Goal: Task Accomplishment & Management: Complete application form

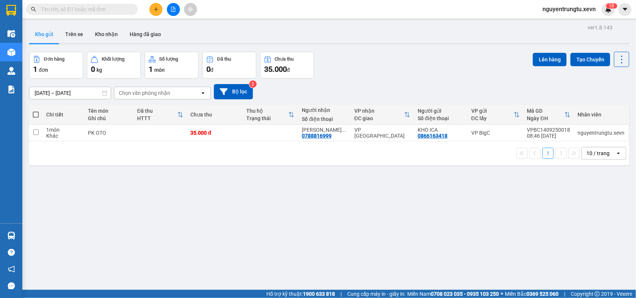
drag, startPoint x: 589, startPoint y: 51, endPoint x: 587, endPoint y: 55, distance: 3.8
click at [589, 52] on div "Lên hàng Tạo Chuyến" at bounding box center [581, 59] width 96 height 15
click at [584, 60] on button "Tạo Chuyến" at bounding box center [590, 59] width 40 height 13
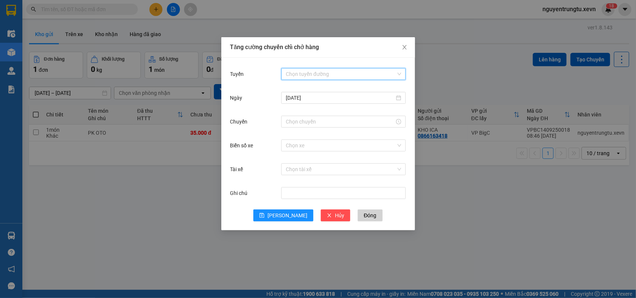
click at [320, 76] on input "Tuyến" at bounding box center [341, 74] width 110 height 11
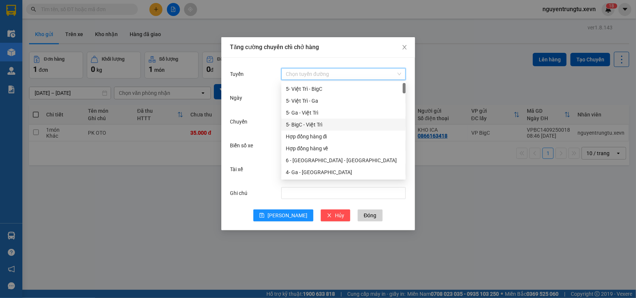
click at [330, 123] on div "5- BigC - Việt Trì" at bounding box center [343, 125] width 115 height 8
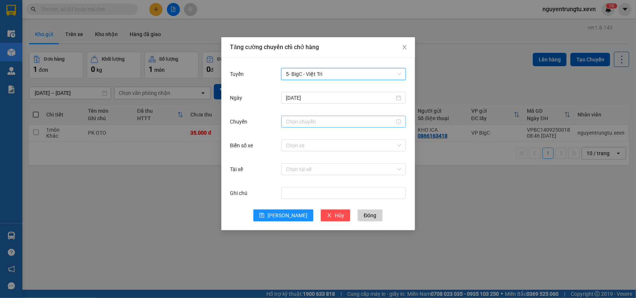
click at [353, 120] on input "Chuyến" at bounding box center [340, 122] width 109 height 8
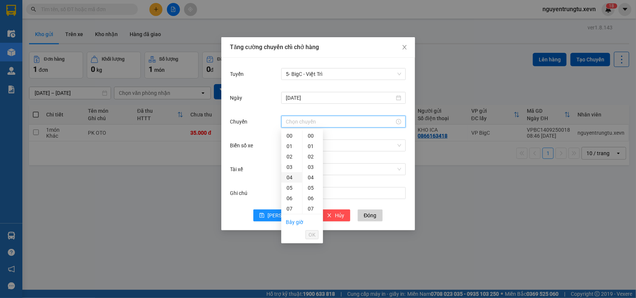
scroll to position [47, 0]
click at [292, 194] on div "10" at bounding box center [291, 193] width 21 height 10
click at [309, 191] on div "05" at bounding box center [312, 188] width 20 height 10
type input "10:05"
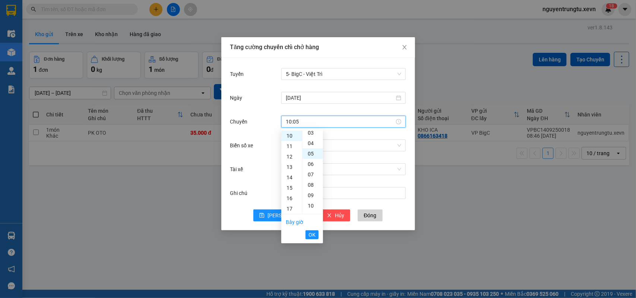
scroll to position [52, 0]
click at [311, 234] on span "OK" at bounding box center [311, 235] width 7 height 8
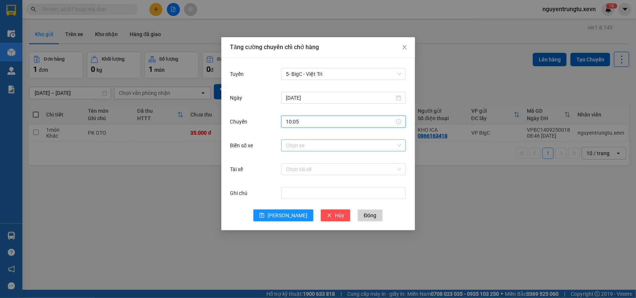
click at [317, 145] on input "Biển số xe" at bounding box center [341, 145] width 110 height 11
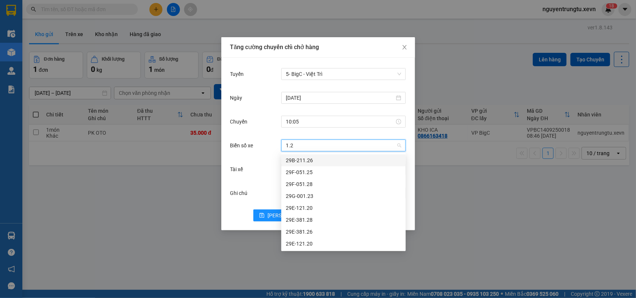
type input "1.28"
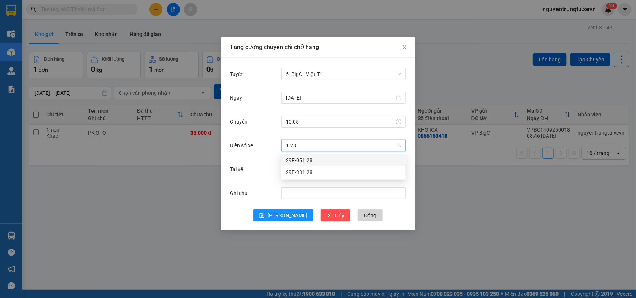
click at [315, 162] on div "29F-051.28" at bounding box center [343, 160] width 115 height 8
click at [306, 172] on input "Tài xế" at bounding box center [341, 169] width 110 height 11
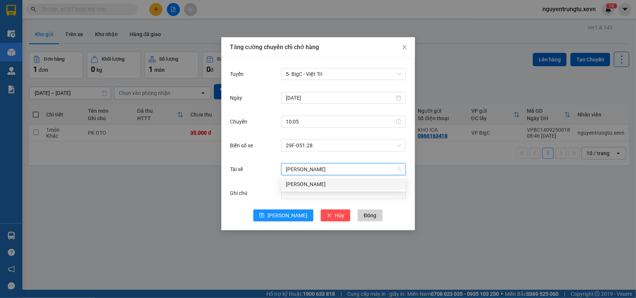
type input "[PERSON_NAME]"
click at [326, 184] on div "[PERSON_NAME]" at bounding box center [343, 184] width 115 height 8
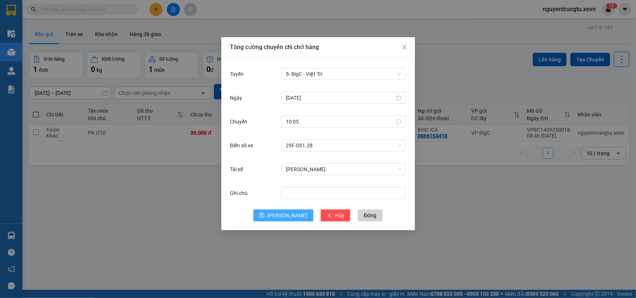
click at [289, 212] on span "[PERSON_NAME]" at bounding box center [287, 216] width 40 height 8
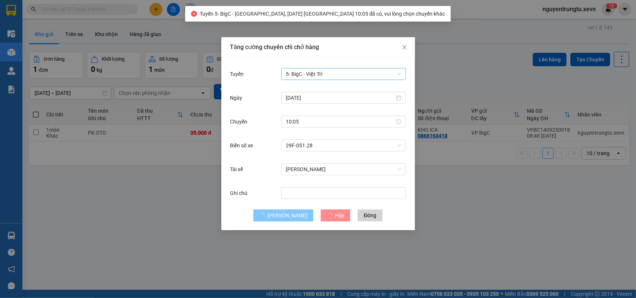
click at [328, 74] on span "5- BigC - Việt Trì" at bounding box center [343, 74] width 115 height 11
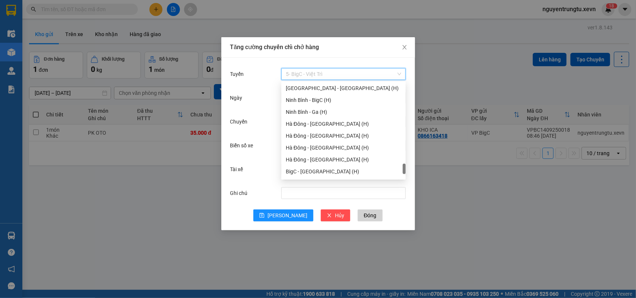
scroll to position [977, 0]
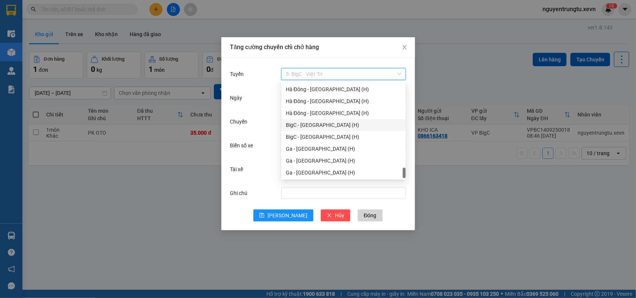
click at [305, 125] on div "BigC - [GEOGRAPHIC_DATA] (H)" at bounding box center [343, 125] width 115 height 8
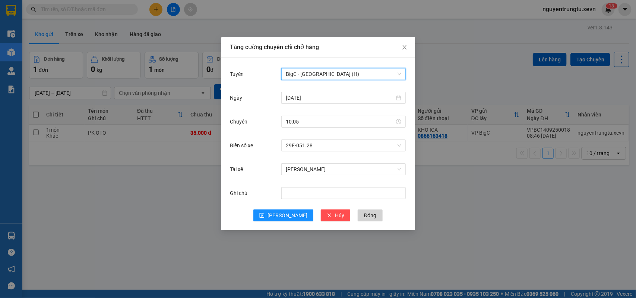
click at [337, 75] on span "BigC - [GEOGRAPHIC_DATA] (H)" at bounding box center [343, 74] width 115 height 11
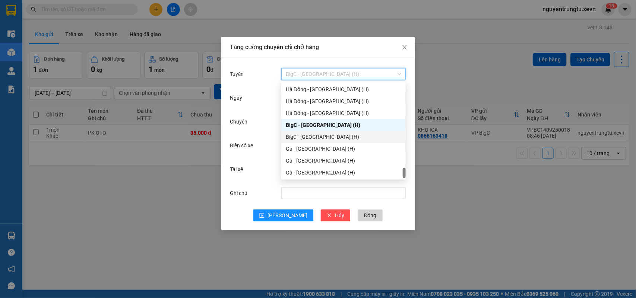
click at [327, 137] on div "BigC - [GEOGRAPHIC_DATA] (H)" at bounding box center [343, 137] width 115 height 8
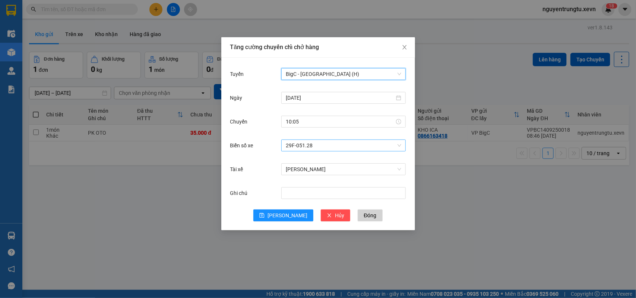
click at [338, 146] on span "29F-051.28" at bounding box center [343, 145] width 115 height 11
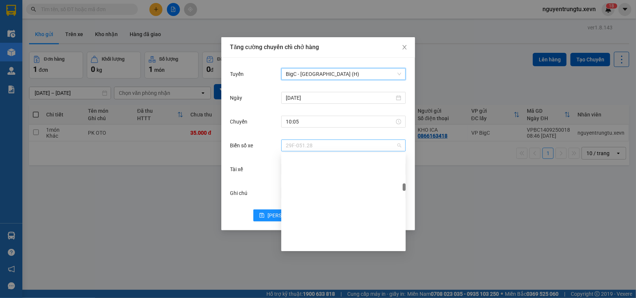
scroll to position [1179, 0]
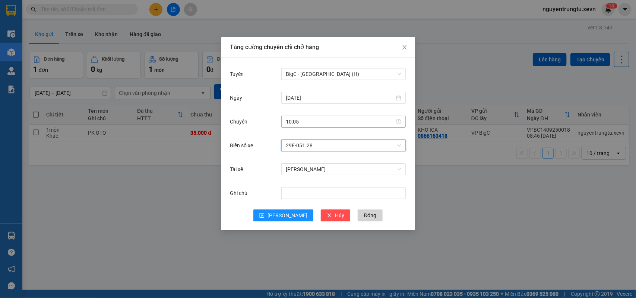
click at [326, 126] on input "10:05" at bounding box center [340, 122] width 109 height 8
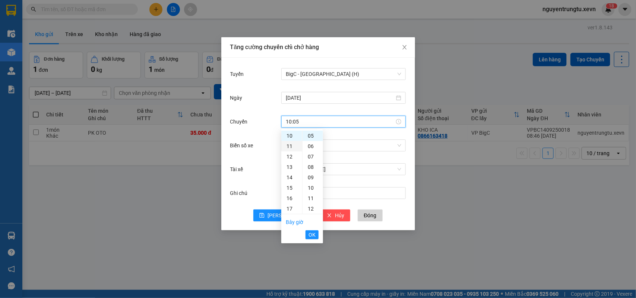
click at [293, 146] on div "11" at bounding box center [291, 146] width 21 height 10
type input "11:05"
click at [311, 234] on span "OK" at bounding box center [311, 235] width 7 height 8
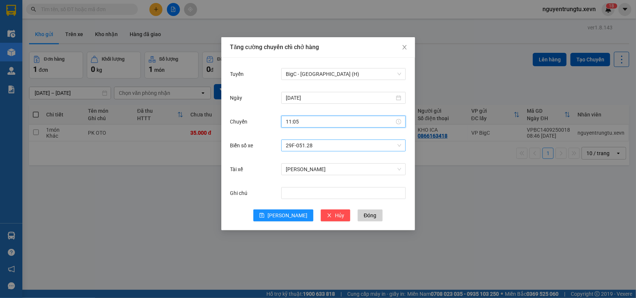
click at [342, 142] on span "29F-051.28" at bounding box center [343, 145] width 115 height 11
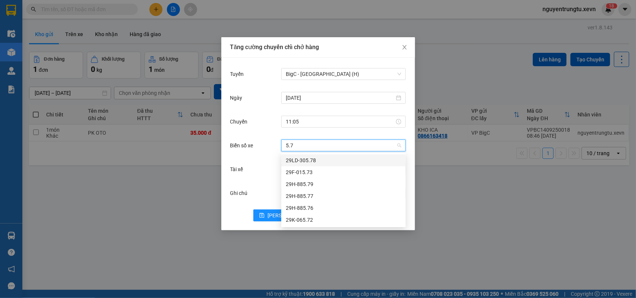
scroll to position [0, 0]
type input "5.73"
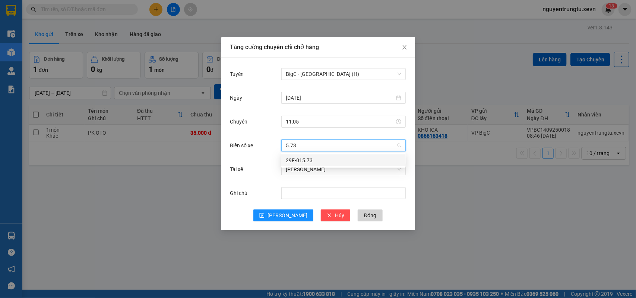
click at [320, 156] on div "29F-015.73" at bounding box center [343, 160] width 115 height 8
click at [334, 170] on span "[PERSON_NAME]" at bounding box center [343, 169] width 115 height 11
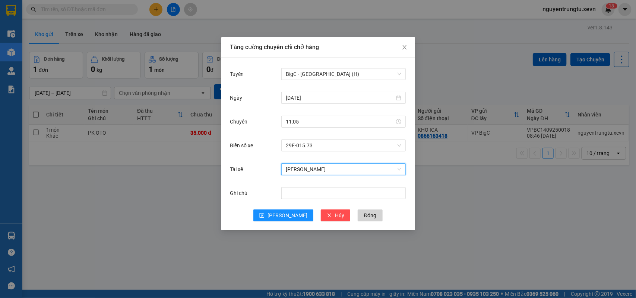
type input "d"
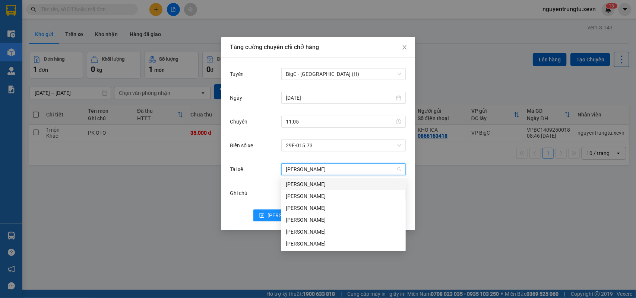
scroll to position [0, 0]
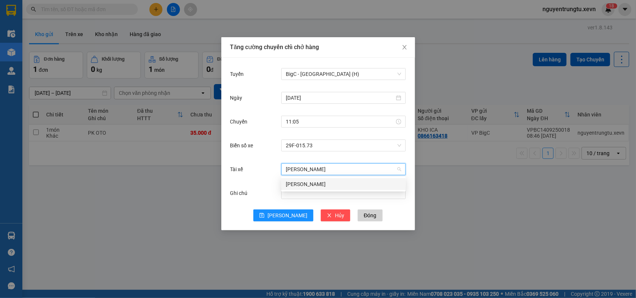
type input "[PERSON_NAME]"
drag, startPoint x: 325, startPoint y: 181, endPoint x: 309, endPoint y: 200, distance: 24.3
click at [325, 183] on div "[PERSON_NAME]" at bounding box center [343, 184] width 115 height 8
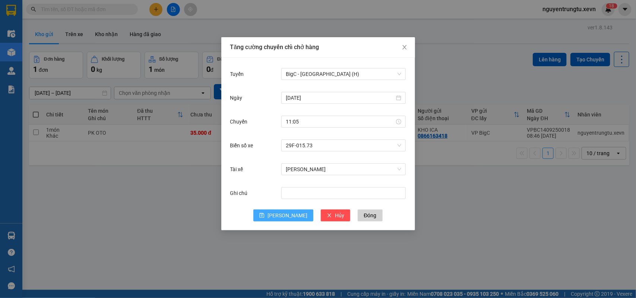
click at [264, 213] on icon "save" at bounding box center [262, 215] width 5 height 5
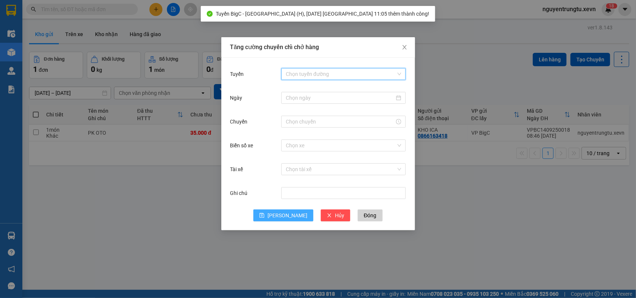
click at [330, 69] on input "Tuyến" at bounding box center [341, 74] width 110 height 11
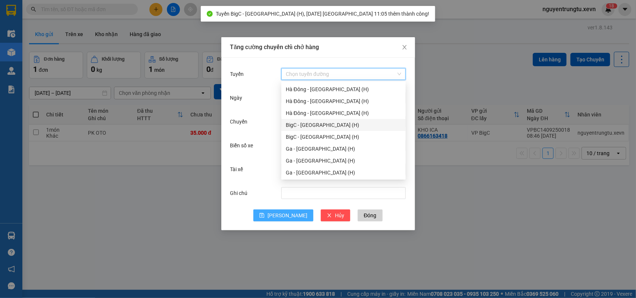
click at [328, 126] on div "BigC - [GEOGRAPHIC_DATA] (H)" at bounding box center [343, 125] width 115 height 8
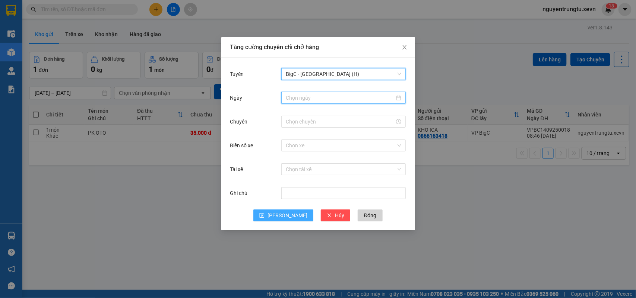
click at [335, 98] on input "Ngày" at bounding box center [340, 98] width 109 height 8
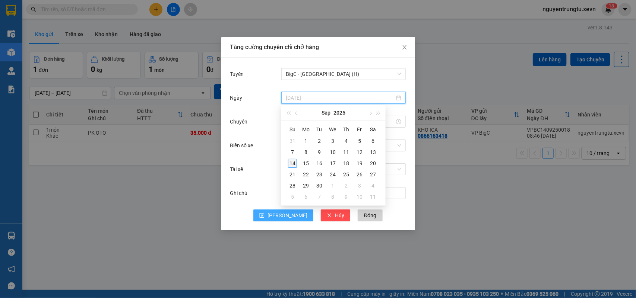
type input "[DATE]"
click at [293, 162] on div "14" at bounding box center [292, 163] width 9 height 9
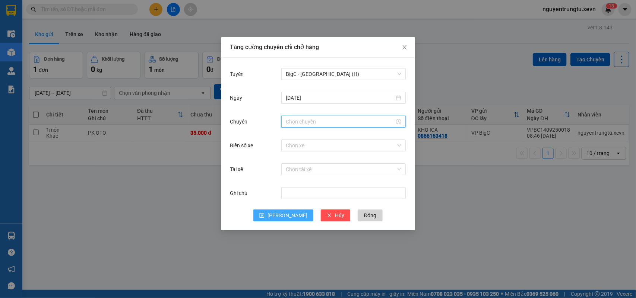
click at [325, 124] on input "Chuyến" at bounding box center [340, 122] width 109 height 8
drag, startPoint x: 286, startPoint y: 131, endPoint x: 300, endPoint y: 150, distance: 23.4
click at [287, 133] on div "11" at bounding box center [291, 136] width 21 height 10
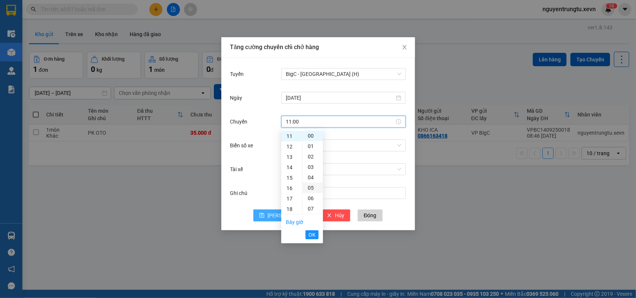
click at [314, 188] on div "05" at bounding box center [312, 188] width 20 height 10
type input "11:05"
click at [311, 234] on span "OK" at bounding box center [311, 235] width 7 height 8
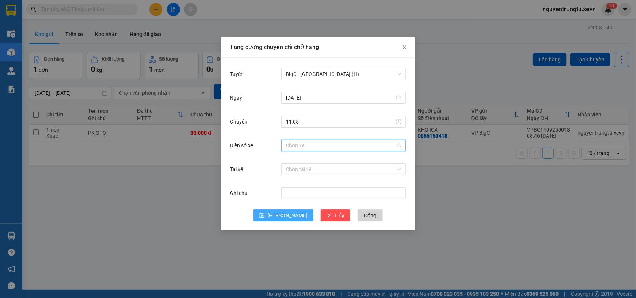
click at [332, 142] on input "Biển số xe" at bounding box center [341, 145] width 110 height 11
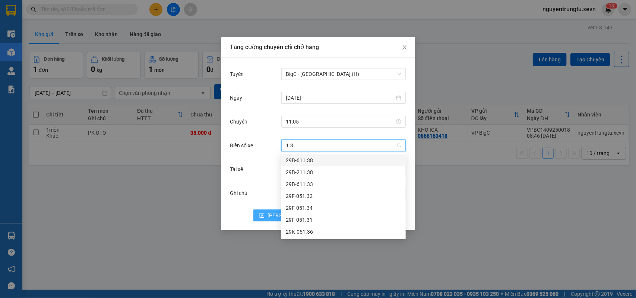
type input "1.36"
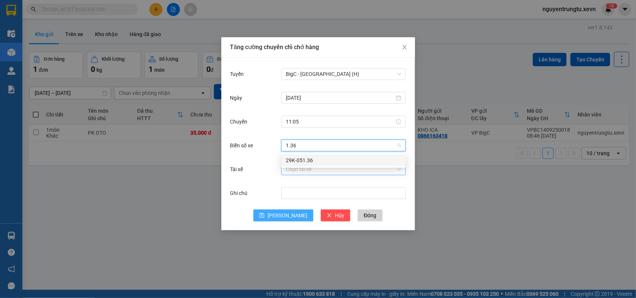
drag, startPoint x: 318, startPoint y: 160, endPoint x: 311, endPoint y: 172, distance: 13.2
click at [318, 161] on div "29K-051.36" at bounding box center [343, 160] width 115 height 8
click at [311, 173] on input "Tài xế" at bounding box center [341, 169] width 110 height 11
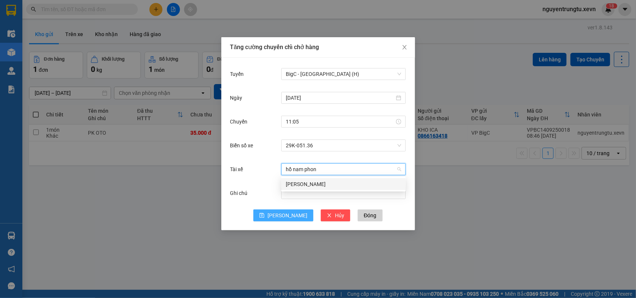
type input "[PERSON_NAME]"
click at [308, 180] on div "[PERSON_NAME]" at bounding box center [343, 184] width 115 height 8
click at [285, 212] on span "[PERSON_NAME]" at bounding box center [287, 216] width 40 height 8
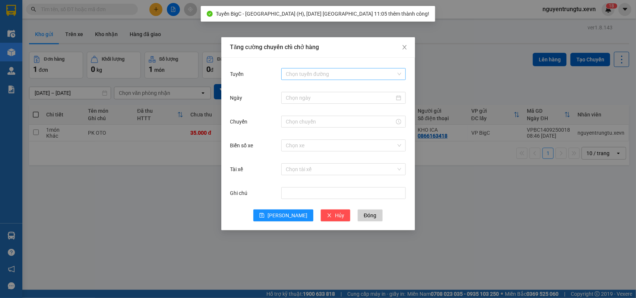
click at [343, 73] on input "Tuyến" at bounding box center [341, 74] width 110 height 11
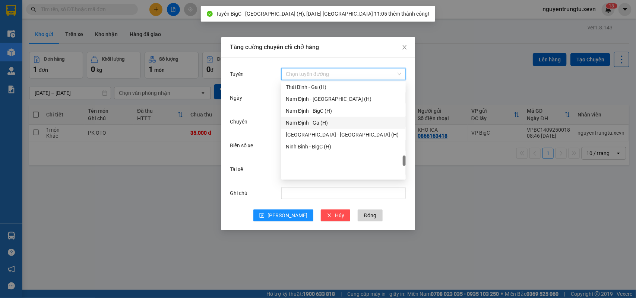
scroll to position [837, 0]
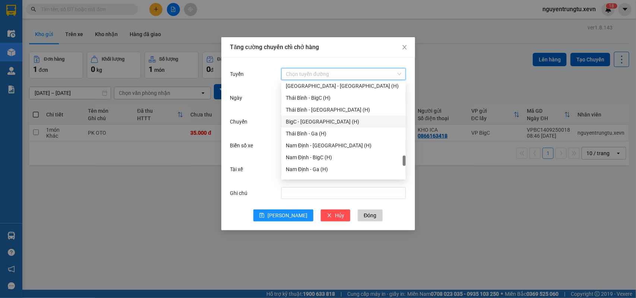
click at [319, 123] on div "BigC - [GEOGRAPHIC_DATA] (H)" at bounding box center [343, 122] width 115 height 8
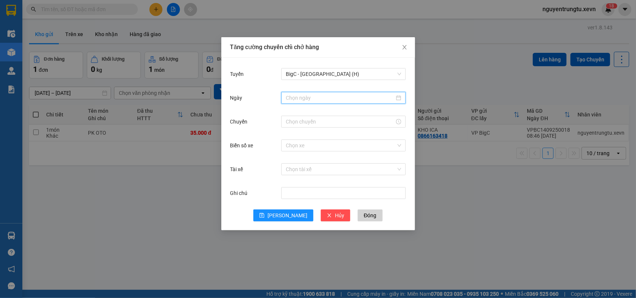
click at [337, 98] on input "Ngày" at bounding box center [340, 98] width 109 height 8
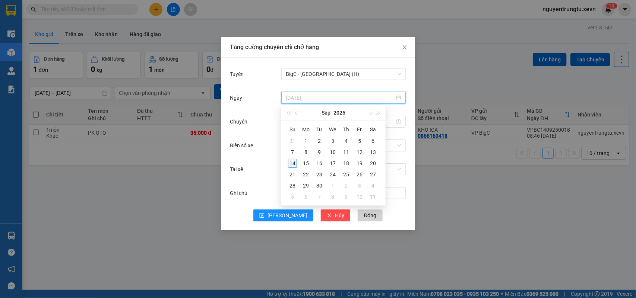
type input "[DATE]"
click at [292, 163] on div "14" at bounding box center [292, 163] width 9 height 9
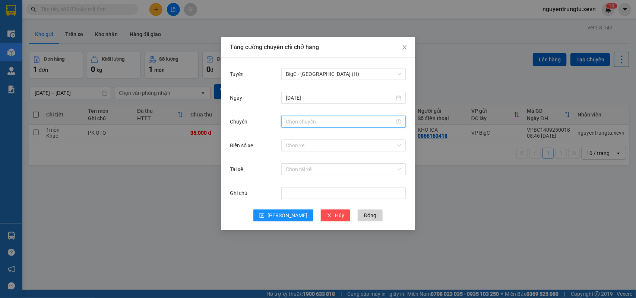
click at [332, 122] on input "Chuyến" at bounding box center [340, 122] width 109 height 8
drag, startPoint x: 293, startPoint y: 133, endPoint x: 318, endPoint y: 159, distance: 36.1
click at [293, 134] on div "11" at bounding box center [291, 136] width 21 height 10
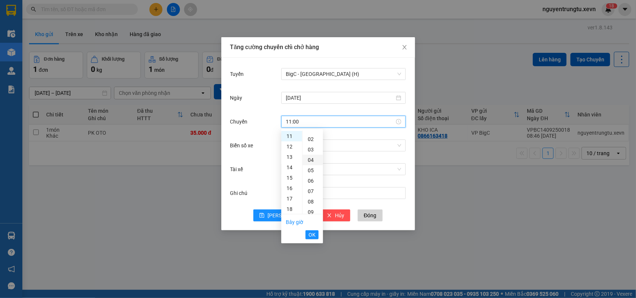
scroll to position [0, 0]
click at [313, 187] on div "05" at bounding box center [312, 188] width 20 height 10
type input "11:05"
click at [308, 237] on span "OK" at bounding box center [311, 235] width 7 height 8
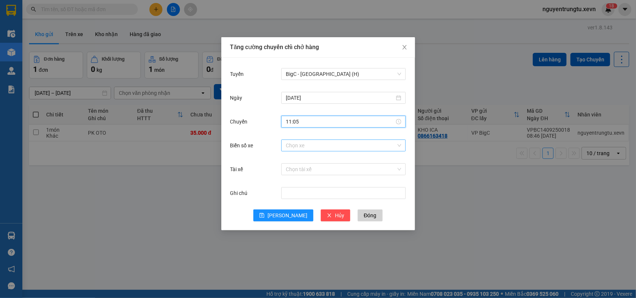
click at [344, 148] on input "Biển số xe" at bounding box center [341, 145] width 110 height 11
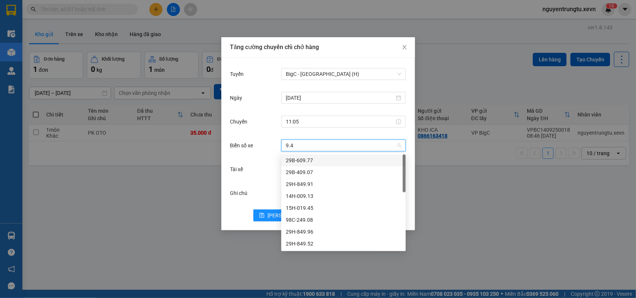
type input "9.45"
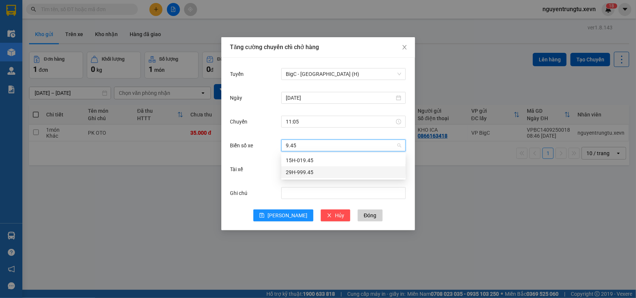
click at [301, 176] on div "29H-999.45" at bounding box center [343, 172] width 115 height 8
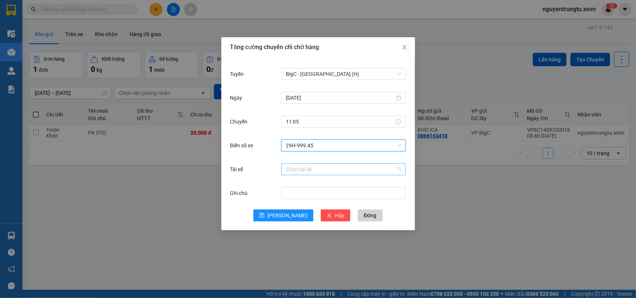
click at [319, 163] on div "Chọn tài xế" at bounding box center [343, 169] width 124 height 12
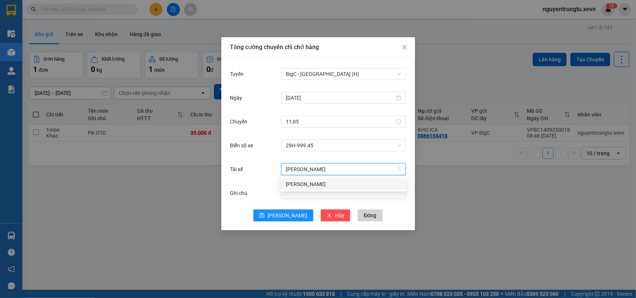
type input "[PERSON_NAME]"
click at [299, 184] on div "[PERSON_NAME]" at bounding box center [343, 184] width 115 height 8
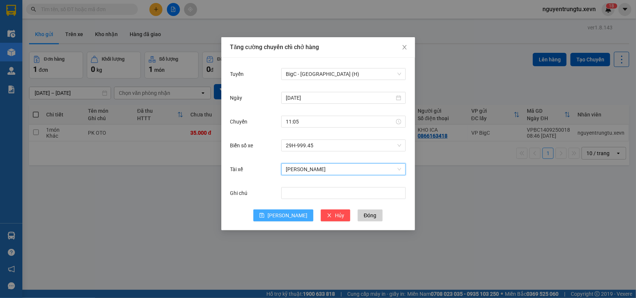
click at [290, 213] on span "[PERSON_NAME]" at bounding box center [287, 216] width 40 height 8
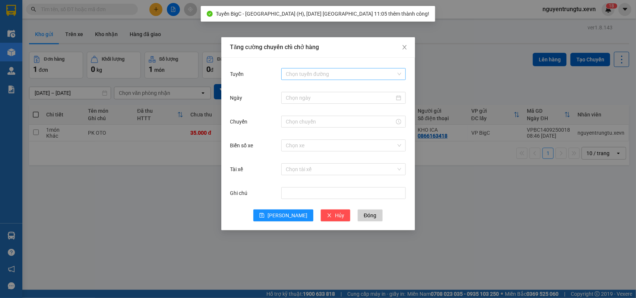
click at [329, 72] on input "Tuyến" at bounding box center [341, 74] width 110 height 11
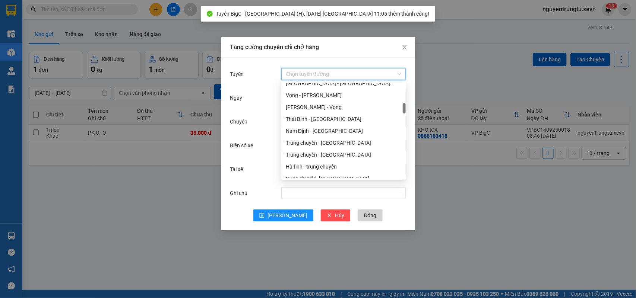
scroll to position [0, 0]
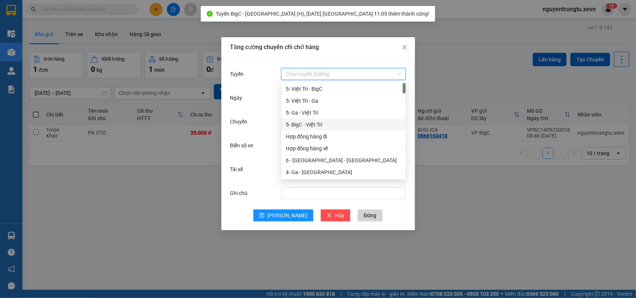
click at [323, 121] on div "5- BigC - Việt Trì" at bounding box center [343, 125] width 115 height 8
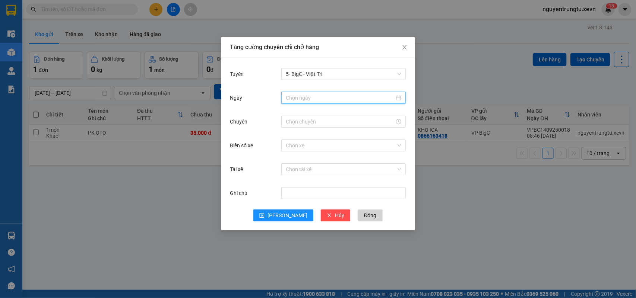
click at [344, 98] on input "Ngày" at bounding box center [340, 98] width 109 height 8
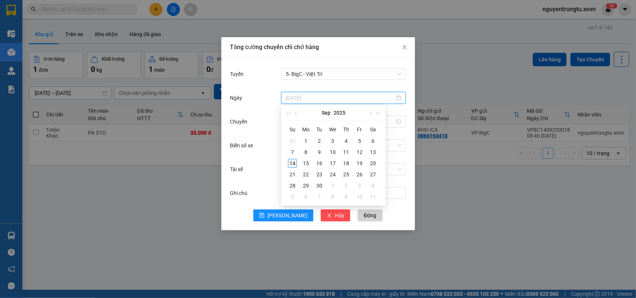
type input "[DATE]"
click at [293, 161] on div "14" at bounding box center [292, 163] width 9 height 9
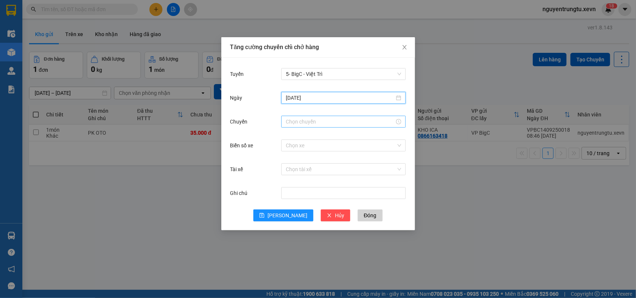
click at [330, 116] on div at bounding box center [343, 122] width 124 height 12
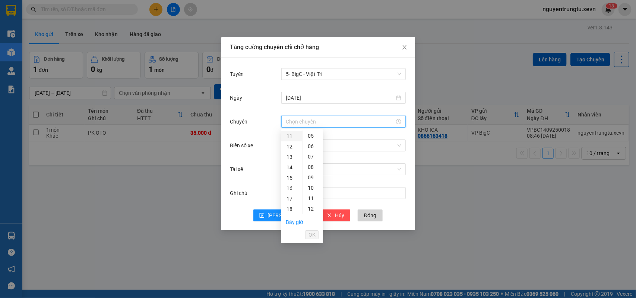
drag, startPoint x: 284, startPoint y: 134, endPoint x: 290, endPoint y: 135, distance: 6.3
click at [285, 134] on div "11" at bounding box center [291, 136] width 21 height 10
click at [311, 188] on div "05" at bounding box center [312, 188] width 20 height 10
type input "11:05"
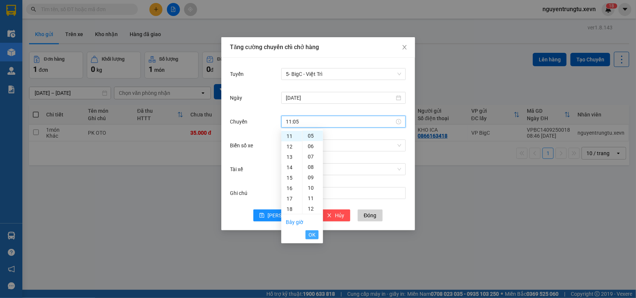
click at [311, 235] on span "OK" at bounding box center [311, 235] width 7 height 8
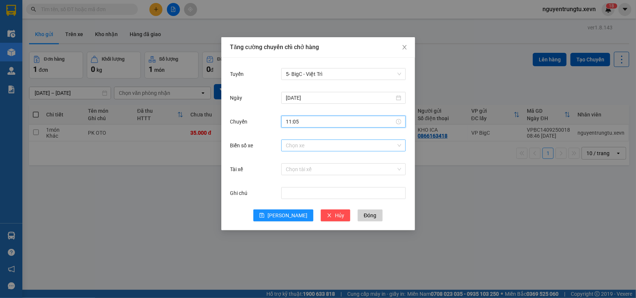
click at [347, 146] on input "Biển số xe" at bounding box center [341, 145] width 110 height 11
drag, startPoint x: 134, startPoint y: 44, endPoint x: 123, endPoint y: 40, distance: 11.6
click at [133, 42] on div "Tăng cường chuyến chỉ chở hàng Tuyến 5- BigC - [GEOGRAPHIC_DATA] [DATE] [GEOGRA…" at bounding box center [318, 149] width 636 height 298
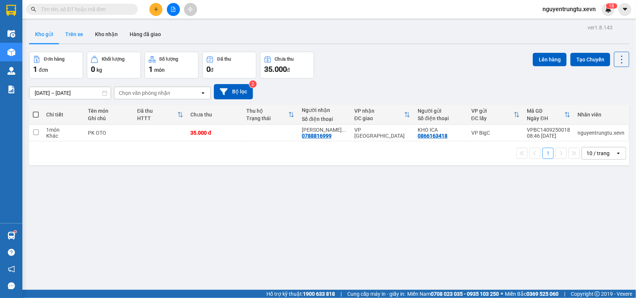
drag, startPoint x: 72, startPoint y: 35, endPoint x: 60, endPoint y: 35, distance: 11.6
click at [72, 35] on button "Trên xe" at bounding box center [74, 34] width 30 height 18
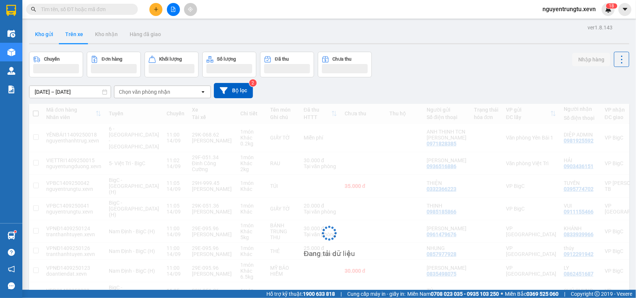
click at [44, 37] on button "Kho gửi" at bounding box center [44, 34] width 30 height 18
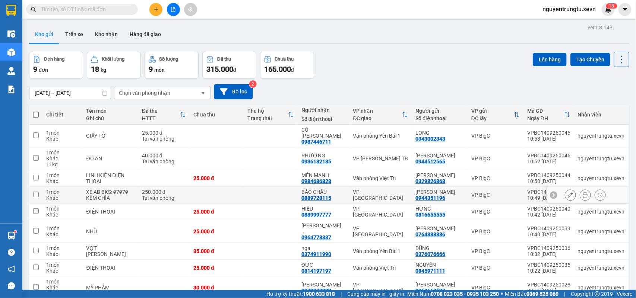
scroll to position [34, 0]
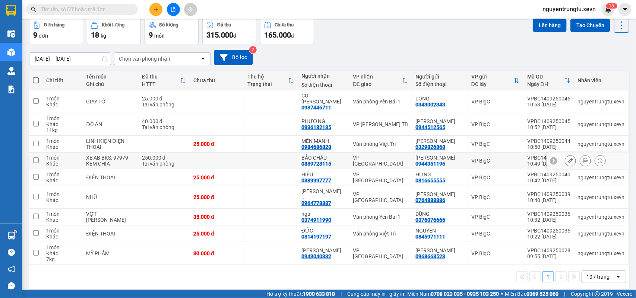
click at [39, 153] on td at bounding box center [35, 161] width 13 height 17
checkbox input "true"
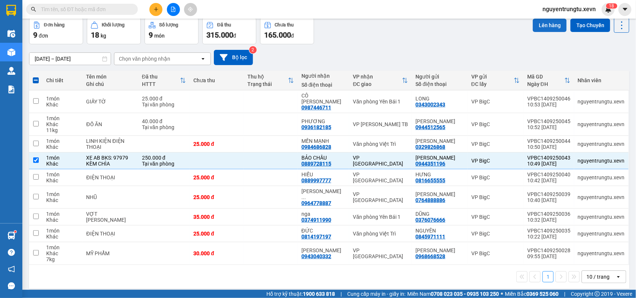
click at [533, 29] on button "Lên hàng" at bounding box center [550, 25] width 34 height 13
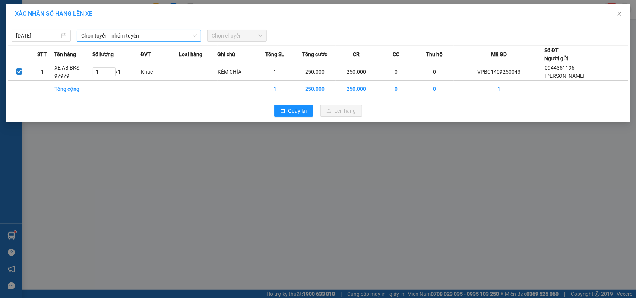
click at [177, 39] on span "Chọn tuyến - nhóm tuyến" at bounding box center [138, 35] width 115 height 11
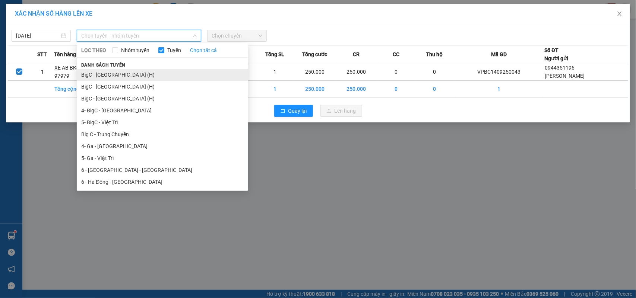
click at [134, 74] on li "BigC - [GEOGRAPHIC_DATA] (H)" at bounding box center [162, 75] width 171 height 12
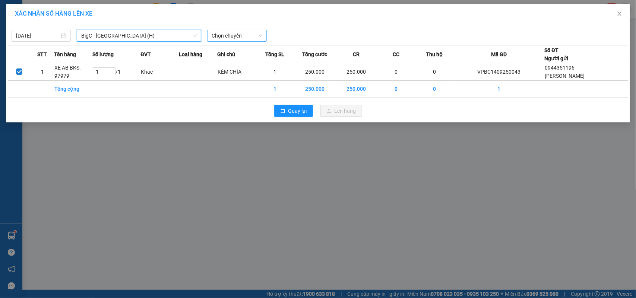
click at [248, 30] on span "Chọn chuyến" at bounding box center [237, 35] width 50 height 11
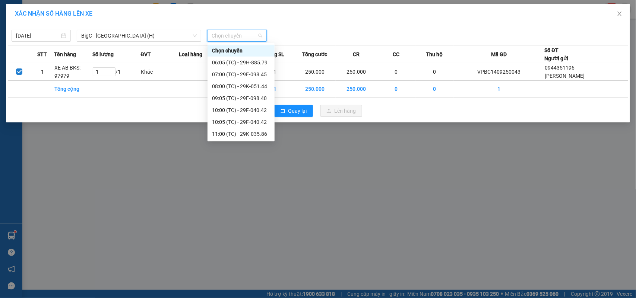
scroll to position [23, 0]
click at [258, 133] on div "12:30 (TC) - 29K-067.25" at bounding box center [241, 134] width 58 height 8
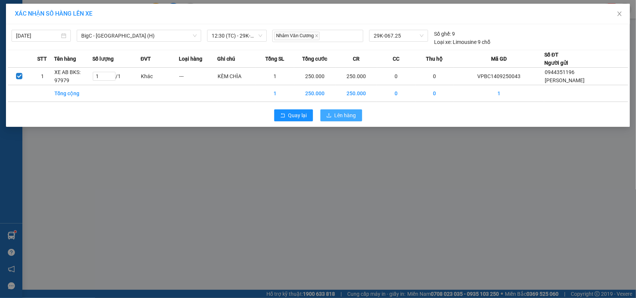
click at [339, 116] on span "Lên hàng" at bounding box center [345, 115] width 22 height 8
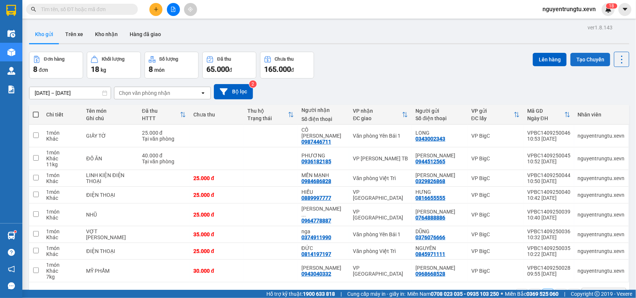
click at [597, 57] on button "Tạo Chuyến" at bounding box center [590, 59] width 40 height 13
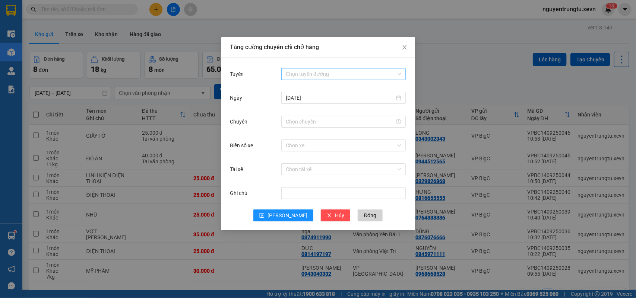
drag, startPoint x: 314, startPoint y: 74, endPoint x: 315, endPoint y: 79, distance: 4.5
click at [314, 76] on input "Tuyến" at bounding box center [341, 74] width 110 height 11
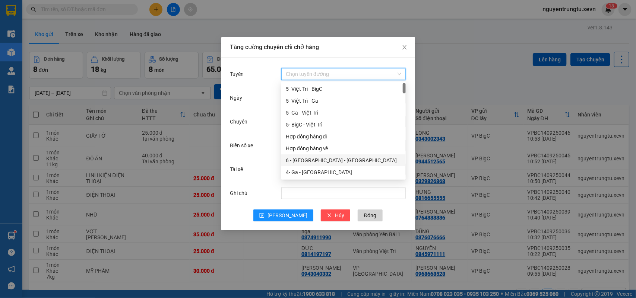
scroll to position [47, 0]
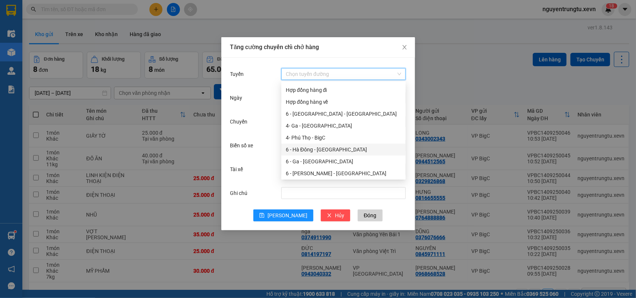
click at [325, 152] on div "6 - Hà Đông - [GEOGRAPHIC_DATA]" at bounding box center [343, 150] width 115 height 8
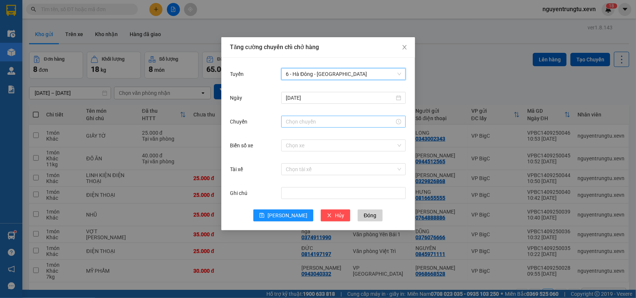
click at [313, 127] on div at bounding box center [343, 122] width 124 height 12
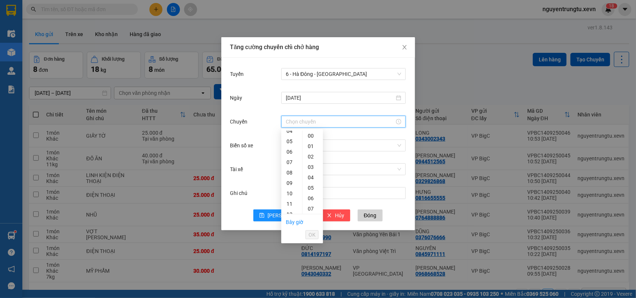
scroll to position [93, 0]
click at [289, 170] on div "12" at bounding box center [291, 168] width 21 height 10
click at [313, 188] on div "05" at bounding box center [312, 188] width 20 height 10
type input "12:05"
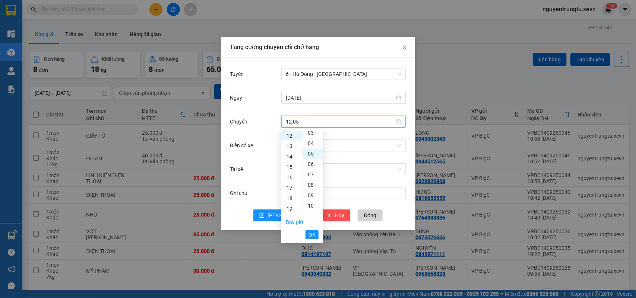
scroll to position [52, 0]
drag, startPoint x: 313, startPoint y: 233, endPoint x: 319, endPoint y: 171, distance: 62.8
click at [313, 233] on span "OK" at bounding box center [311, 235] width 7 height 8
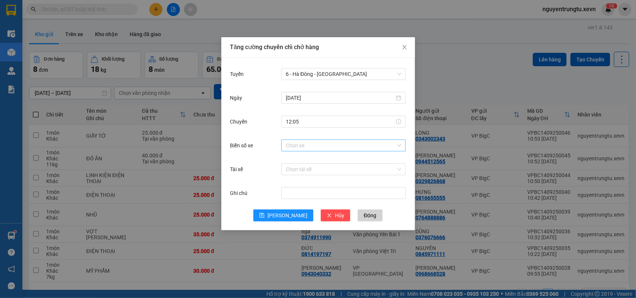
drag, startPoint x: 317, startPoint y: 153, endPoint x: 324, endPoint y: 148, distance: 9.2
click at [317, 153] on div "Biển số xe Chọn xe" at bounding box center [318, 150] width 176 height 24
click at [325, 148] on input "Biển số xe" at bounding box center [341, 145] width 110 height 11
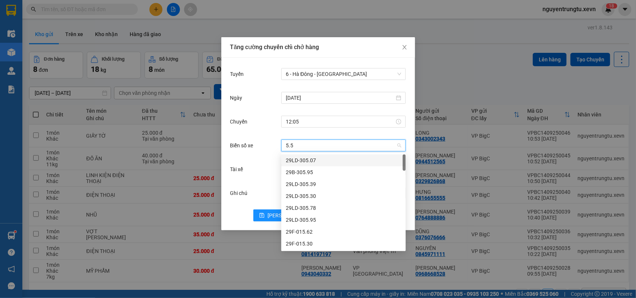
type input "5.52"
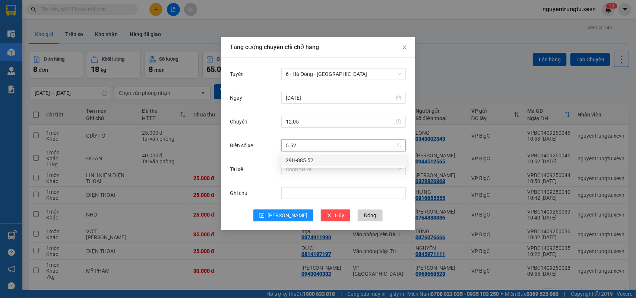
click at [343, 163] on div "29H-885.52" at bounding box center [343, 160] width 115 height 8
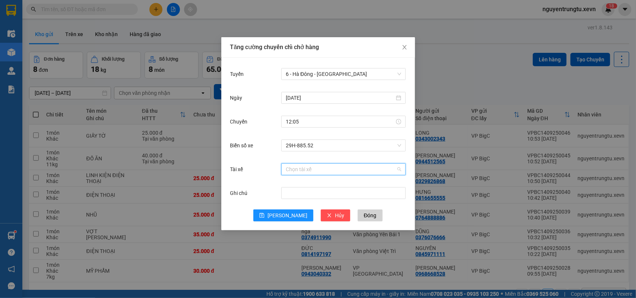
drag, startPoint x: 328, startPoint y: 174, endPoint x: 222, endPoint y: 223, distance: 117.3
click at [326, 175] on div "Chọn tài xế" at bounding box center [343, 169] width 124 height 15
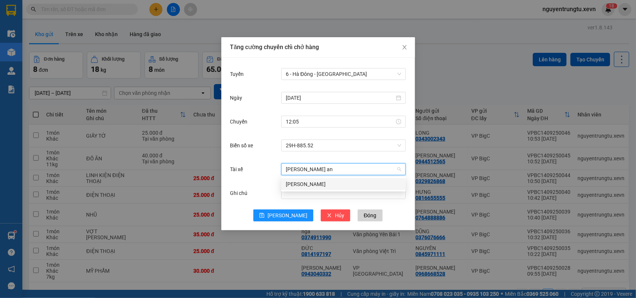
type input "[PERSON_NAME]"
click at [310, 184] on div "[PERSON_NAME]" at bounding box center [343, 184] width 115 height 8
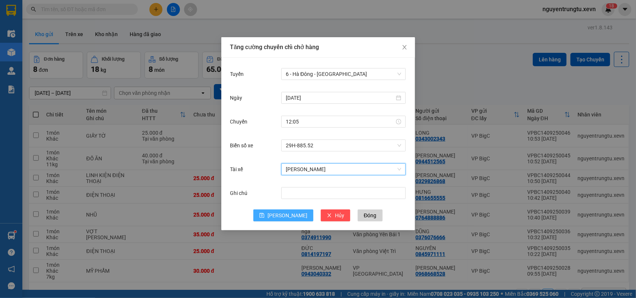
click at [289, 213] on span "[PERSON_NAME]" at bounding box center [287, 216] width 40 height 8
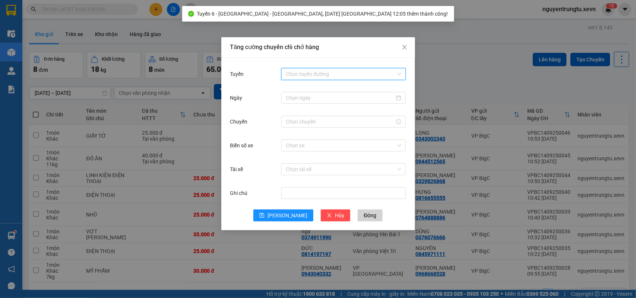
click at [330, 77] on input "Tuyến" at bounding box center [341, 74] width 110 height 11
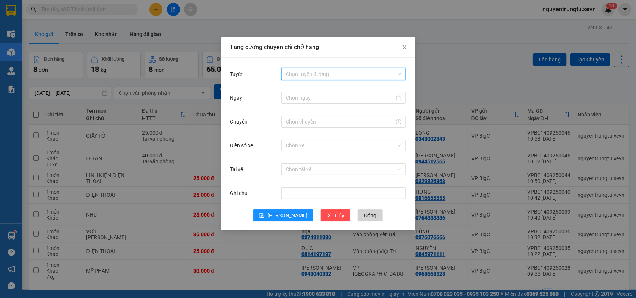
click at [340, 74] on input "Tuyến" at bounding box center [341, 74] width 110 height 11
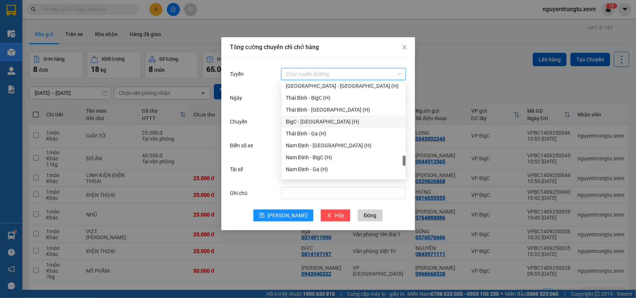
click at [330, 122] on div "BigC - [GEOGRAPHIC_DATA] (H)" at bounding box center [343, 122] width 115 height 8
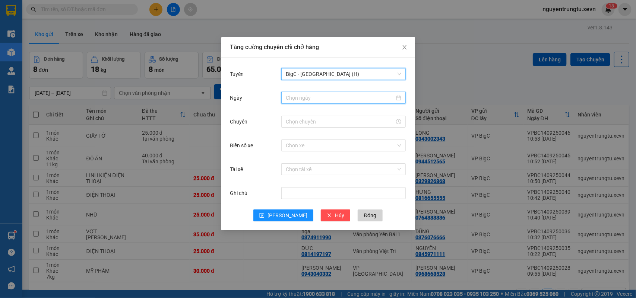
click at [333, 102] on input "Ngày" at bounding box center [340, 98] width 109 height 8
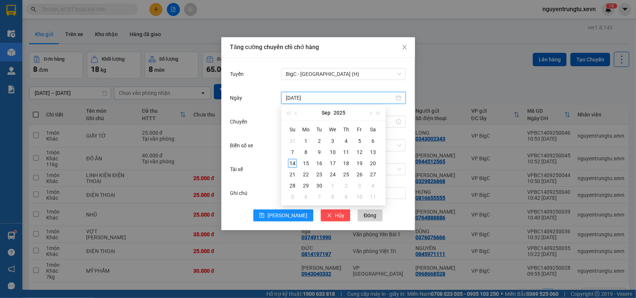
type input "[DATE]"
click at [295, 164] on div "14" at bounding box center [292, 163] width 9 height 9
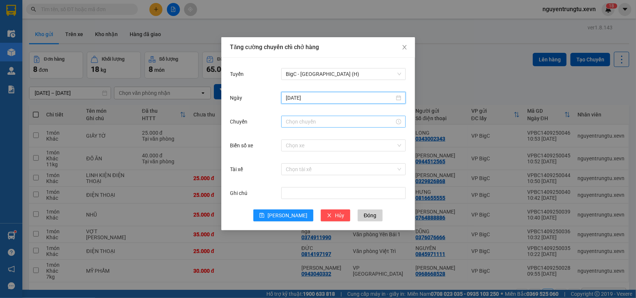
click at [330, 120] on input "Chuyến" at bounding box center [340, 122] width 109 height 8
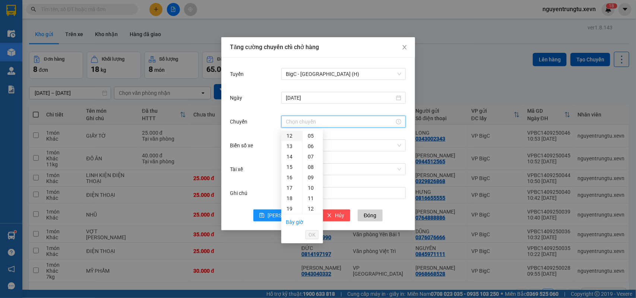
click at [295, 133] on div "12" at bounding box center [291, 136] width 21 height 10
drag, startPoint x: 314, startPoint y: 188, endPoint x: 313, endPoint y: 194, distance: 6.4
click at [313, 188] on div "05" at bounding box center [312, 188] width 20 height 10
type input "12:05"
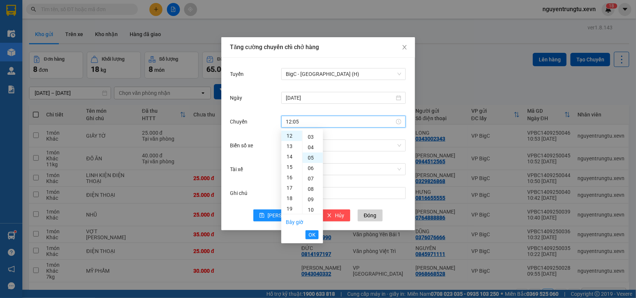
scroll to position [52, 0]
drag, startPoint x: 313, startPoint y: 233, endPoint x: 339, endPoint y: 157, distance: 80.7
click at [312, 234] on span "OK" at bounding box center [311, 235] width 7 height 8
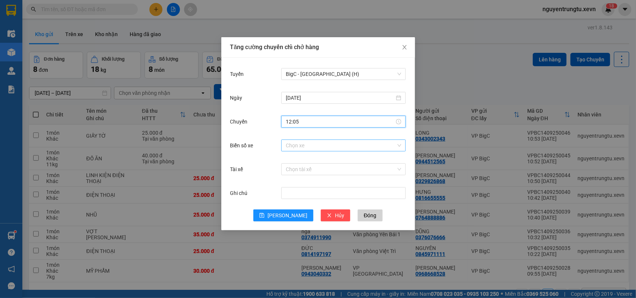
click at [340, 145] on input "Biển số xe" at bounding box center [341, 145] width 110 height 11
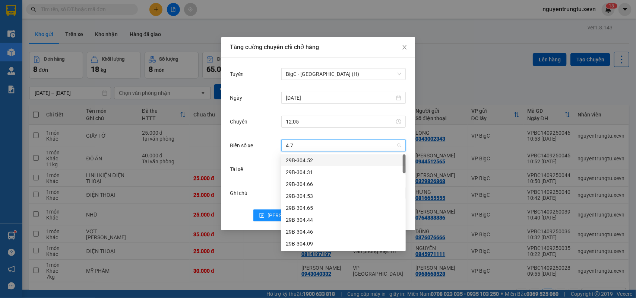
type input "4.78"
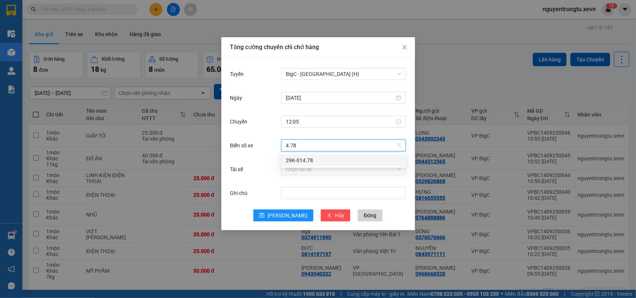
drag, startPoint x: 290, startPoint y: 158, endPoint x: 291, endPoint y: 162, distance: 4.5
click at [290, 159] on div "29K-014.78" at bounding box center [343, 160] width 115 height 8
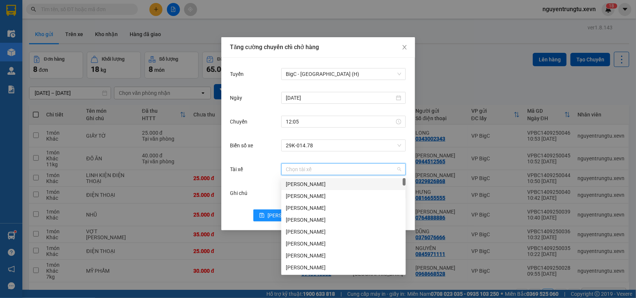
click at [293, 168] on input "Tài xế" at bounding box center [341, 169] width 110 height 11
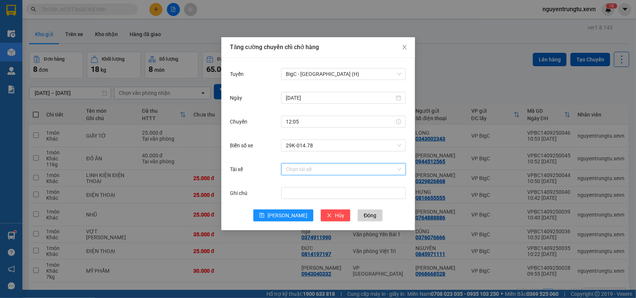
type input "d"
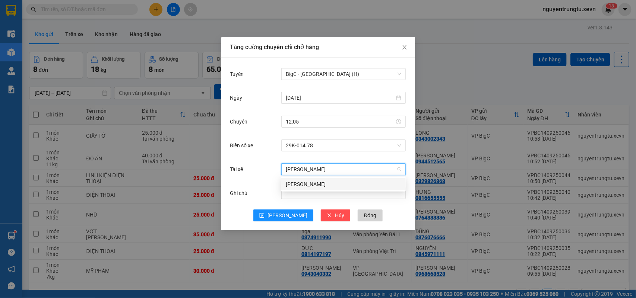
type input "[PERSON_NAME]"
click at [312, 186] on div "[PERSON_NAME]" at bounding box center [343, 184] width 115 height 8
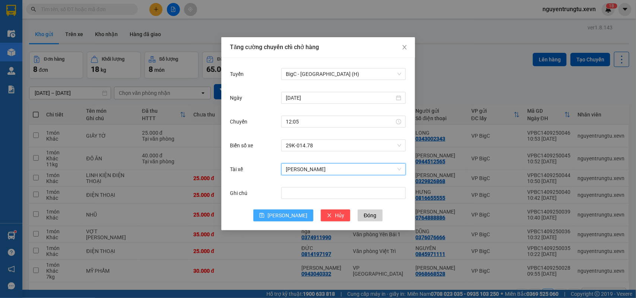
click at [279, 219] on button "[PERSON_NAME]" at bounding box center [283, 216] width 60 height 12
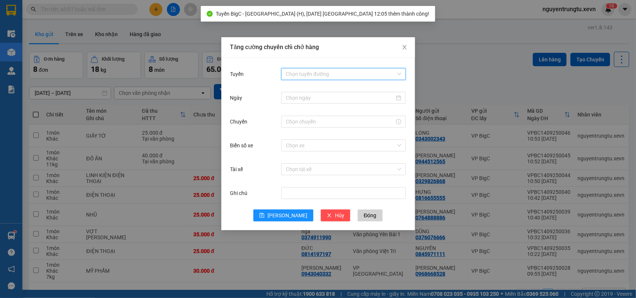
click at [345, 71] on input "Tuyến" at bounding box center [341, 74] width 110 height 11
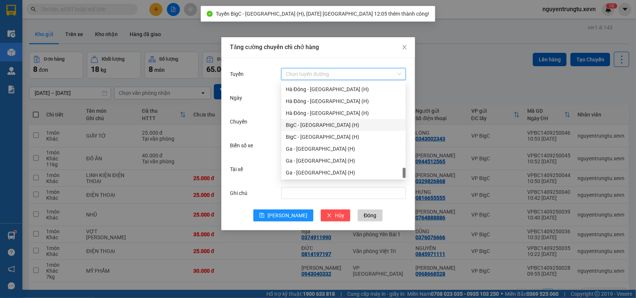
click at [315, 123] on div "BigC - [GEOGRAPHIC_DATA] (H)" at bounding box center [343, 125] width 115 height 8
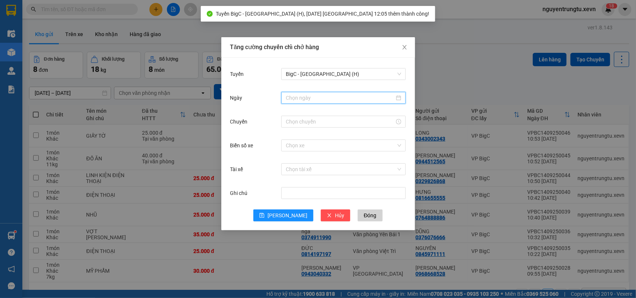
click at [324, 101] on input "Ngày" at bounding box center [340, 98] width 109 height 8
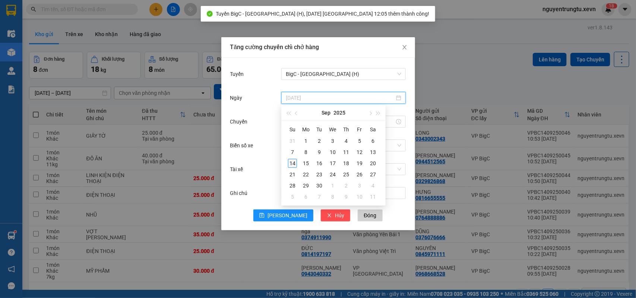
type input "[DATE]"
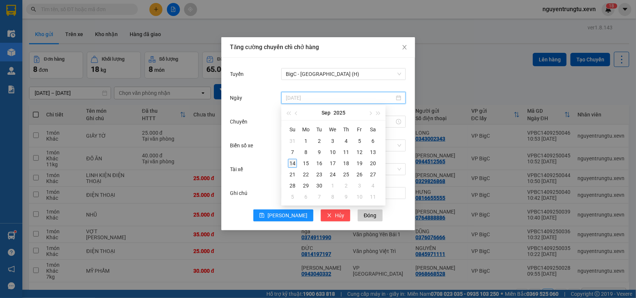
click at [291, 164] on div "14" at bounding box center [292, 163] width 9 height 9
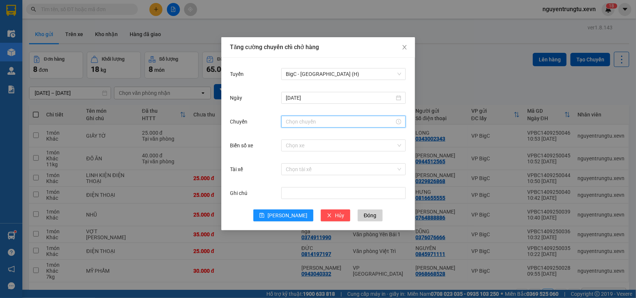
click at [324, 122] on input "Chuyến" at bounding box center [340, 122] width 109 height 8
click at [292, 138] on div "12" at bounding box center [291, 136] width 21 height 10
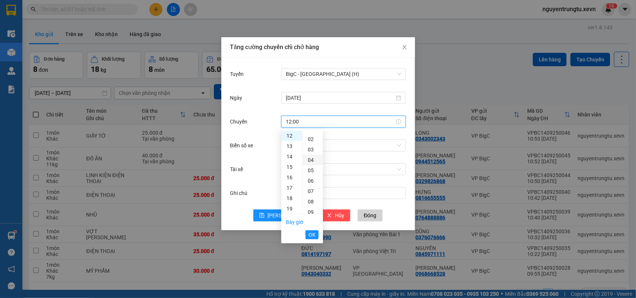
scroll to position [0, 0]
click at [313, 186] on div "05" at bounding box center [312, 188] width 20 height 10
type input "12:05"
click at [314, 235] on span "OK" at bounding box center [311, 235] width 7 height 8
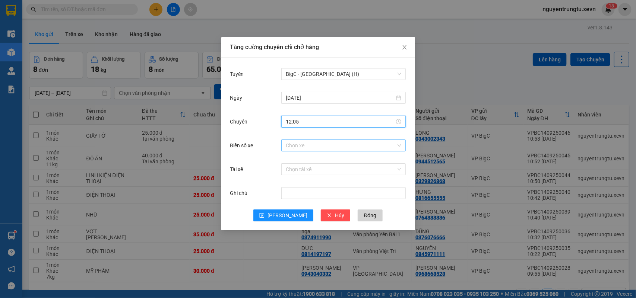
click at [342, 145] on input "Biển số xe" at bounding box center [341, 145] width 110 height 11
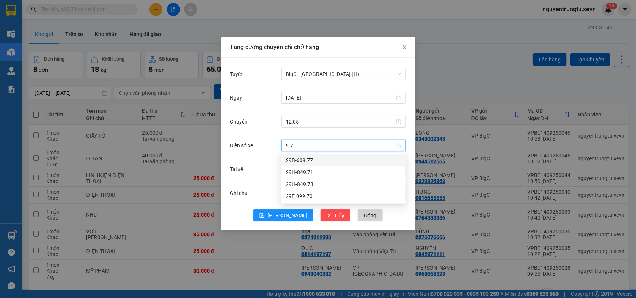
type input "9.73"
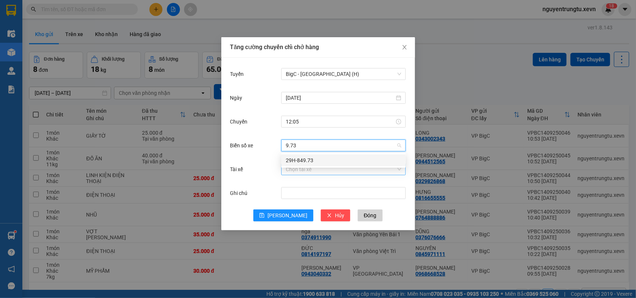
click at [302, 166] on div "29H-849.73" at bounding box center [343, 161] width 124 height 12
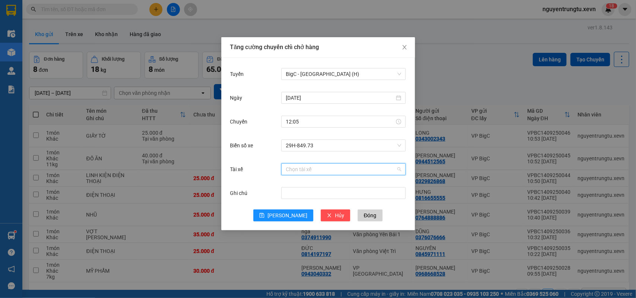
click at [300, 168] on input "Tài xế" at bounding box center [341, 169] width 110 height 11
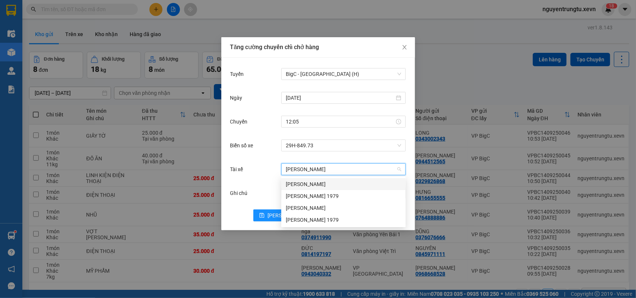
type input "[PERSON_NAME]"
click at [330, 180] on div "[PERSON_NAME]" at bounding box center [343, 184] width 115 height 8
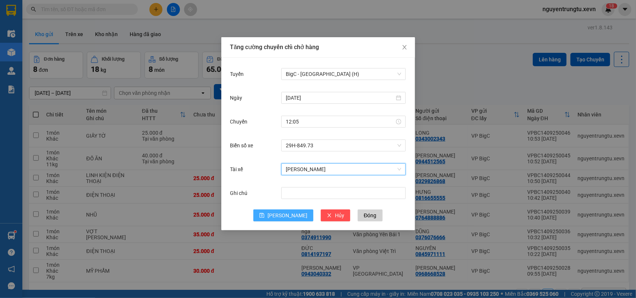
click at [288, 213] on span "[PERSON_NAME]" at bounding box center [287, 216] width 40 height 8
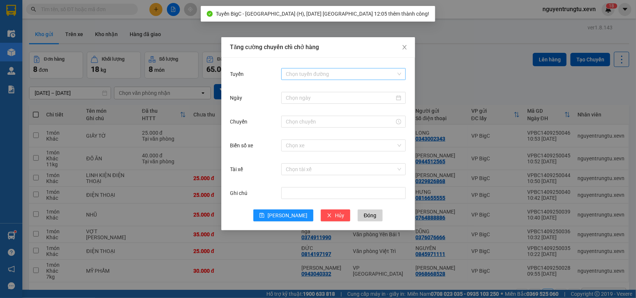
click at [338, 70] on input "Tuyến" at bounding box center [341, 74] width 110 height 11
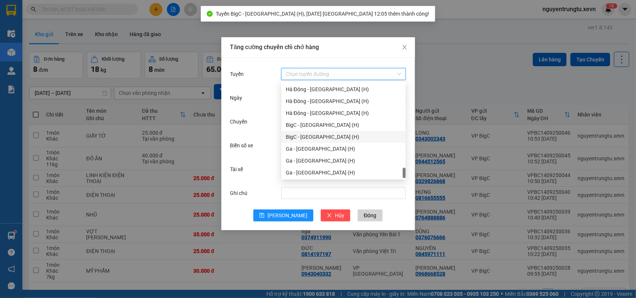
click at [322, 133] on div "BigC - [GEOGRAPHIC_DATA] (H)" at bounding box center [343, 137] width 115 height 8
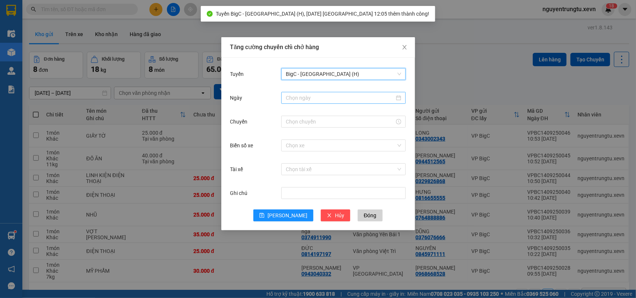
click at [339, 97] on input "Ngày" at bounding box center [340, 98] width 109 height 8
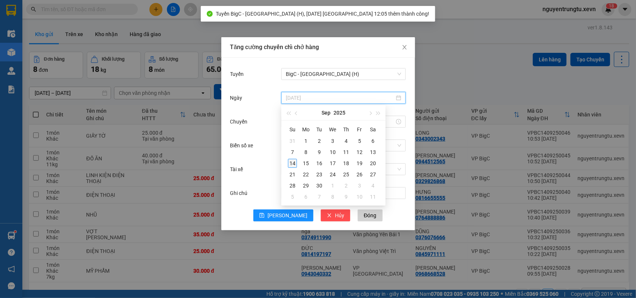
type input "[DATE]"
click at [293, 161] on div "14" at bounding box center [292, 163] width 9 height 9
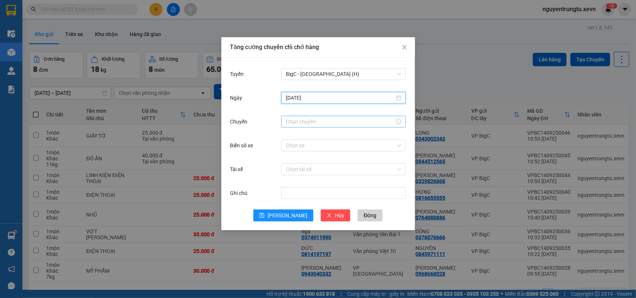
click at [327, 123] on input "Chuyến" at bounding box center [340, 122] width 109 height 8
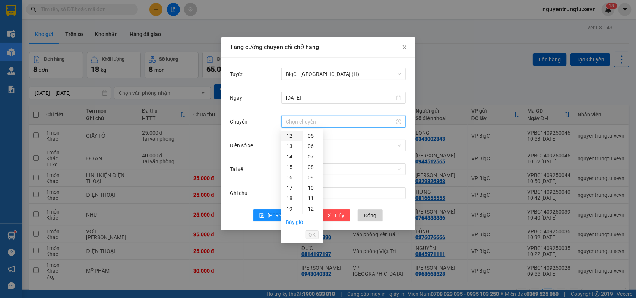
click at [290, 135] on div "12" at bounding box center [291, 136] width 21 height 10
click at [309, 187] on div "05" at bounding box center [312, 188] width 20 height 10
type input "12:05"
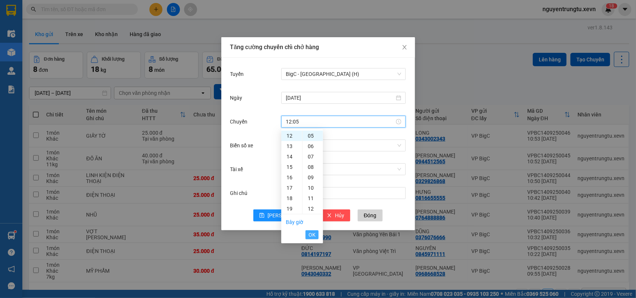
click at [311, 235] on span "OK" at bounding box center [311, 235] width 7 height 8
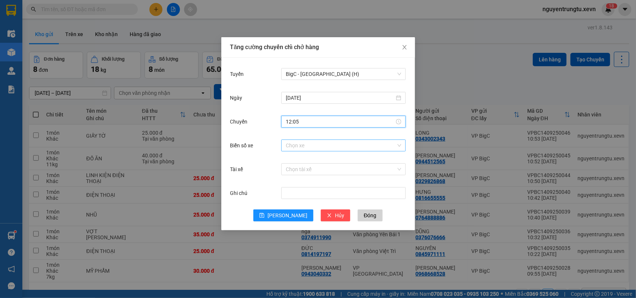
drag, startPoint x: 336, startPoint y: 153, endPoint x: 343, endPoint y: 148, distance: 8.1
click at [336, 152] on div "Chọn xe" at bounding box center [343, 145] width 124 height 15
click at [341, 142] on input "Biển số xe" at bounding box center [341, 145] width 110 height 11
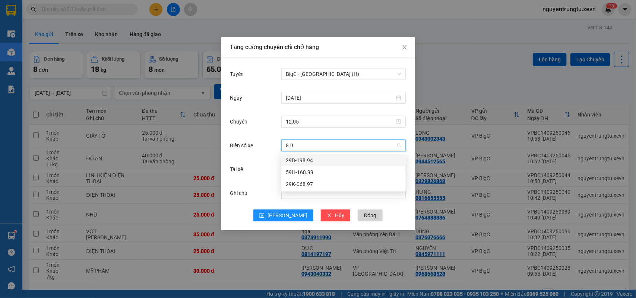
type input "8.97"
click at [309, 164] on div "29K-068.97" at bounding box center [343, 160] width 115 height 8
drag, startPoint x: 309, startPoint y: 169, endPoint x: 305, endPoint y: 176, distance: 8.2
click at [309, 170] on input "Tài xế" at bounding box center [341, 169] width 110 height 11
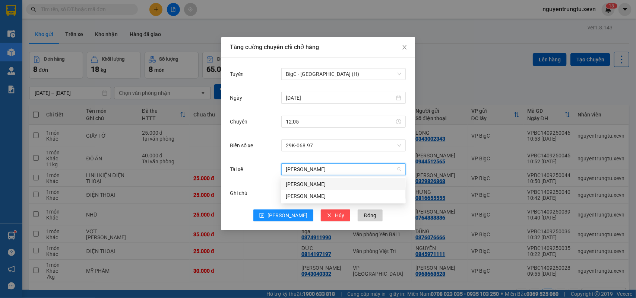
type input "[PERSON_NAME]"
click at [315, 185] on div "[PERSON_NAME]" at bounding box center [343, 184] width 115 height 8
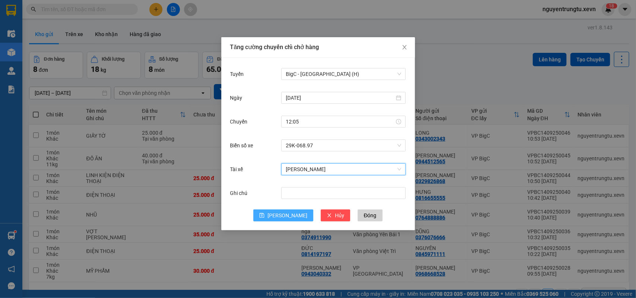
click at [284, 212] on span "[PERSON_NAME]" at bounding box center [287, 216] width 40 height 8
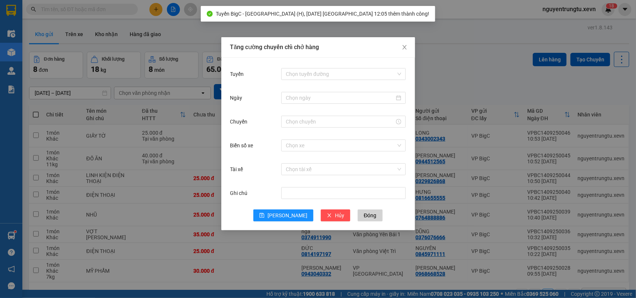
click at [499, 77] on div "Tăng cường chuyến chỉ chở hàng Tuyến Chọn tuyến đường Ngày Chuyến Biển số xe Ch…" at bounding box center [318, 149] width 636 height 298
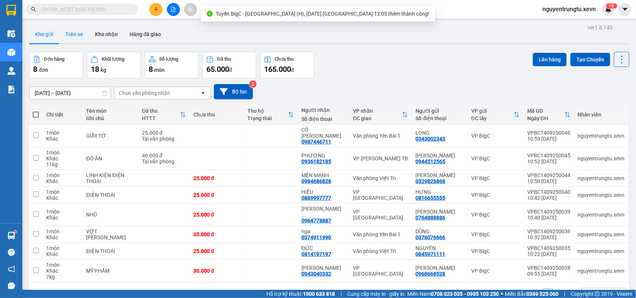
click at [66, 34] on button "Trên xe" at bounding box center [74, 34] width 30 height 18
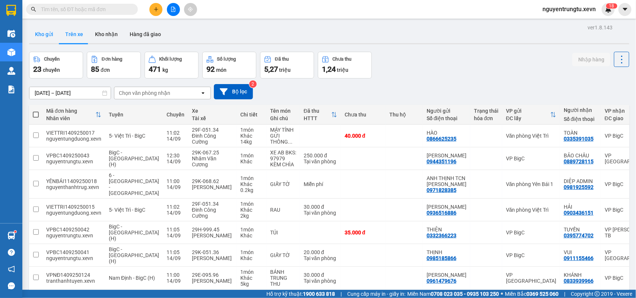
click at [53, 35] on button "Kho gửi" at bounding box center [44, 34] width 30 height 18
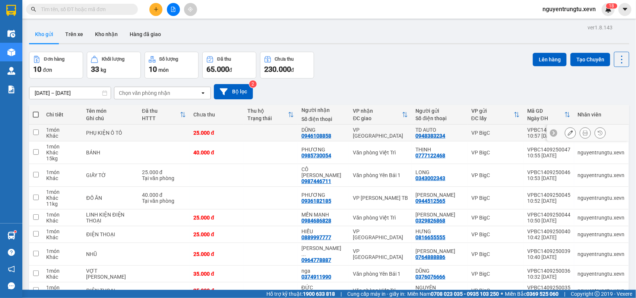
click at [38, 131] on td at bounding box center [35, 133] width 13 height 17
checkbox input "true"
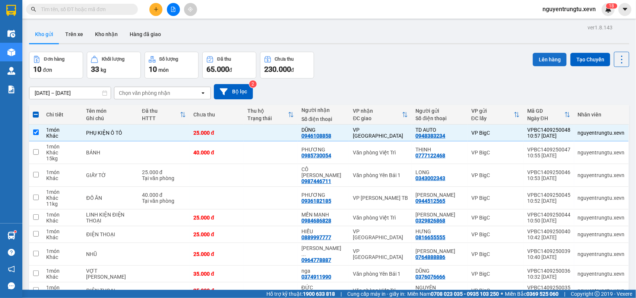
click at [554, 57] on button "Lên hàng" at bounding box center [550, 59] width 34 height 13
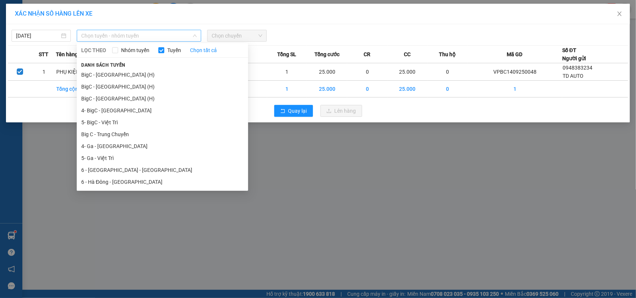
drag, startPoint x: 152, startPoint y: 38, endPoint x: 116, endPoint y: 67, distance: 46.1
click at [151, 40] on span "Chọn tuyến - nhóm tuyến" at bounding box center [138, 35] width 115 height 11
drag, startPoint x: 121, startPoint y: 86, endPoint x: 136, endPoint y: 83, distance: 15.4
click at [122, 87] on li "BigC - [GEOGRAPHIC_DATA] (H)" at bounding box center [162, 87] width 171 height 12
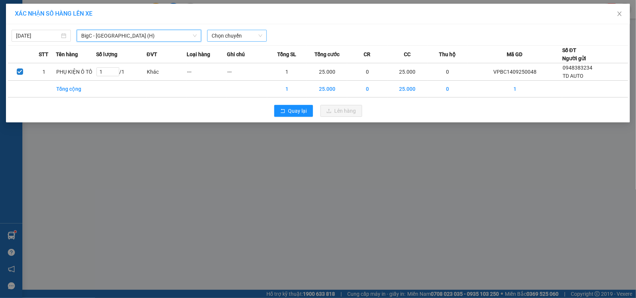
click at [258, 34] on span "Chọn chuyến" at bounding box center [237, 35] width 50 height 11
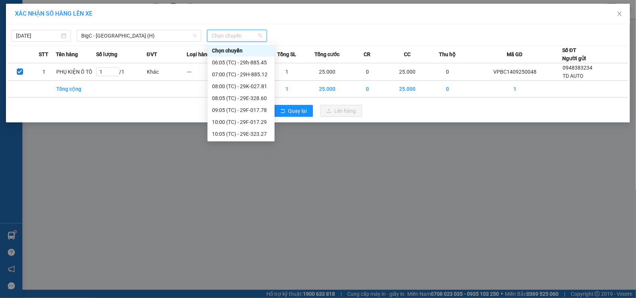
scroll to position [36, 0]
click at [236, 131] on div "12:05 (TC) - 29H-849.73" at bounding box center [241, 134] width 58 height 8
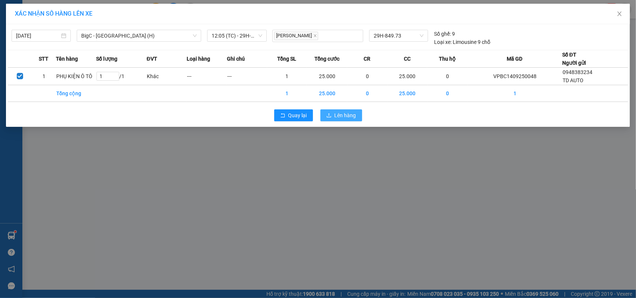
click at [351, 116] on span "Lên hàng" at bounding box center [345, 115] width 22 height 8
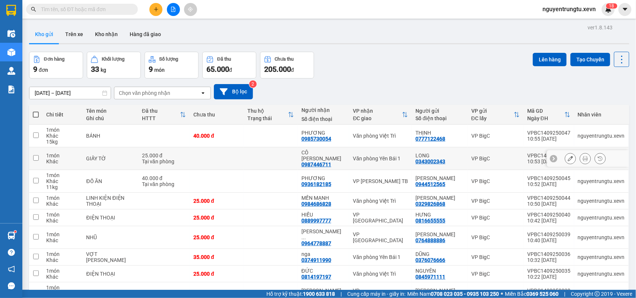
click at [36, 155] on input "checkbox" at bounding box center [36, 158] width 6 height 6
checkbox input "true"
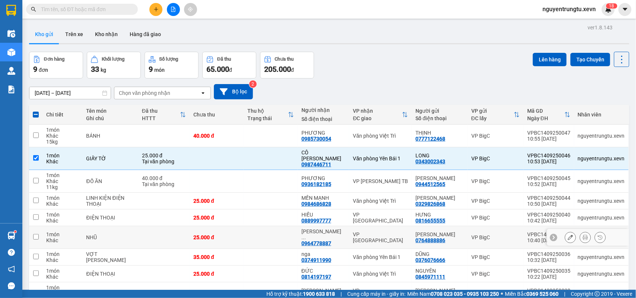
scroll to position [35, 0]
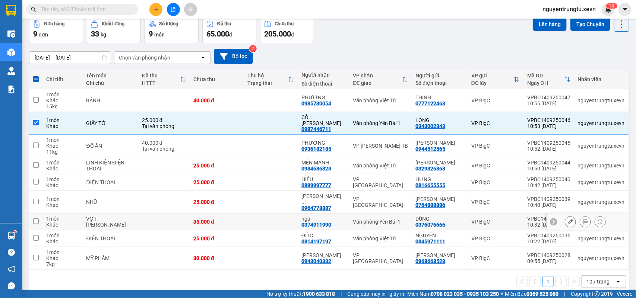
click at [36, 219] on input "checkbox" at bounding box center [36, 222] width 6 height 6
checkbox input "true"
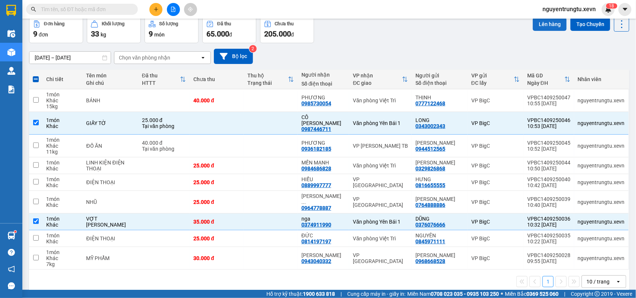
click at [540, 25] on button "Lên hàng" at bounding box center [550, 24] width 34 height 13
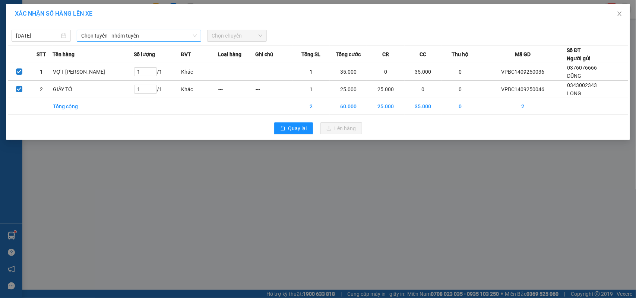
click at [151, 38] on span "Chọn tuyến - nhóm tuyến" at bounding box center [138, 35] width 115 height 11
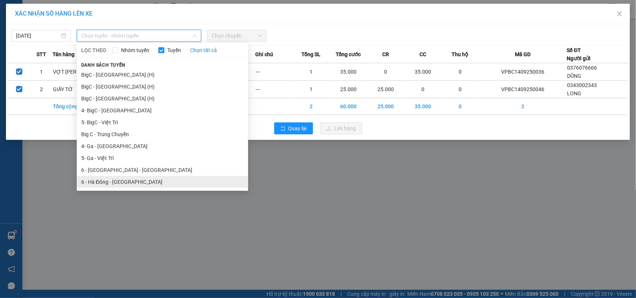
click at [115, 180] on li "6 - Hà Đông - [GEOGRAPHIC_DATA]" at bounding box center [162, 182] width 171 height 12
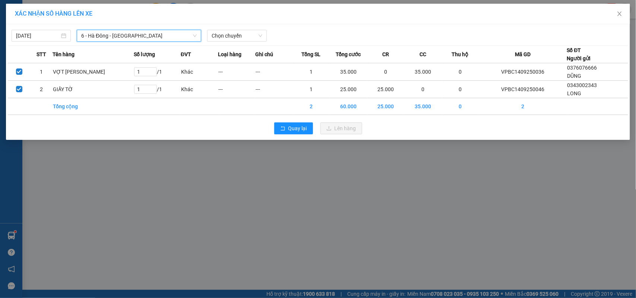
click at [223, 40] on span "Chọn chuyến" at bounding box center [237, 35] width 50 height 11
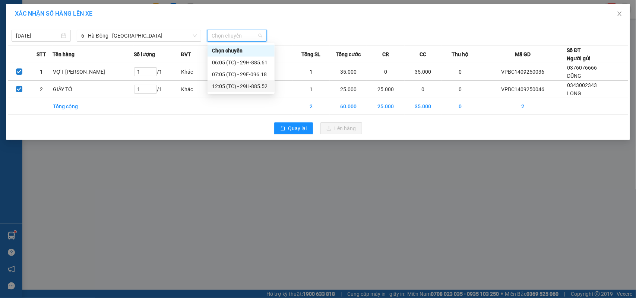
click at [236, 88] on div "12:05 (TC) - 29H-885.52" at bounding box center [241, 86] width 58 height 8
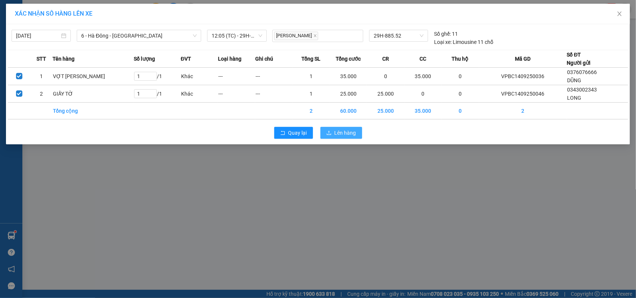
click at [339, 133] on span "Lên hàng" at bounding box center [345, 133] width 22 height 8
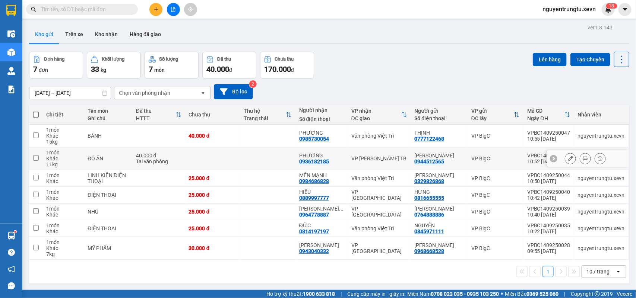
click at [36, 159] on input "checkbox" at bounding box center [36, 158] width 6 height 6
checkbox input "true"
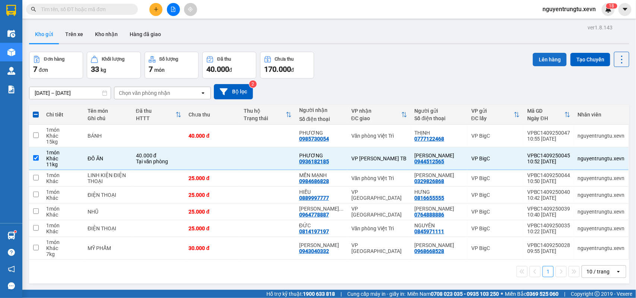
click at [535, 63] on button "Lên hàng" at bounding box center [550, 59] width 34 height 13
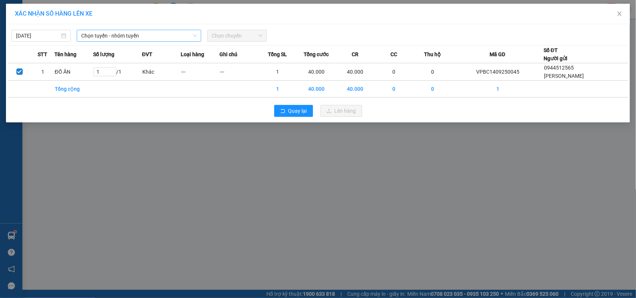
click at [170, 40] on span "Chọn tuyến - nhóm tuyến" at bounding box center [138, 35] width 115 height 11
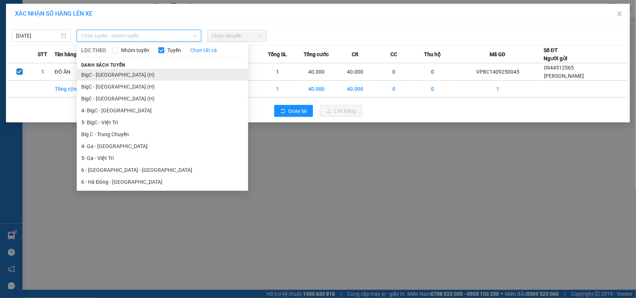
click at [125, 76] on li "BigC - [GEOGRAPHIC_DATA] (H)" at bounding box center [162, 75] width 171 height 12
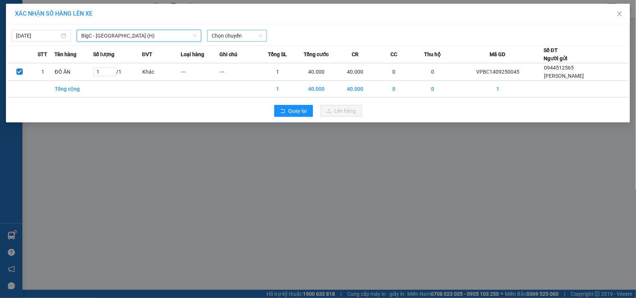
click at [234, 34] on span "Chọn chuyến" at bounding box center [237, 35] width 50 height 11
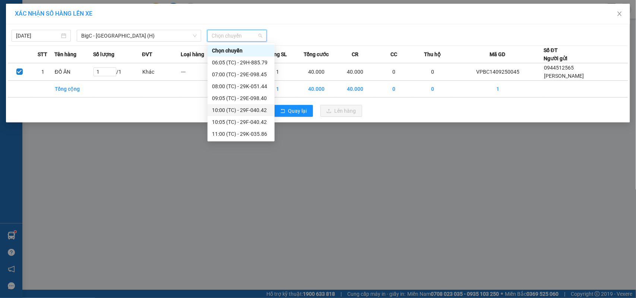
scroll to position [36, 0]
click at [253, 120] on div "12:05 (TC) - 29K-014.78" at bounding box center [241, 122] width 58 height 8
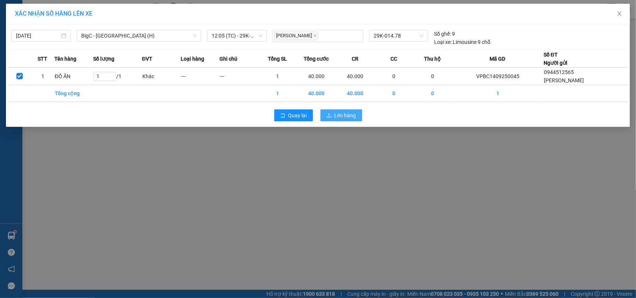
click at [351, 116] on span "Lên hàng" at bounding box center [345, 115] width 22 height 8
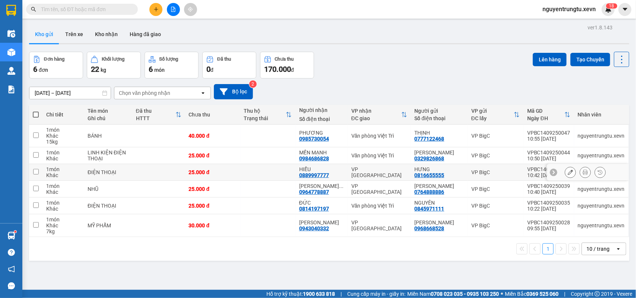
click at [41, 171] on td at bounding box center [35, 172] width 13 height 17
checkbox input "true"
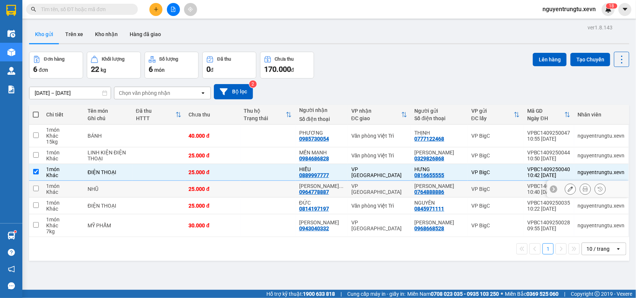
click at [40, 188] on td at bounding box center [35, 189] width 13 height 17
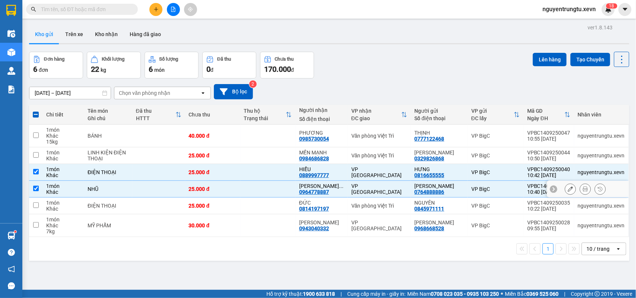
checkbox input "true"
click at [546, 63] on button "Lên hàng" at bounding box center [550, 59] width 34 height 13
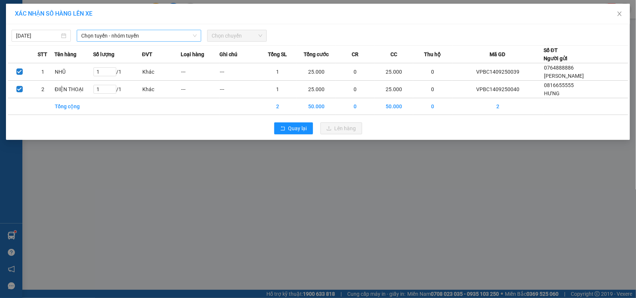
drag, startPoint x: 190, startPoint y: 36, endPoint x: 182, endPoint y: 37, distance: 7.6
click at [190, 35] on span "Chọn tuyến - nhóm tuyến" at bounding box center [138, 35] width 115 height 11
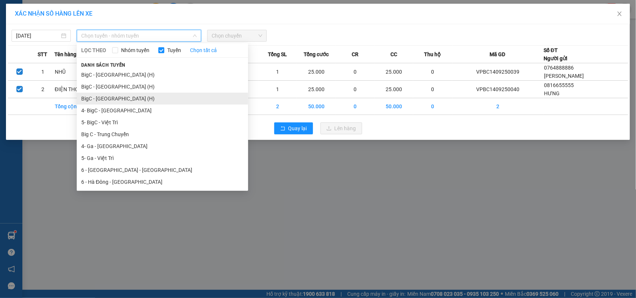
click at [126, 97] on li "BigC - [GEOGRAPHIC_DATA] (H)" at bounding box center [162, 99] width 171 height 12
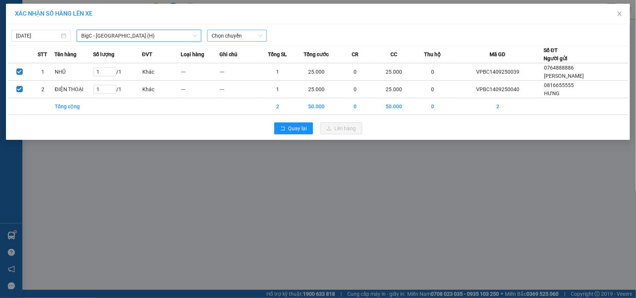
click at [239, 39] on span "Chọn chuyến" at bounding box center [237, 35] width 50 height 11
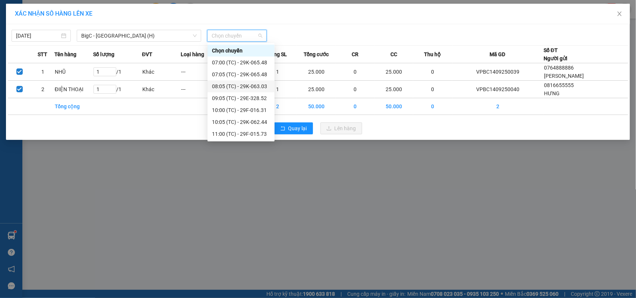
scroll to position [36, 0]
click at [248, 121] on div "12:05 (TC) - 29K-068.97" at bounding box center [241, 122] width 58 height 8
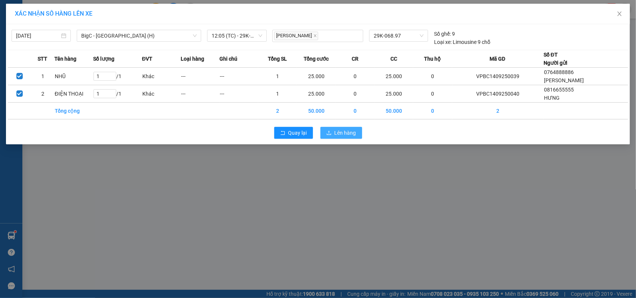
click at [339, 135] on span "Lên hàng" at bounding box center [345, 133] width 22 height 8
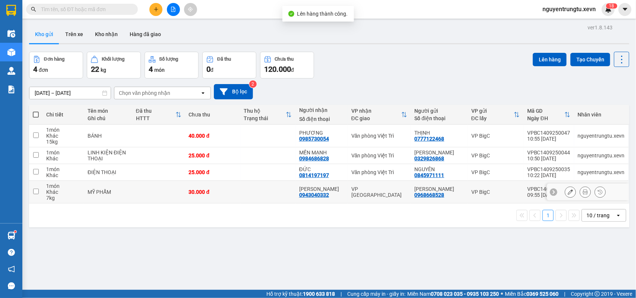
click at [35, 194] on input "checkbox" at bounding box center [36, 192] width 6 height 6
checkbox input "true"
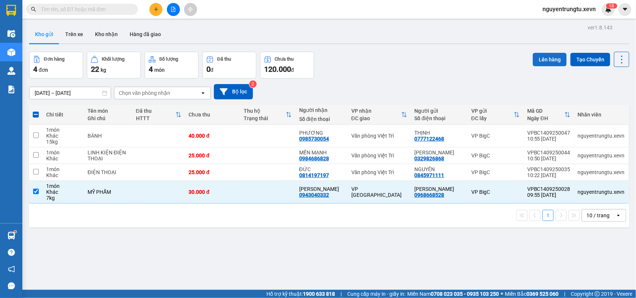
click at [553, 63] on button "Lên hàng" at bounding box center [550, 59] width 34 height 13
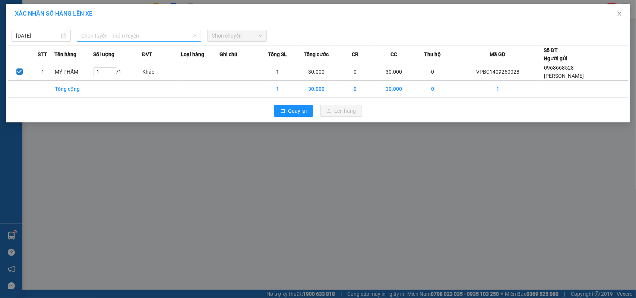
click at [183, 39] on span "Chọn tuyến - nhóm tuyến" at bounding box center [138, 35] width 115 height 11
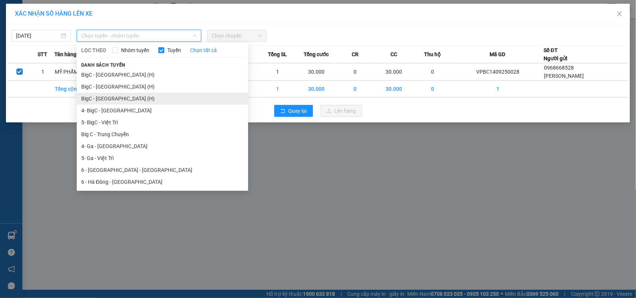
click at [128, 96] on li "BigC - [GEOGRAPHIC_DATA] (H)" at bounding box center [162, 99] width 171 height 12
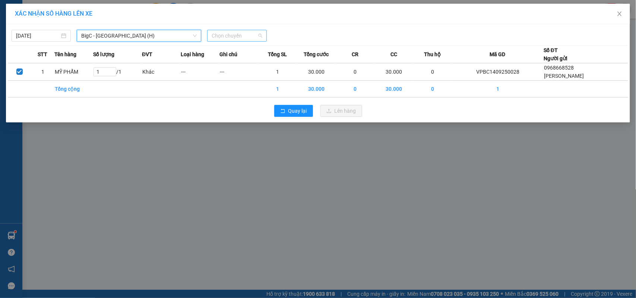
click at [236, 40] on span "Chọn chuyến" at bounding box center [237, 35] width 50 height 11
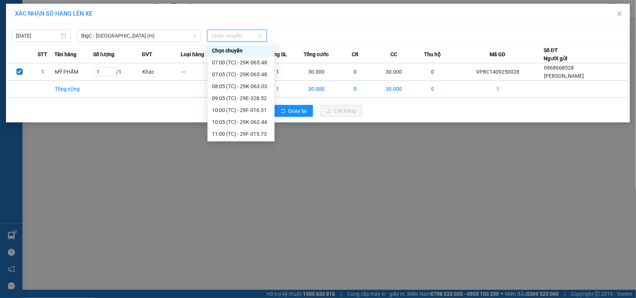
scroll to position [36, 0]
click at [252, 131] on div "12:30 (TC) - 29H-743.40" at bounding box center [241, 134] width 58 height 8
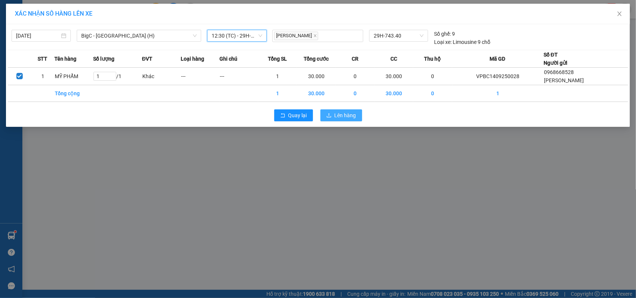
click at [338, 115] on span "Lên hàng" at bounding box center [345, 115] width 22 height 8
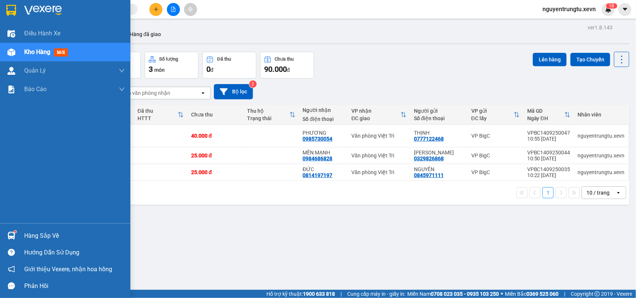
click at [10, 233] on img at bounding box center [11, 236] width 8 height 8
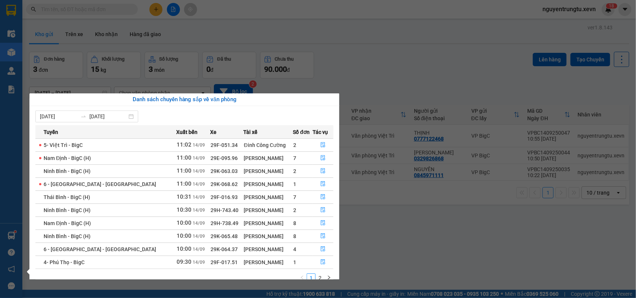
scroll to position [13, 0]
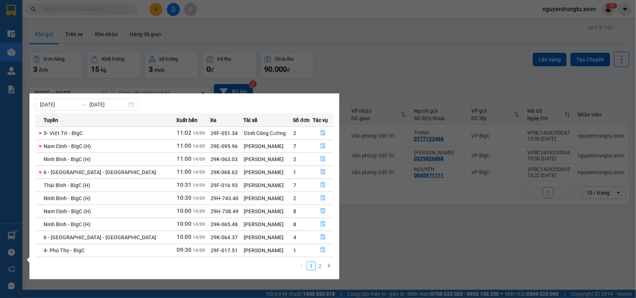
drag, startPoint x: 321, startPoint y: 261, endPoint x: 320, endPoint y: 265, distance: 3.9
click at [321, 262] on div "Tuyến Xuất bến Xe Tài xế Số đơn Tác vụ 5- [GEOGRAPHIC_DATA] - BigC 11:02 [DATE]…" at bounding box center [184, 195] width 298 height 162
click at [320, 267] on link "2" at bounding box center [320, 266] width 8 height 8
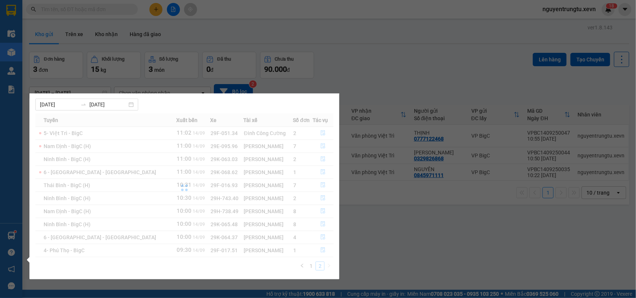
scroll to position [0, 0]
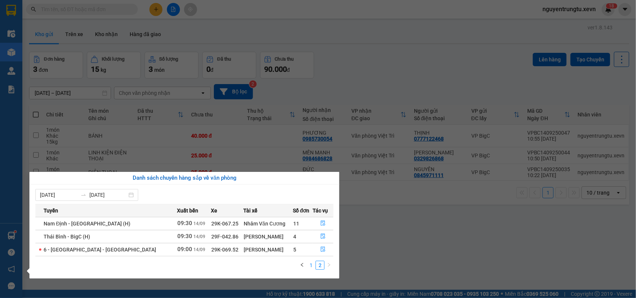
click at [312, 267] on link "1" at bounding box center [311, 265] width 8 height 8
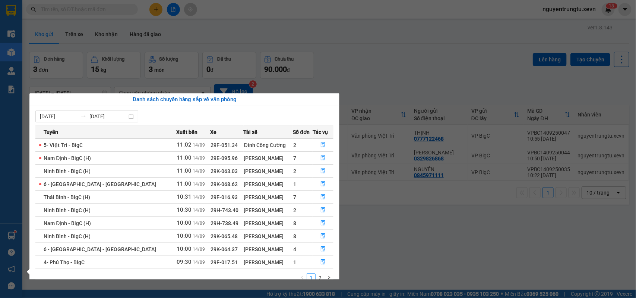
click at [435, 242] on section "Kết quả tìm kiếm ( 0 ) Bộ lọc Thuộc VP này No Data nguyentrungtu.xevn 1 8 Điều …" at bounding box center [318, 149] width 636 height 298
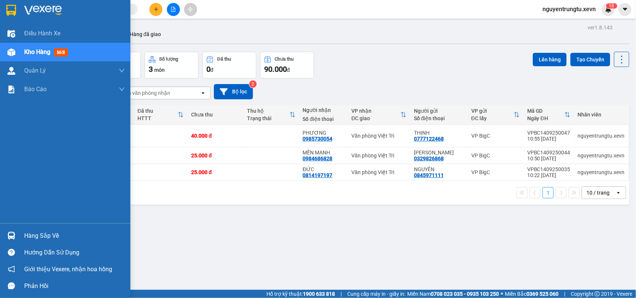
click at [14, 237] on img at bounding box center [11, 236] width 8 height 8
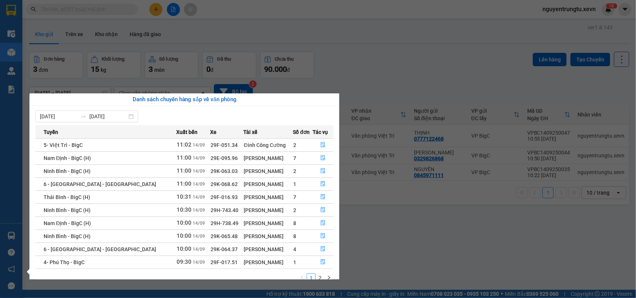
click at [436, 244] on section "Kết quả tìm kiếm ( 0 ) Bộ lọc Thuộc VP này No Data nguyentrungtu.xevn 1 8 Điều …" at bounding box center [318, 149] width 636 height 298
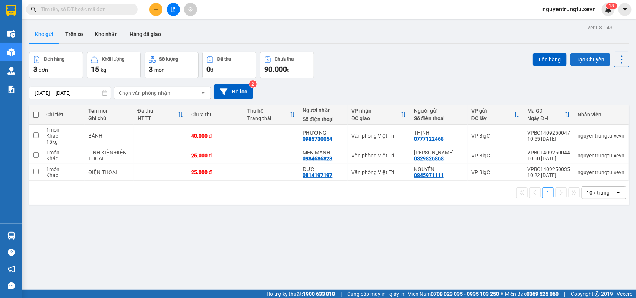
click at [576, 61] on button "Tạo Chuyến" at bounding box center [590, 59] width 40 height 13
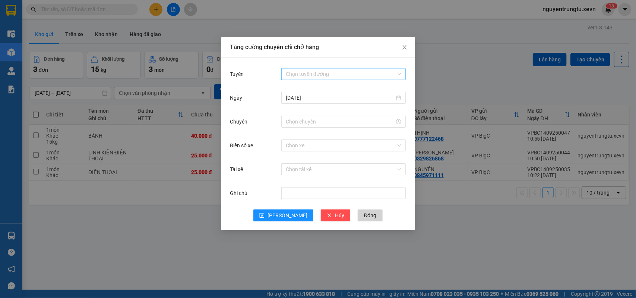
click at [328, 68] on div "Chọn tuyến đường" at bounding box center [343, 74] width 124 height 12
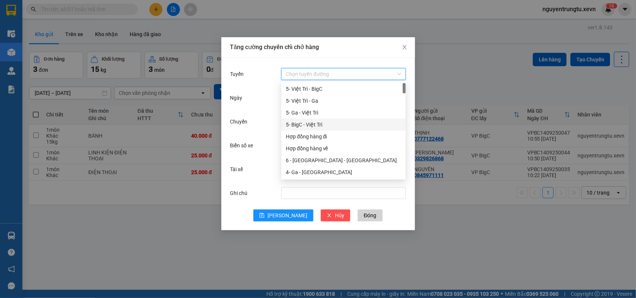
click at [321, 121] on div "5- BigC - Việt Trì" at bounding box center [343, 125] width 115 height 8
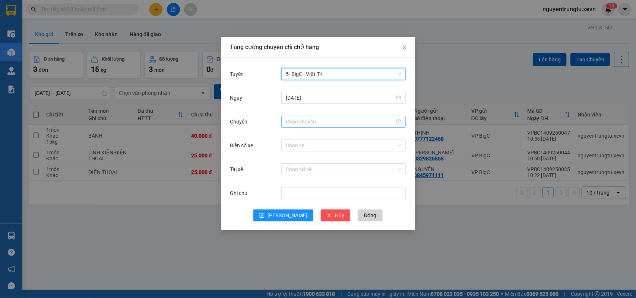
click at [343, 124] on input "Chuyến" at bounding box center [340, 122] width 109 height 8
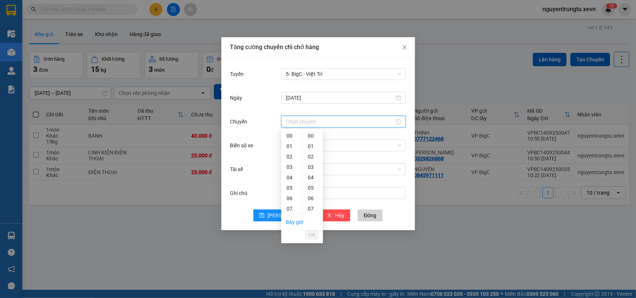
scroll to position [47, 0]
click at [290, 201] on div "11" at bounding box center [291, 204] width 21 height 10
drag, startPoint x: 313, startPoint y: 186, endPoint x: 313, endPoint y: 228, distance: 42.1
click at [313, 187] on div "05" at bounding box center [312, 188] width 20 height 10
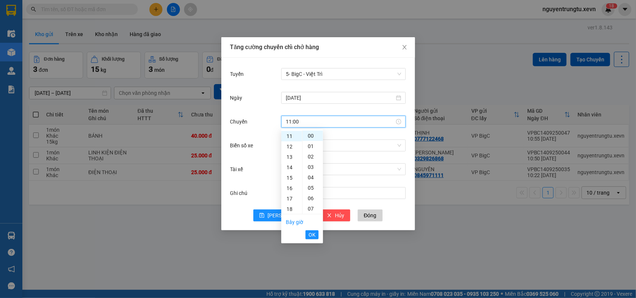
type input "11:05"
click at [310, 236] on span "OK" at bounding box center [311, 235] width 7 height 8
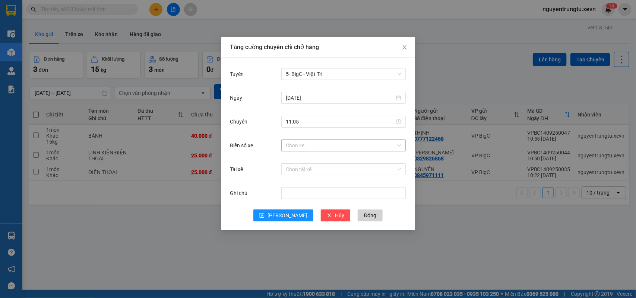
drag, startPoint x: 343, startPoint y: 136, endPoint x: 342, endPoint y: 144, distance: 8.3
click at [343, 136] on div "Chuyến 11:05" at bounding box center [318, 126] width 176 height 24
click at [342, 148] on input "Biển số xe" at bounding box center [341, 145] width 110 height 11
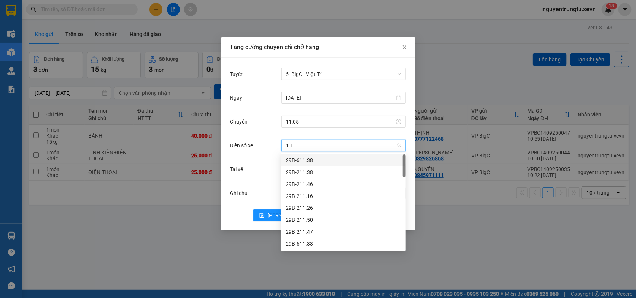
type input "1.11"
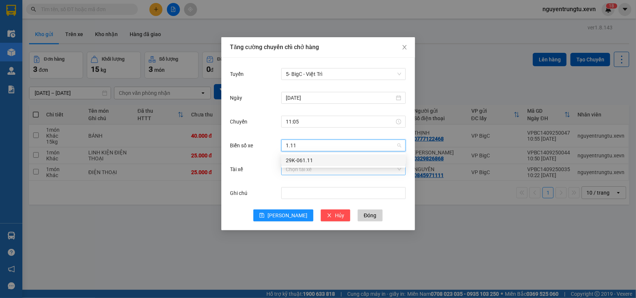
click at [339, 163] on div "29K-061.11" at bounding box center [343, 160] width 115 height 8
click at [334, 183] on div "Tài xế Chọn tài xế" at bounding box center [318, 174] width 176 height 24
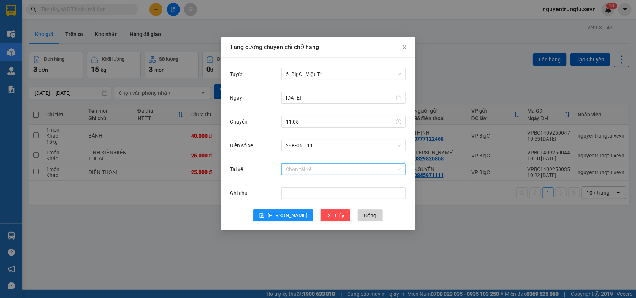
click at [330, 172] on input "Tài xế" at bounding box center [341, 169] width 110 height 11
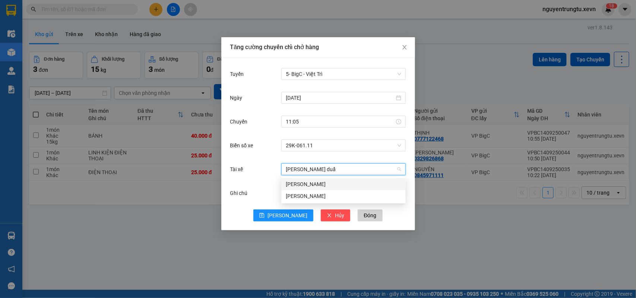
type input "[PERSON_NAME]"
click at [303, 184] on div "[PERSON_NAME]" at bounding box center [343, 184] width 115 height 8
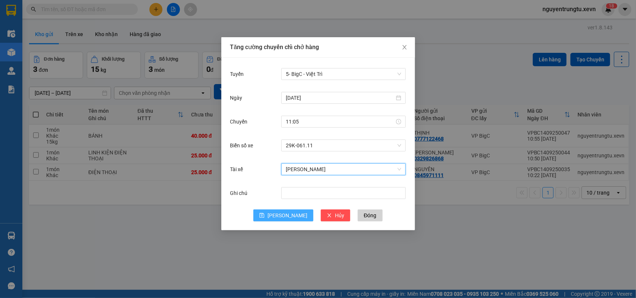
click at [293, 213] on button "[PERSON_NAME]" at bounding box center [283, 216] width 60 height 12
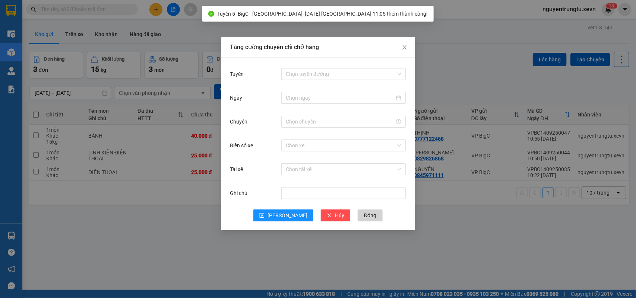
click at [494, 222] on div "Tăng cường chuyến chỉ chở hàng Tuyến Chọn tuyến đường Ngày Chuyến Biển số xe Ch…" at bounding box center [318, 149] width 636 height 298
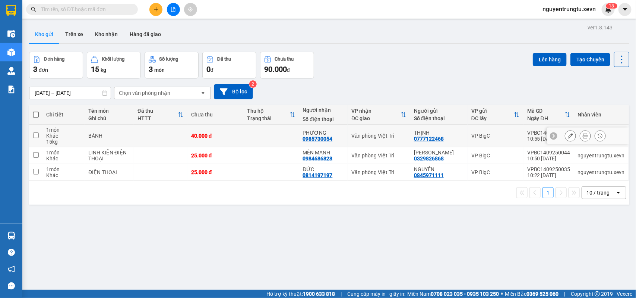
drag, startPoint x: 39, startPoint y: 133, endPoint x: 38, endPoint y: 140, distance: 6.9
click at [39, 135] on td at bounding box center [35, 136] width 13 height 23
checkbox input "true"
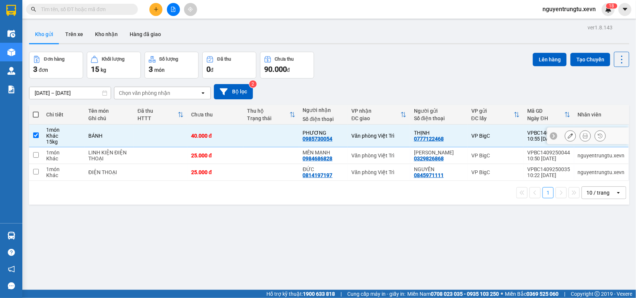
click at [36, 159] on td at bounding box center [35, 155] width 13 height 17
checkbox input "true"
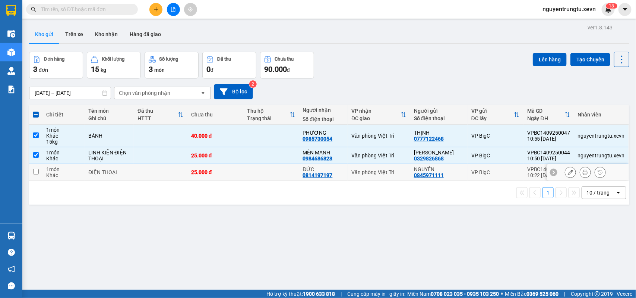
click at [40, 168] on td at bounding box center [35, 172] width 13 height 17
checkbox input "true"
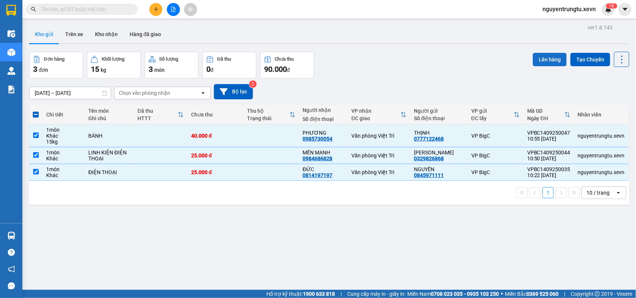
click at [550, 58] on button "Lên hàng" at bounding box center [550, 59] width 34 height 13
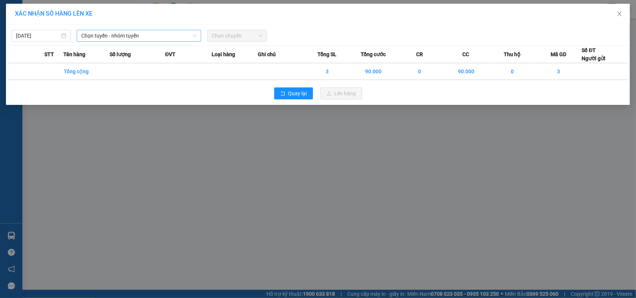
click at [173, 36] on span "Chọn tuyến - nhóm tuyến" at bounding box center [138, 35] width 115 height 11
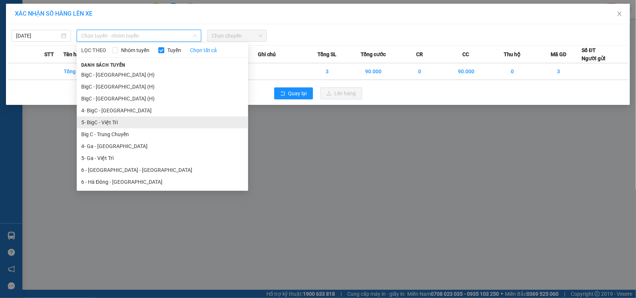
click at [124, 122] on li "5- BigC - Việt Trì" at bounding box center [162, 123] width 171 height 12
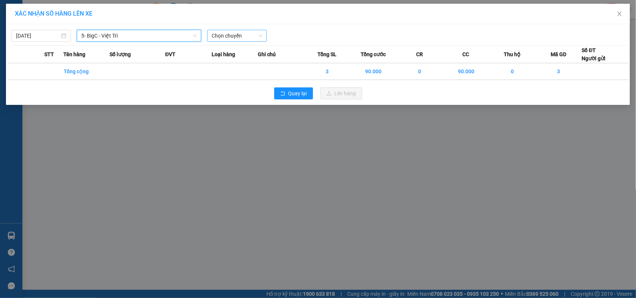
click at [252, 32] on span "Chọn chuyến" at bounding box center [237, 35] width 50 height 11
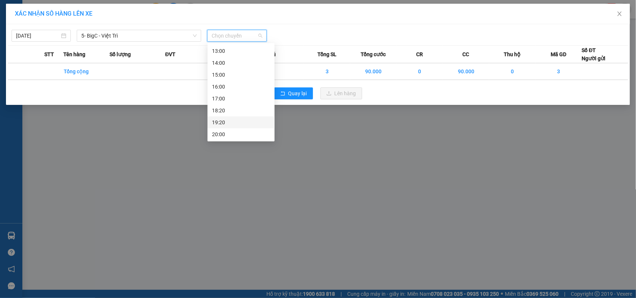
scroll to position [73, 0]
click at [244, 116] on div "11:05 (TC) - 29K-061.11" at bounding box center [241, 120] width 58 height 8
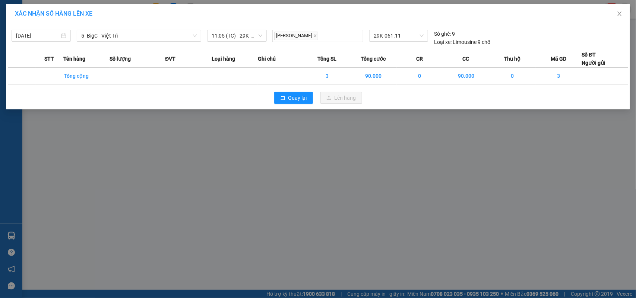
click at [324, 149] on div "XÁC NHẬN SỐ HÀNG LÊN XE [DATE] 5- BigC - [GEOGRAPHIC_DATA] Trì LỌC THEO Nhóm tu…" at bounding box center [318, 149] width 636 height 298
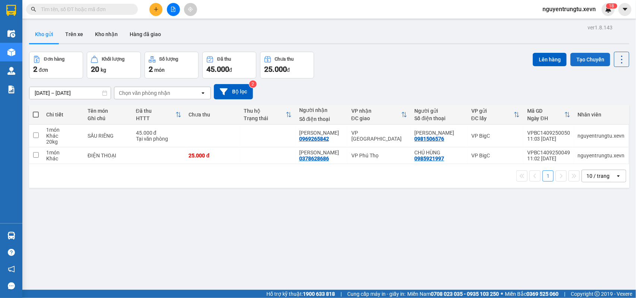
click at [599, 58] on button "Tạo Chuyến" at bounding box center [590, 59] width 40 height 13
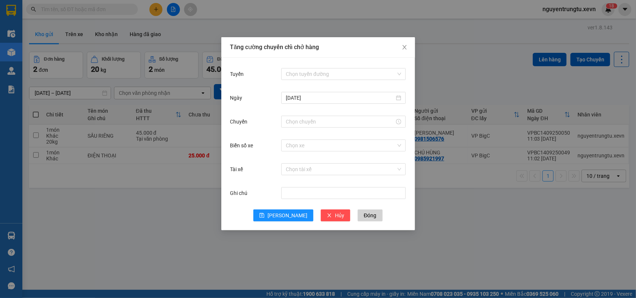
drag, startPoint x: 364, startPoint y: 67, endPoint x: 354, endPoint y: 84, distance: 19.5
click at [364, 68] on div "Chọn tuyến đường" at bounding box center [343, 74] width 124 height 15
click at [349, 73] on input "Tuyến" at bounding box center [341, 74] width 110 height 11
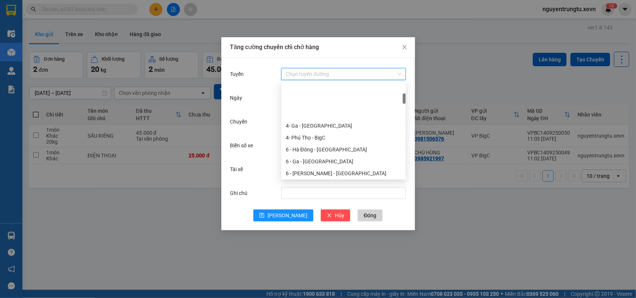
scroll to position [93, 0]
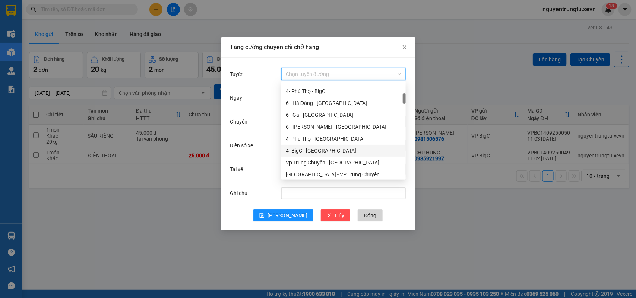
click at [325, 149] on div "4- BigC - [GEOGRAPHIC_DATA]" at bounding box center [343, 151] width 115 height 8
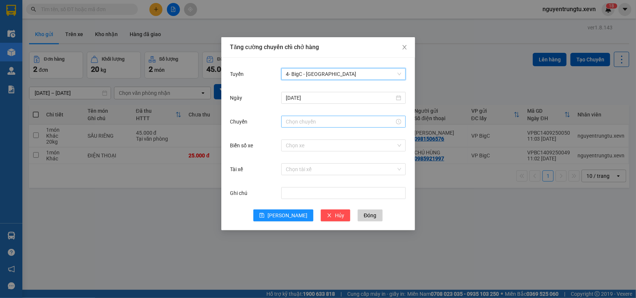
click at [350, 122] on input "Chuyến" at bounding box center [340, 122] width 109 height 8
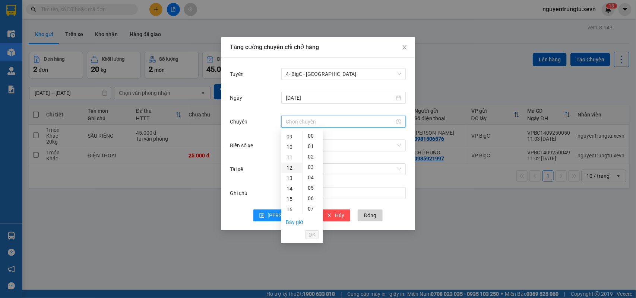
click at [292, 168] on div "12" at bounding box center [291, 168] width 21 height 10
click at [314, 189] on div "05" at bounding box center [312, 188] width 20 height 10
type input "12:05"
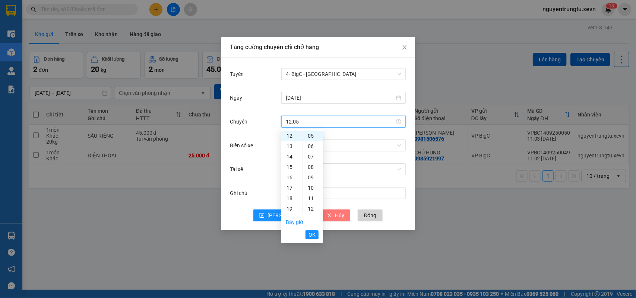
drag, startPoint x: 315, startPoint y: 232, endPoint x: 325, endPoint y: 211, distance: 23.0
click at [315, 233] on button "OK" at bounding box center [311, 235] width 13 height 9
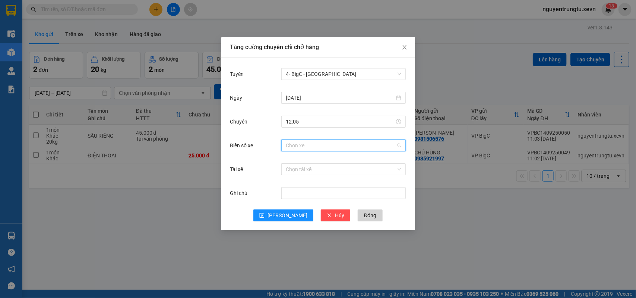
click at [333, 146] on input "Biển số xe" at bounding box center [341, 145] width 110 height 11
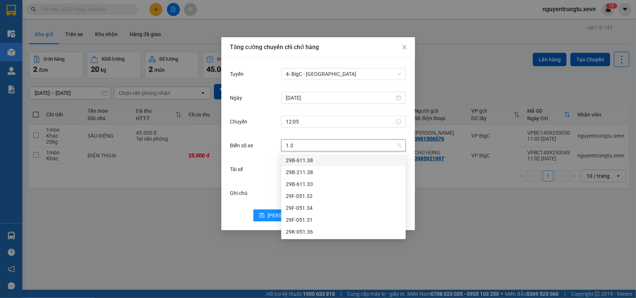
type input "1.32"
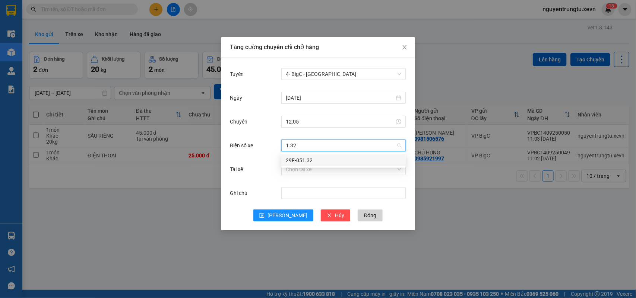
click at [315, 159] on div "29F-051.32" at bounding box center [343, 160] width 115 height 8
drag, startPoint x: 311, startPoint y: 170, endPoint x: 309, endPoint y: 174, distance: 4.5
click at [311, 170] on input "Tài xế" at bounding box center [341, 169] width 110 height 11
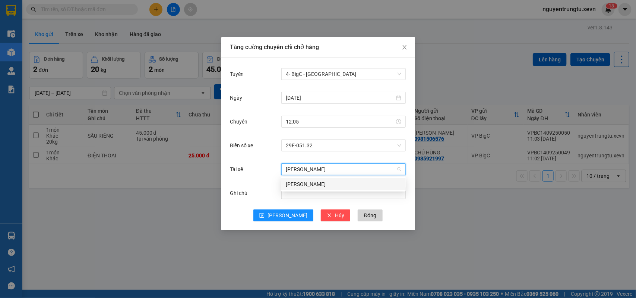
type input "[PERSON_NAME]"
click at [306, 185] on div "[PERSON_NAME]" at bounding box center [343, 184] width 115 height 8
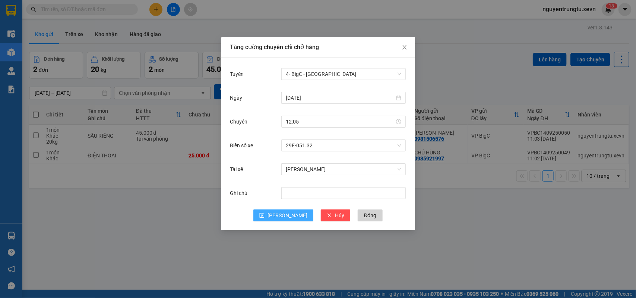
click at [289, 214] on span "[PERSON_NAME]" at bounding box center [287, 216] width 40 height 8
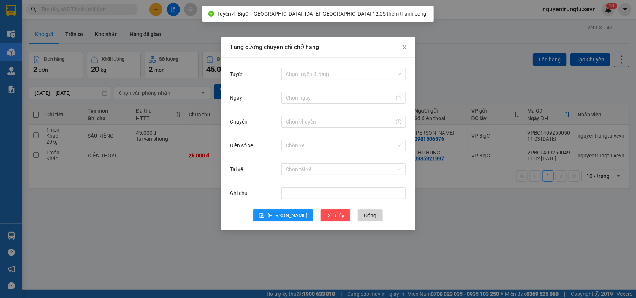
click at [485, 224] on div "Tăng cường chuyến chỉ chở hàng Tuyến Chọn tuyến đường Ngày Chuyến Biển số xe Ch…" at bounding box center [318, 149] width 636 height 298
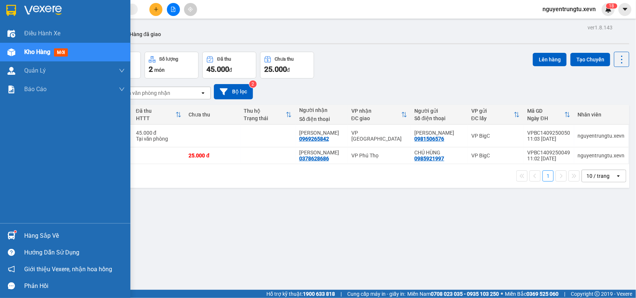
click at [7, 228] on div "Hàng sắp về" at bounding box center [65, 236] width 130 height 17
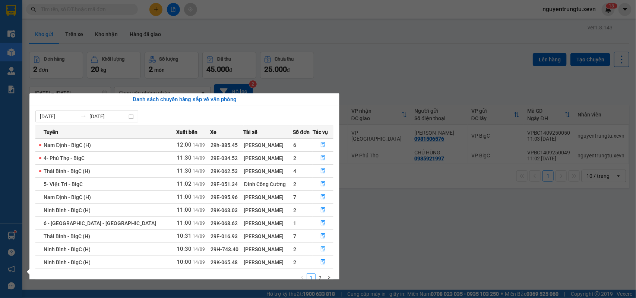
scroll to position [13, 0]
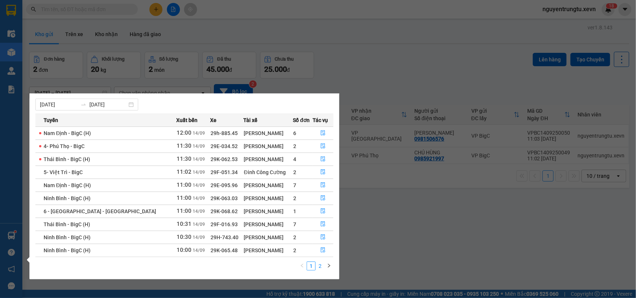
click at [316, 269] on link "2" at bounding box center [320, 266] width 8 height 8
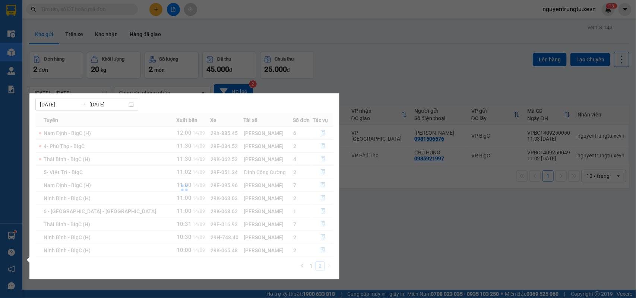
scroll to position [0, 0]
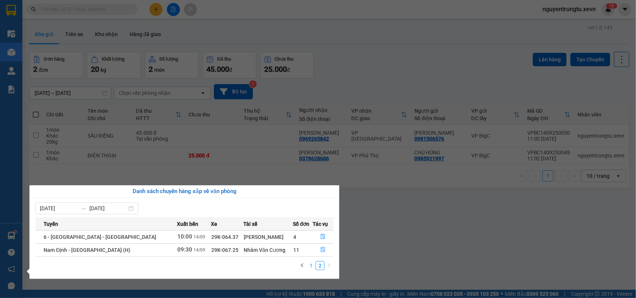
click at [312, 269] on link "1" at bounding box center [311, 266] width 8 height 8
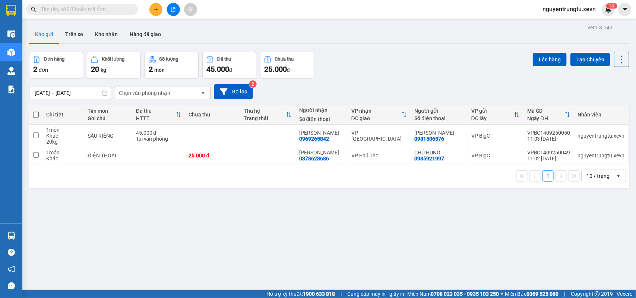
click at [516, 222] on section "Kết quả tìm kiếm ( 0 ) Bộ lọc Thuộc VP này No Data nguyentrungtu.xevn 1 8 Điều …" at bounding box center [318, 149] width 636 height 298
click at [595, 63] on button "Tạo Chuyến" at bounding box center [590, 59] width 40 height 13
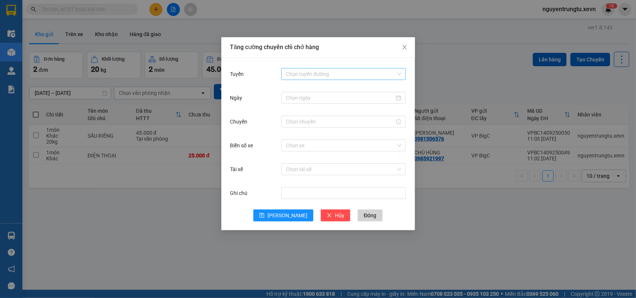
drag, startPoint x: 328, startPoint y: 69, endPoint x: 326, endPoint y: 79, distance: 9.9
click at [328, 73] on input "Tuyến" at bounding box center [341, 74] width 110 height 11
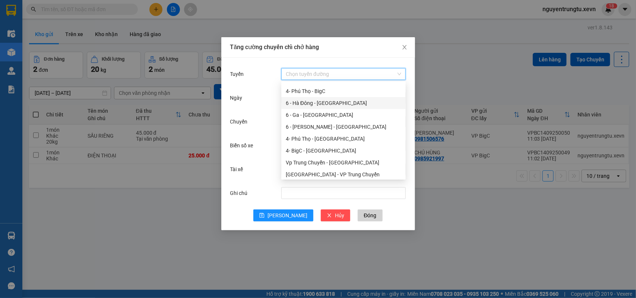
click at [323, 103] on div "6 - Hà Đông - [GEOGRAPHIC_DATA]" at bounding box center [343, 103] width 115 height 8
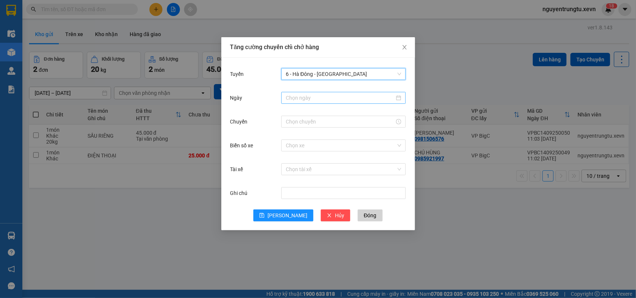
click at [326, 101] on input "Ngày" at bounding box center [340, 98] width 109 height 8
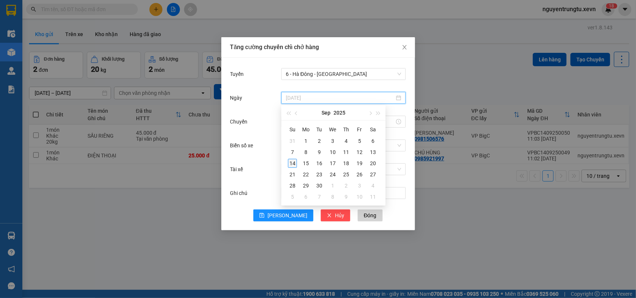
type input "[DATE]"
click at [292, 165] on div "14" at bounding box center [292, 163] width 9 height 9
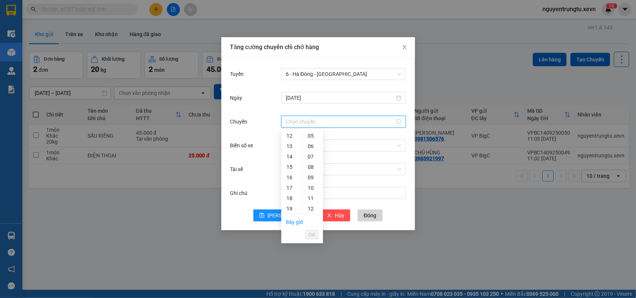
click at [319, 121] on input "Chuyến" at bounding box center [340, 122] width 109 height 8
click at [293, 171] on div "11" at bounding box center [291, 172] width 21 height 10
drag, startPoint x: 313, startPoint y: 186, endPoint x: 313, endPoint y: 193, distance: 6.7
click at [312, 187] on div "05" at bounding box center [312, 188] width 20 height 10
type input "11:05"
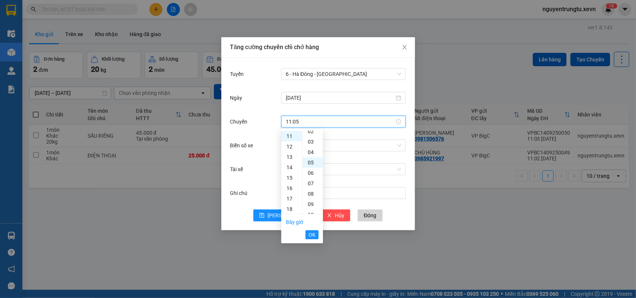
scroll to position [52, 0]
click at [313, 235] on span "OK" at bounding box center [311, 235] width 7 height 8
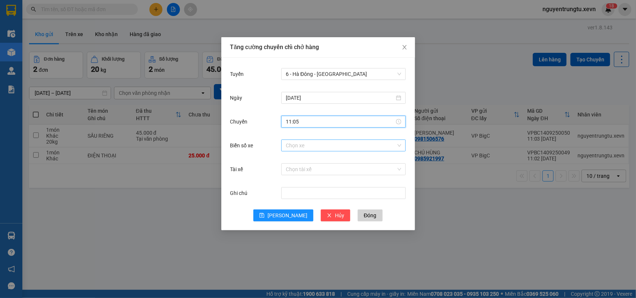
click at [325, 143] on input "Biển số xe" at bounding box center [341, 145] width 110 height 11
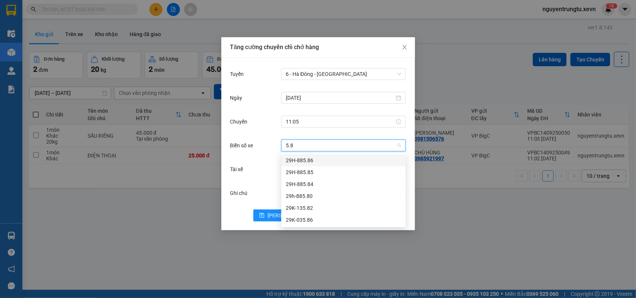
type input "5.84"
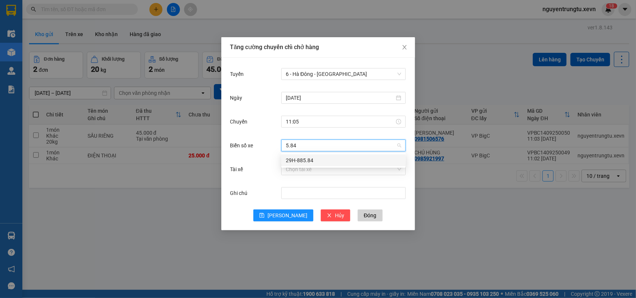
click at [300, 157] on div "29H-885.84" at bounding box center [343, 160] width 115 height 8
click at [301, 168] on input "Tài xế" at bounding box center [341, 169] width 110 height 11
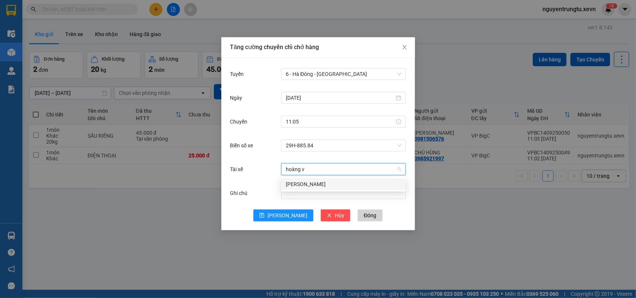
type input "[PERSON_NAME]"
click at [289, 181] on div "[PERSON_NAME]" at bounding box center [343, 184] width 115 height 8
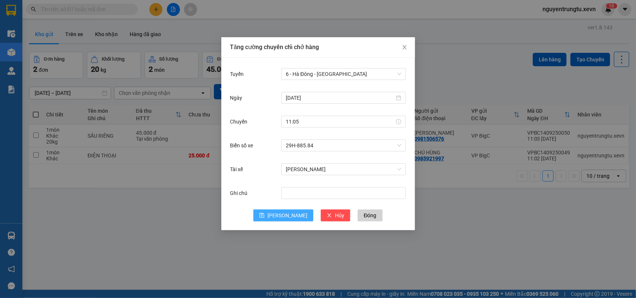
click at [285, 215] on span "[PERSON_NAME]" at bounding box center [287, 216] width 40 height 8
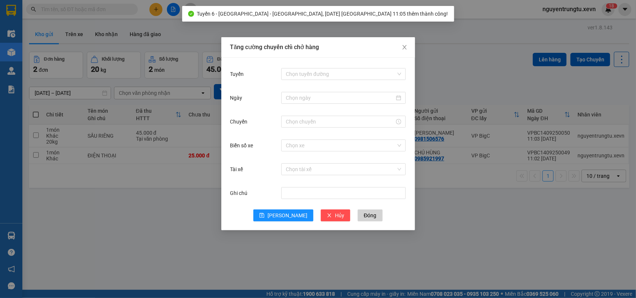
click at [225, 248] on div "Tăng cường chuyến chỉ chở hàng Tuyến Chọn tuyến đường Ngày Chuyến Biển số xe Ch…" at bounding box center [318, 149] width 636 height 298
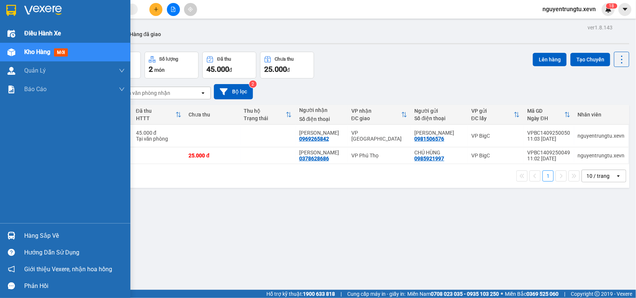
click at [21, 32] on div "Điều hành xe" at bounding box center [65, 33] width 130 height 19
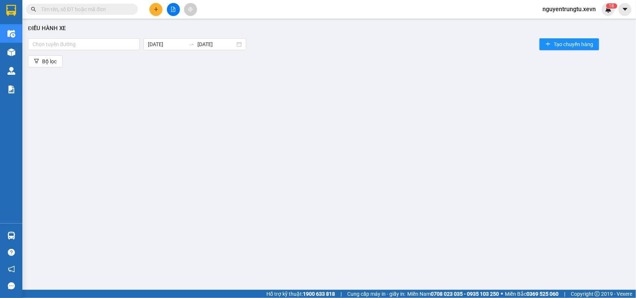
click at [123, 37] on div "Chọn tuyến đường [DATE] [DATE] Tạo chuyến hàng" at bounding box center [329, 44] width 602 height 15
click at [121, 38] on div "Chọn tuyến đường" at bounding box center [84, 44] width 112 height 12
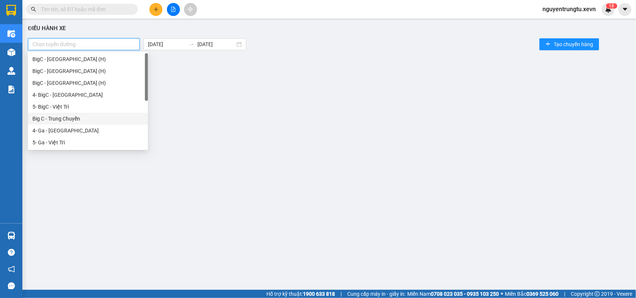
scroll to position [23, 0]
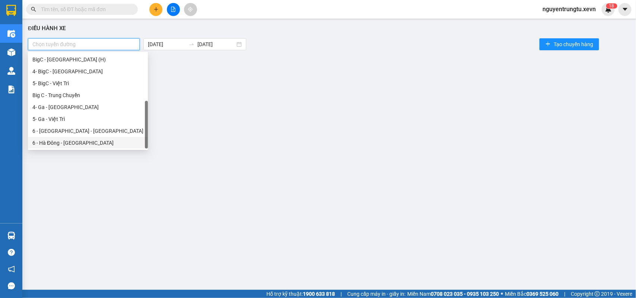
click at [83, 143] on div "6 - Hà Đông - [GEOGRAPHIC_DATA]" at bounding box center [87, 143] width 111 height 8
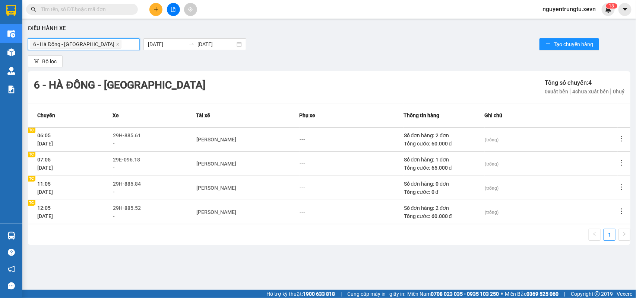
click at [377, 60] on div "Bộ lọc" at bounding box center [329, 61] width 602 height 12
click at [620, 213] on icon "more" at bounding box center [621, 211] width 7 height 7
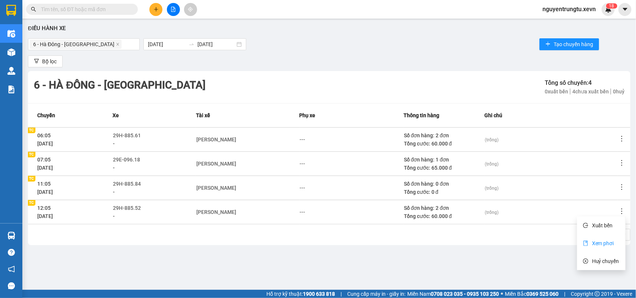
click at [604, 242] on span "Xem phơi" at bounding box center [603, 244] width 22 height 6
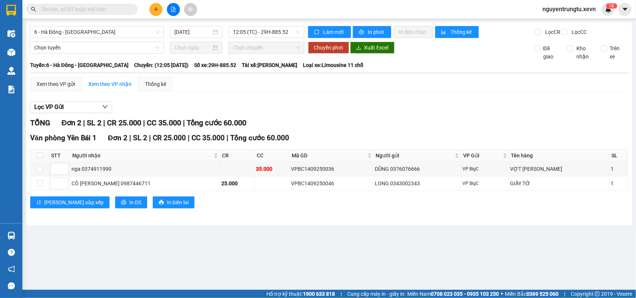
click at [275, 53] on span "Chọn chuyến" at bounding box center [266, 47] width 67 height 11
click at [104, 53] on span "Chọn tuyến" at bounding box center [96, 47] width 125 height 11
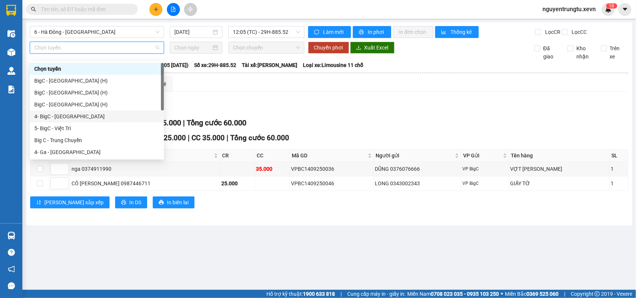
scroll to position [36, 0]
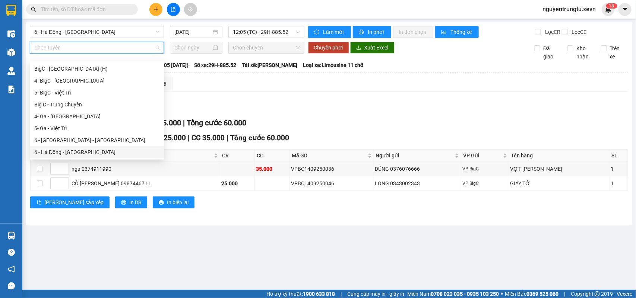
click at [78, 150] on div "6 - Hà Đông - [GEOGRAPHIC_DATA]" at bounding box center [96, 152] width 125 height 8
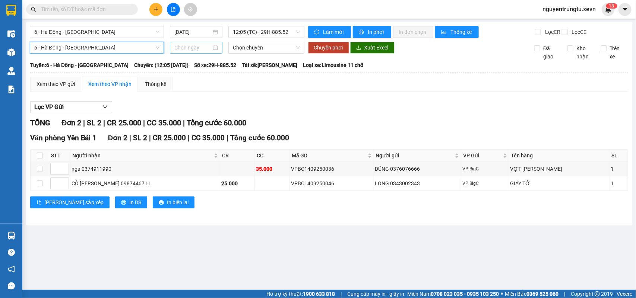
click at [201, 52] on input at bounding box center [192, 48] width 37 height 8
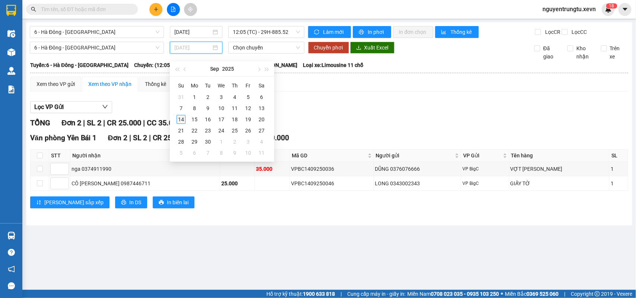
type input "[DATE]"
click at [183, 120] on div "14" at bounding box center [181, 119] width 9 height 9
type input "[DATE]"
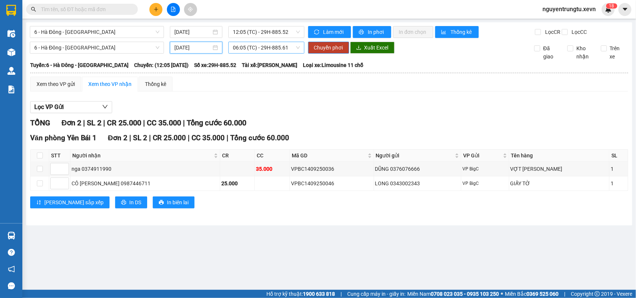
click at [257, 53] on span "06:05 (TC) - 29H-885.61" at bounding box center [266, 47] width 67 height 11
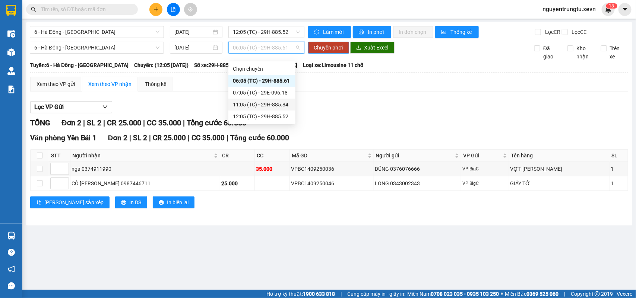
click at [267, 105] on div "11:05 (TC) - 29H-885.84" at bounding box center [262, 105] width 58 height 8
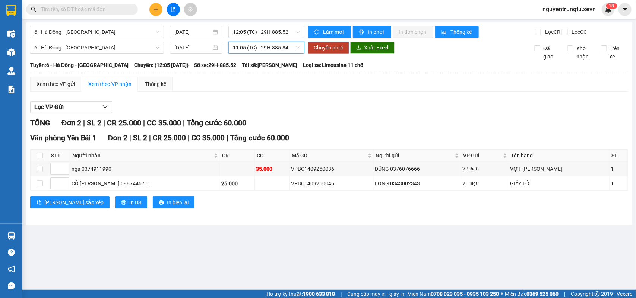
click at [325, 52] on span "Chuyển phơi" at bounding box center [328, 48] width 29 height 8
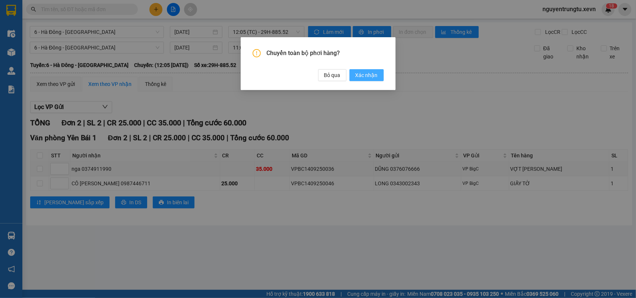
click at [363, 76] on span "Xác nhận" at bounding box center [366, 75] width 22 height 8
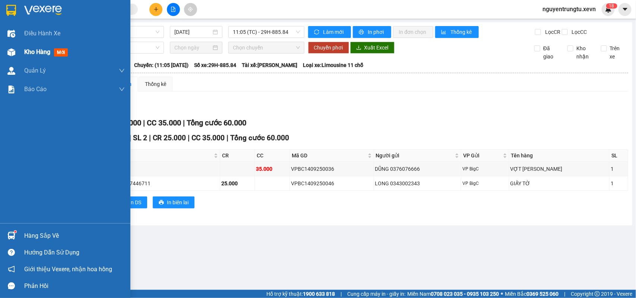
click at [45, 50] on span "Kho hàng" at bounding box center [37, 51] width 26 height 7
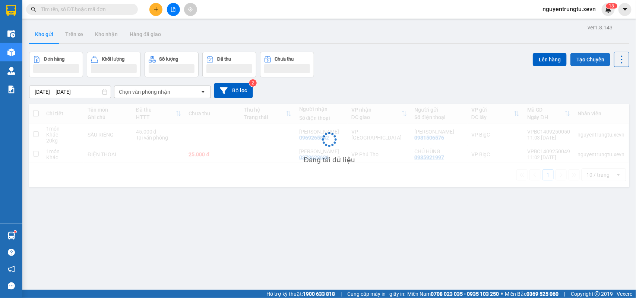
click at [595, 58] on button "Tạo Chuyến" at bounding box center [590, 59] width 40 height 13
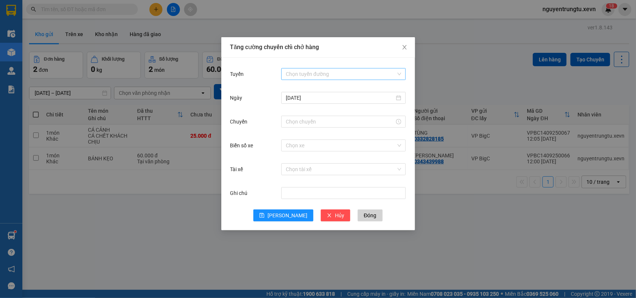
click at [371, 75] on input "Tuyến" at bounding box center [341, 74] width 110 height 11
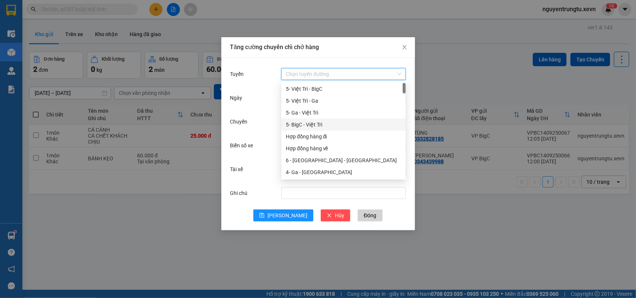
click at [308, 126] on div "5- BigC - Việt Trì" at bounding box center [343, 125] width 115 height 8
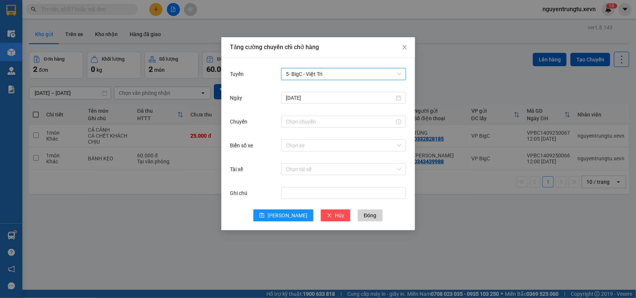
click at [342, 127] on div at bounding box center [343, 122] width 124 height 12
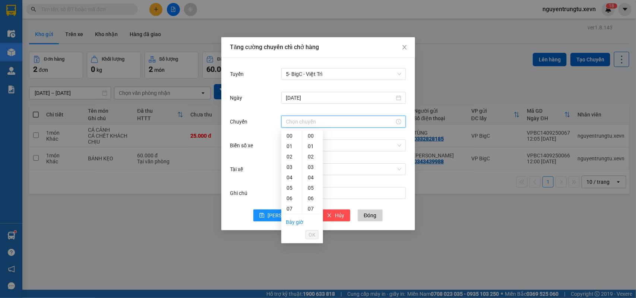
drag, startPoint x: 340, startPoint y: 123, endPoint x: 338, endPoint y: 129, distance: 6.2
click at [340, 125] on input "Chuyến" at bounding box center [340, 122] width 109 height 8
click at [291, 180] on div "13" at bounding box center [291, 178] width 21 height 10
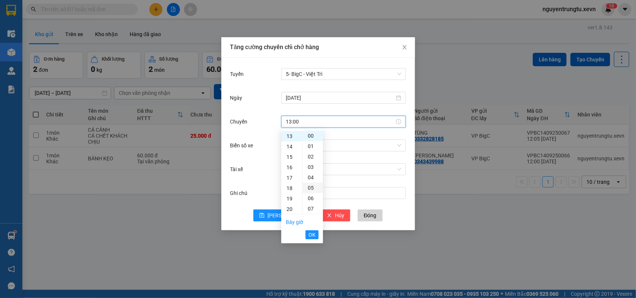
click at [308, 188] on div "05" at bounding box center [312, 188] width 20 height 10
type input "13:05"
drag, startPoint x: 314, startPoint y: 236, endPoint x: 319, endPoint y: 228, distance: 10.3
click at [314, 237] on span "OK" at bounding box center [311, 235] width 7 height 8
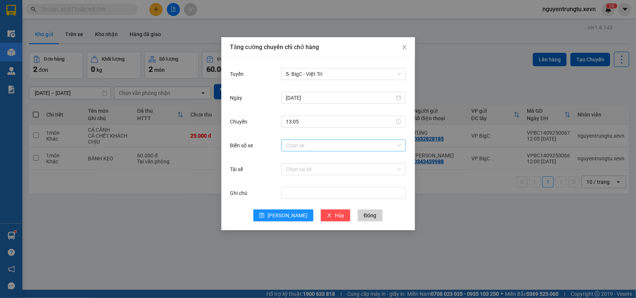
drag, startPoint x: 334, startPoint y: 154, endPoint x: 328, endPoint y: 143, distance: 12.7
click at [334, 153] on div "Biển số xe Chọn xe" at bounding box center [318, 150] width 176 height 24
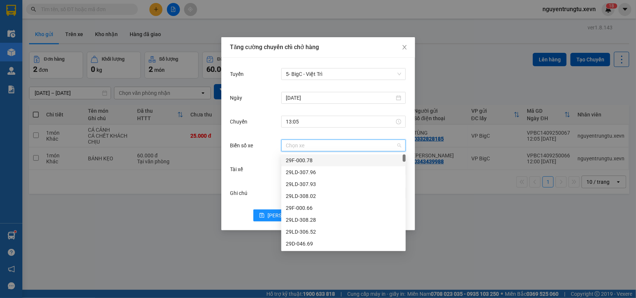
click at [333, 147] on input "Biển số xe" at bounding box center [341, 145] width 110 height 11
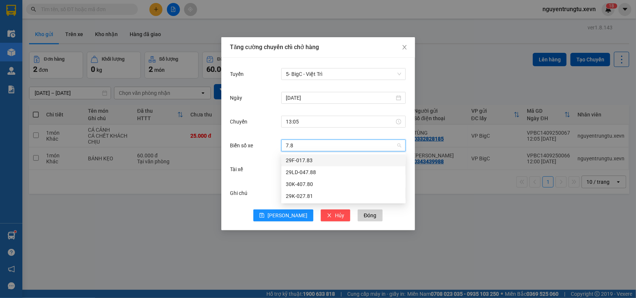
type input "7.83"
click at [305, 159] on div "29F-017.83" at bounding box center [343, 160] width 115 height 8
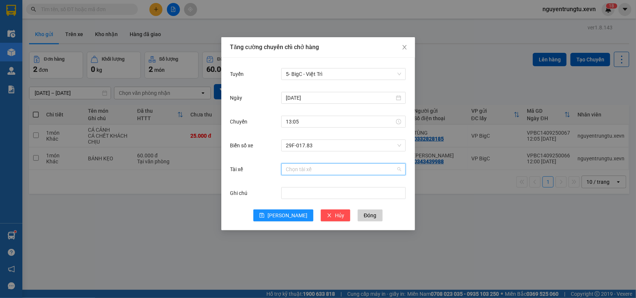
drag, startPoint x: 305, startPoint y: 166, endPoint x: 185, endPoint y: 244, distance: 143.6
click at [305, 167] on input "Tài xế" at bounding box center [341, 169] width 110 height 11
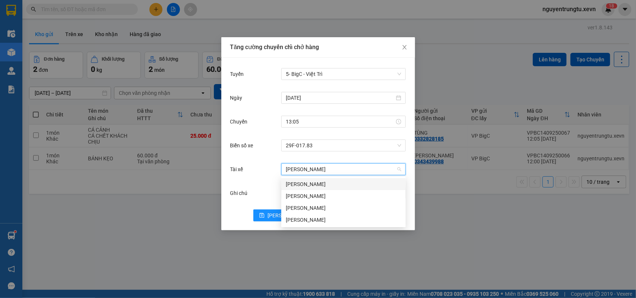
type input "[PERSON_NAME]"
click at [289, 196] on div "[PERSON_NAME]" at bounding box center [343, 196] width 115 height 8
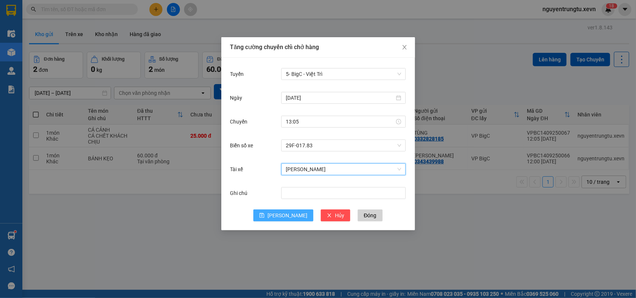
click at [286, 213] on span "[PERSON_NAME]" at bounding box center [287, 216] width 40 height 8
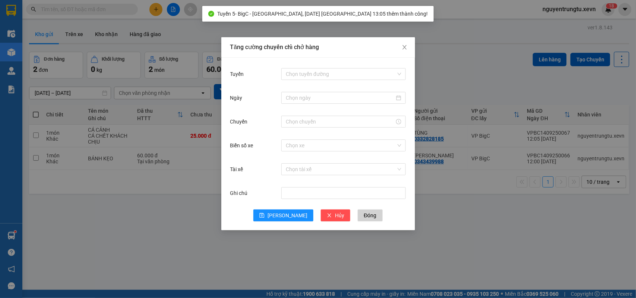
click at [363, 67] on div "Chọn tuyến đường" at bounding box center [343, 74] width 124 height 15
click at [362, 74] on input "Tuyến" at bounding box center [341, 74] width 110 height 11
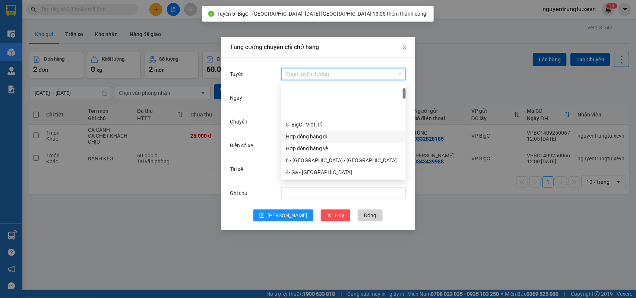
scroll to position [47, 0]
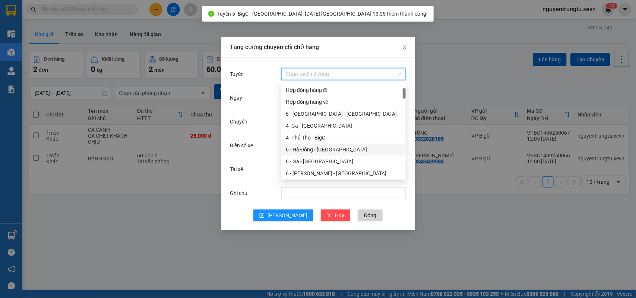
click at [318, 150] on div "6 - Hà Đông - [GEOGRAPHIC_DATA]" at bounding box center [343, 150] width 115 height 8
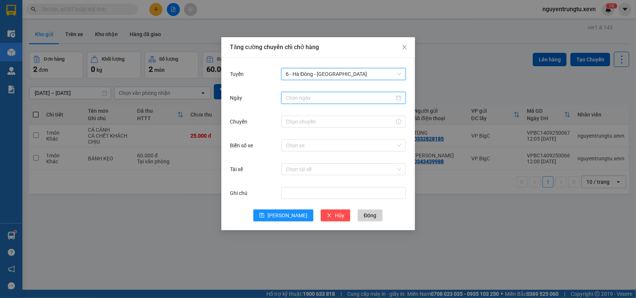
click at [363, 96] on input "Ngày" at bounding box center [340, 98] width 109 height 8
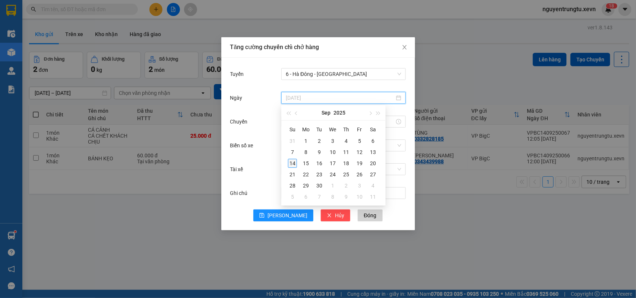
type input "[DATE]"
click at [295, 161] on div "14" at bounding box center [292, 163] width 9 height 9
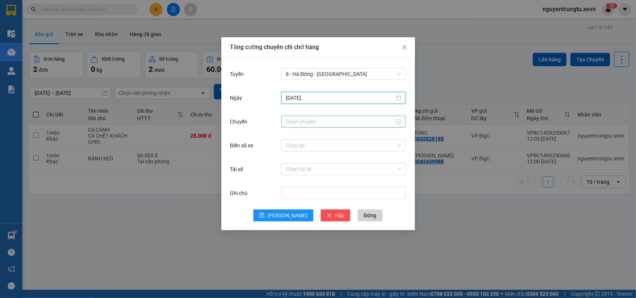
click at [341, 120] on input "Chuyến" at bounding box center [340, 122] width 109 height 8
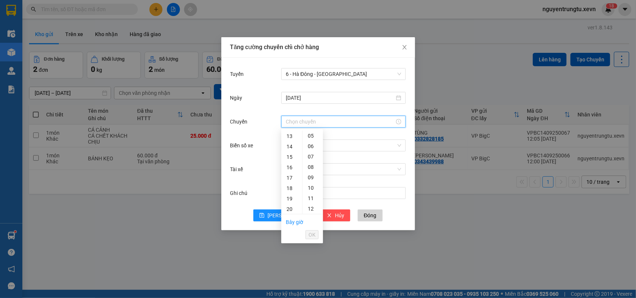
drag, startPoint x: 291, startPoint y: 134, endPoint x: 325, endPoint y: 181, distance: 58.1
click at [291, 135] on div "13" at bounding box center [291, 136] width 21 height 10
click at [310, 193] on div "06" at bounding box center [312, 198] width 20 height 10
click at [308, 176] on div "05" at bounding box center [312, 172] width 20 height 10
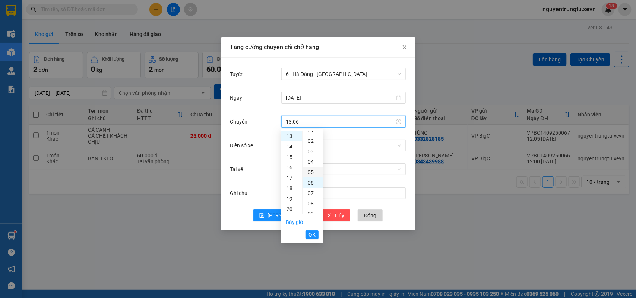
type input "13:05"
click at [309, 234] on span "OK" at bounding box center [311, 235] width 7 height 8
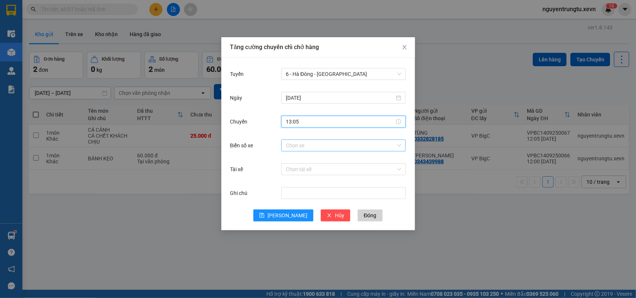
click at [359, 143] on input "Biển số xe" at bounding box center [341, 145] width 110 height 11
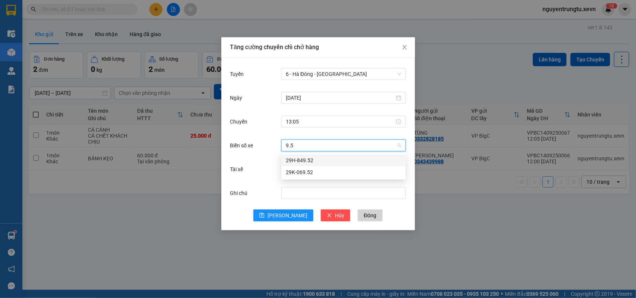
type input "9.52"
click at [315, 162] on div "29H-849.52" at bounding box center [343, 160] width 115 height 8
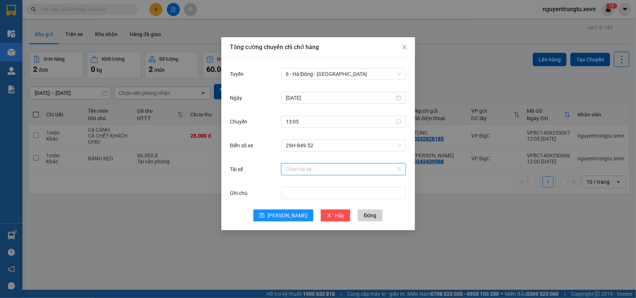
click at [311, 172] on input "Tài xế" at bounding box center [341, 169] width 110 height 11
click at [334, 145] on span "29H-849.52" at bounding box center [343, 145] width 115 height 11
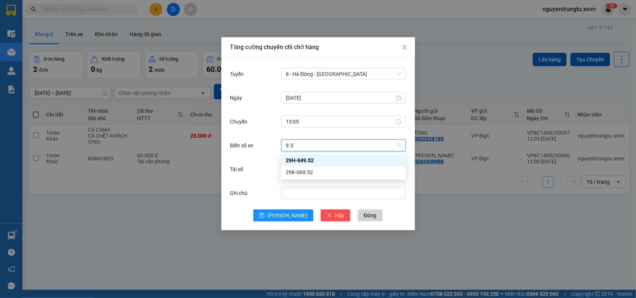
scroll to position [0, 0]
type input "9.52"
click at [337, 169] on div "29K-069.52" at bounding box center [343, 172] width 115 height 8
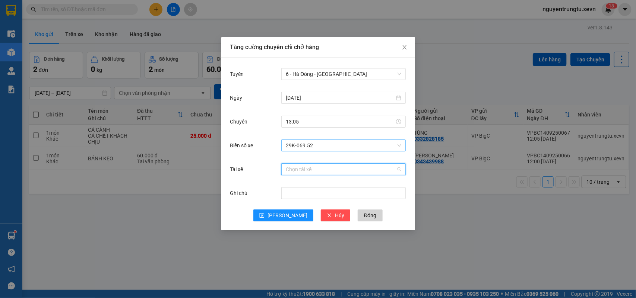
click at [344, 166] on input "Tài xế" at bounding box center [341, 169] width 110 height 11
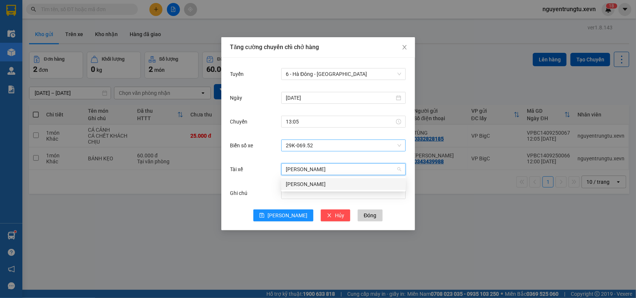
type input "[PERSON_NAME]"
click at [306, 183] on div "[PERSON_NAME]" at bounding box center [343, 184] width 115 height 8
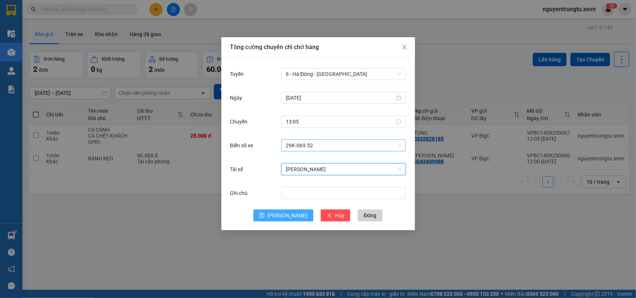
click at [289, 216] on span "[PERSON_NAME]" at bounding box center [287, 216] width 40 height 8
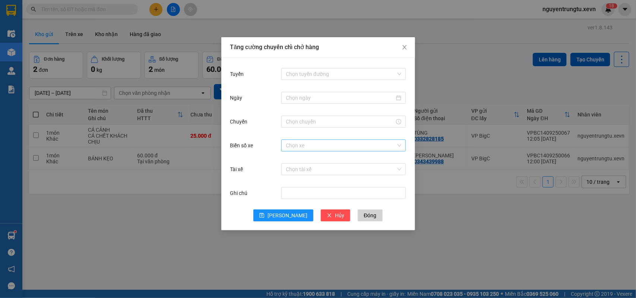
click at [561, 233] on div "Tăng cường chuyến chỉ chở hàng Tuyến Chọn tuyến đường Ngày Chuyến Biển số xe Ch…" at bounding box center [318, 149] width 636 height 298
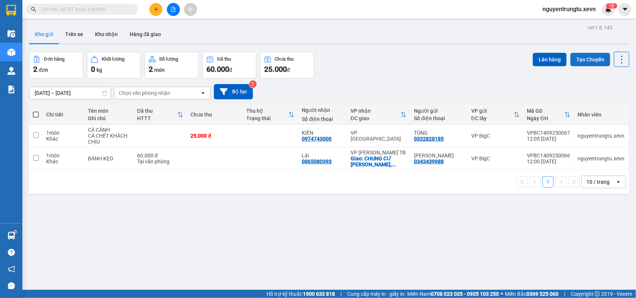
click at [584, 60] on button "Tạo Chuyến" at bounding box center [590, 59] width 40 height 13
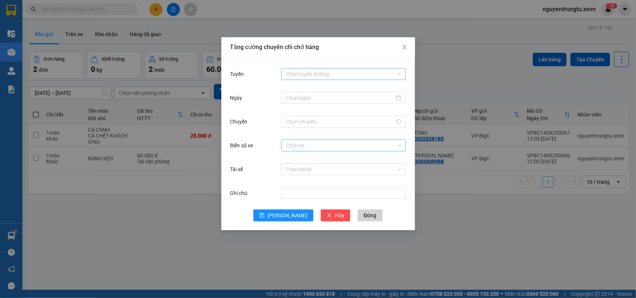
click at [333, 73] on input "Tuyến" at bounding box center [341, 74] width 110 height 11
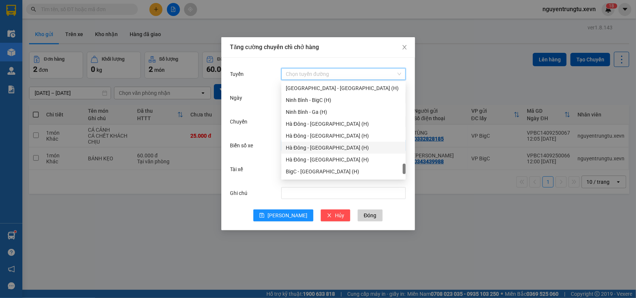
scroll to position [977, 0]
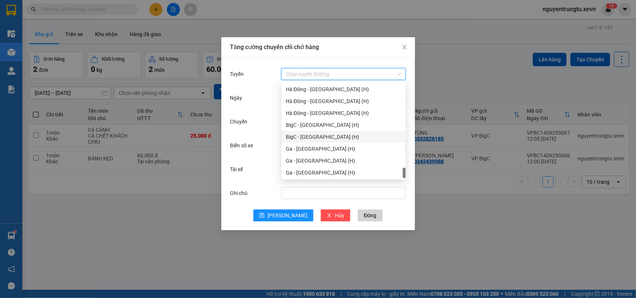
click at [324, 135] on div "BigC - [GEOGRAPHIC_DATA] (H)" at bounding box center [343, 137] width 115 height 8
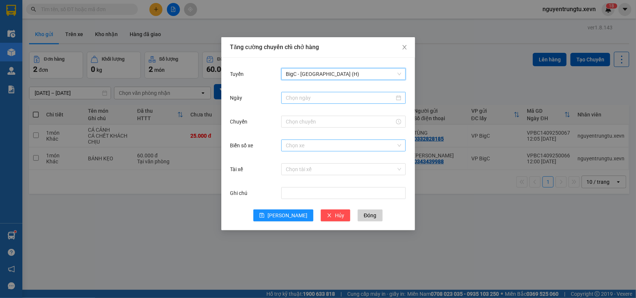
click at [333, 103] on div at bounding box center [343, 98] width 124 height 12
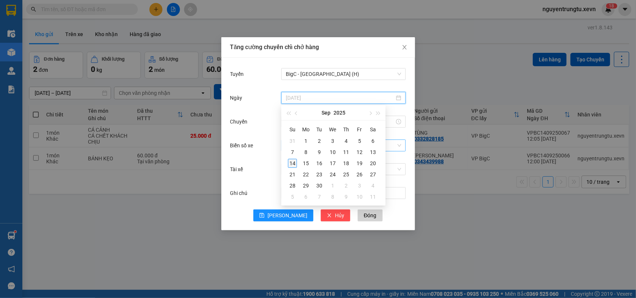
type input "[DATE]"
click at [293, 162] on div "14" at bounding box center [292, 163] width 9 height 9
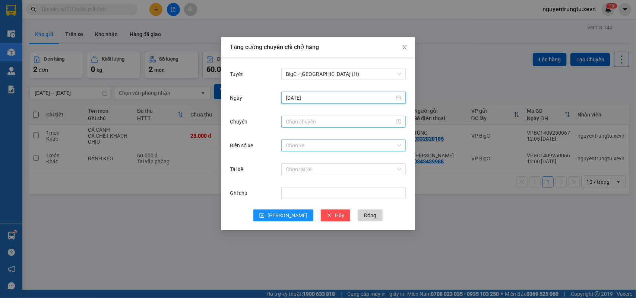
click at [346, 124] on input "Chuyến" at bounding box center [340, 122] width 109 height 8
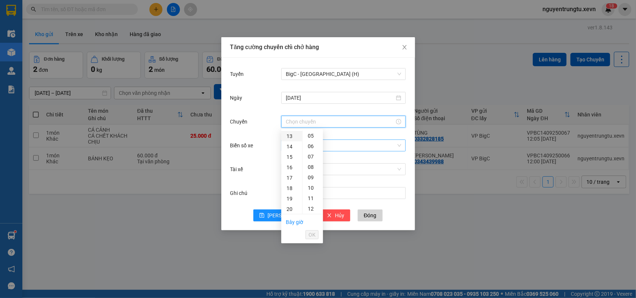
click at [292, 137] on div "13" at bounding box center [291, 136] width 21 height 10
click at [311, 187] on div "05" at bounding box center [312, 188] width 20 height 10
type input "13:05"
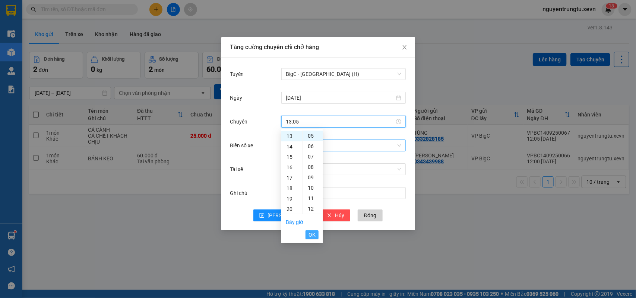
click at [311, 234] on span "OK" at bounding box center [311, 235] width 7 height 8
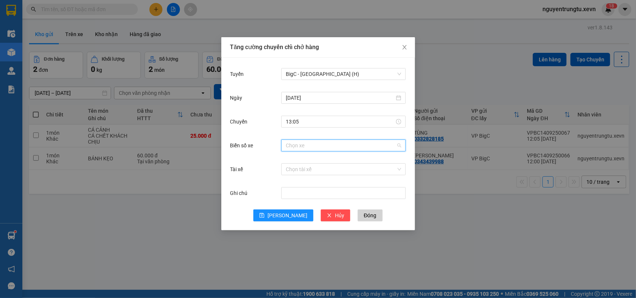
click at [333, 146] on input "Biển số xe" at bounding box center [341, 145] width 110 height 11
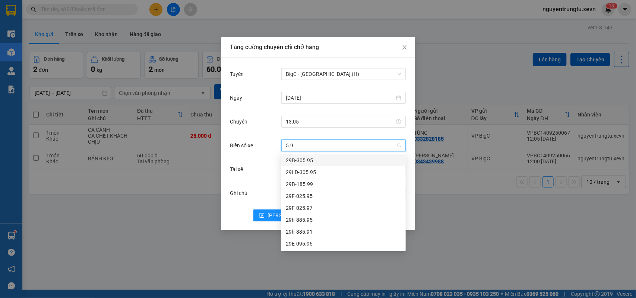
type input "5.96"
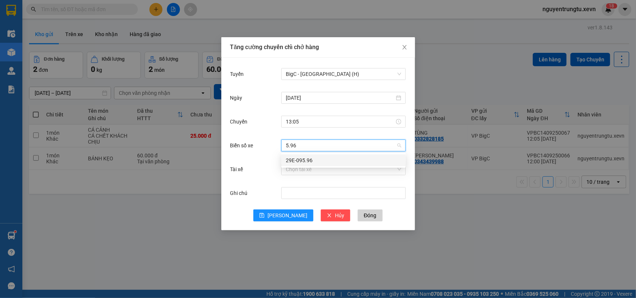
click at [350, 161] on div "29E-095.96" at bounding box center [343, 160] width 115 height 8
click at [339, 170] on input "Tài xế" at bounding box center [341, 169] width 110 height 11
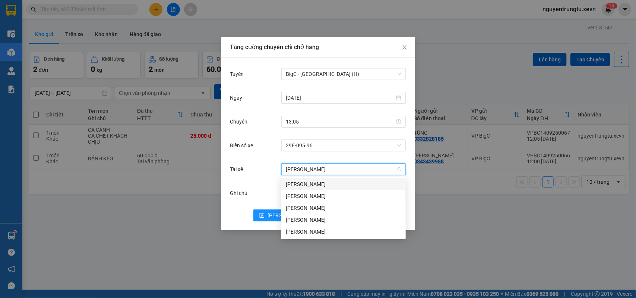
type input "[PERSON_NAME]"
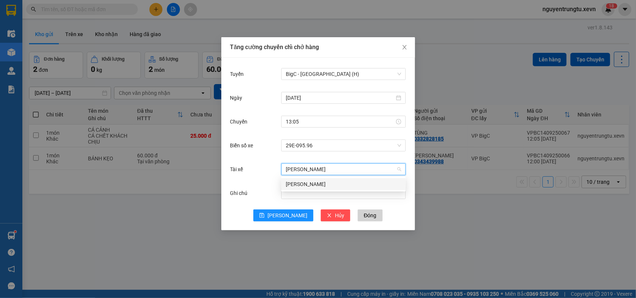
drag, startPoint x: 322, startPoint y: 182, endPoint x: 312, endPoint y: 191, distance: 13.3
click at [321, 183] on div "[PERSON_NAME]" at bounding box center [343, 184] width 115 height 8
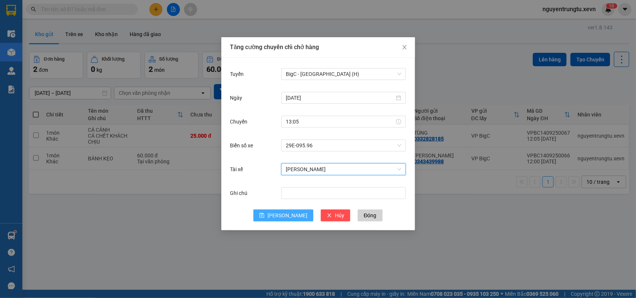
click at [264, 216] on icon "save" at bounding box center [262, 215] width 5 height 5
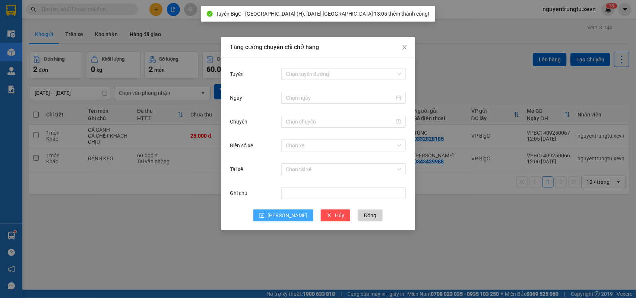
click at [185, 222] on div "Tăng cường chuyến chỉ chở hàng Tuyến Chọn tuyến đường Ngày Chuyến Biển số xe Ch…" at bounding box center [318, 149] width 636 height 298
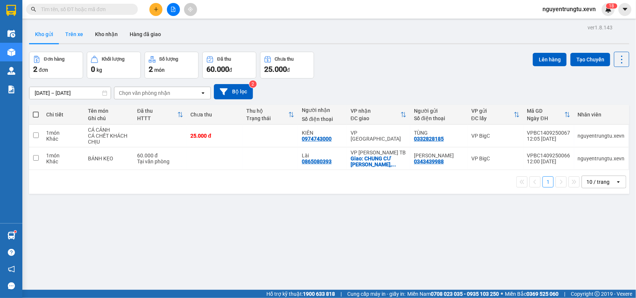
click at [77, 38] on button "Trên xe" at bounding box center [74, 34] width 30 height 18
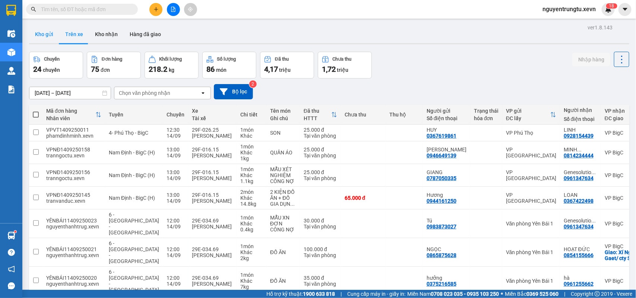
click at [47, 40] on button "Kho gửi" at bounding box center [44, 34] width 30 height 18
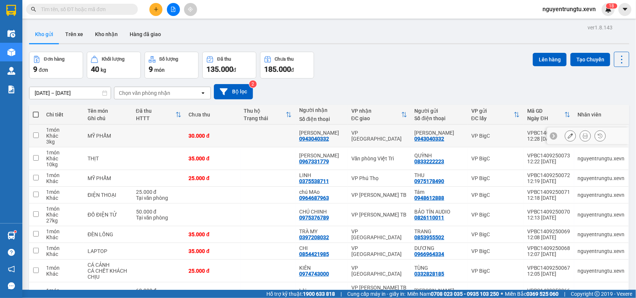
click at [31, 136] on td at bounding box center [35, 136] width 13 height 23
checkbox input "true"
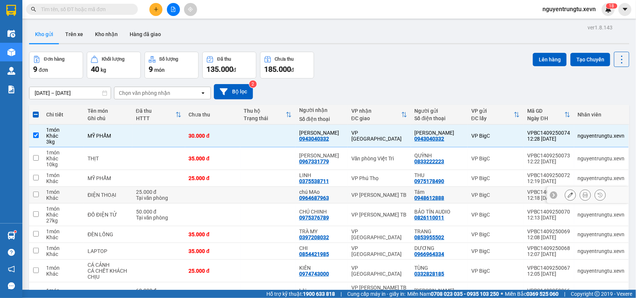
scroll to position [47, 0]
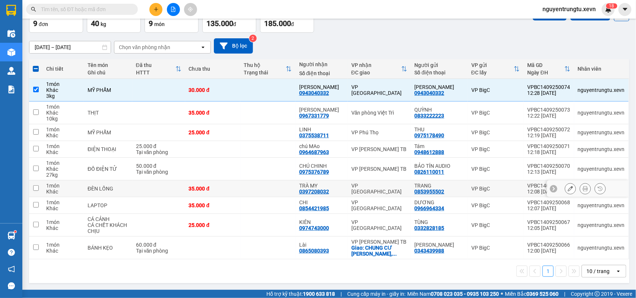
click at [35, 187] on input "checkbox" at bounding box center [36, 188] width 6 height 6
checkbox input "true"
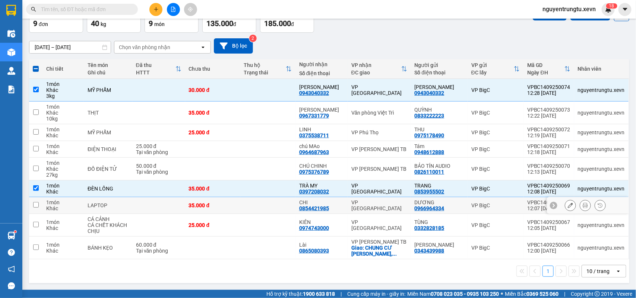
scroll to position [0, 0]
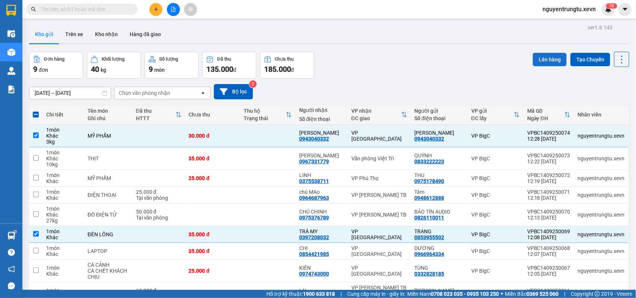
click at [537, 60] on button "Lên hàng" at bounding box center [550, 59] width 34 height 13
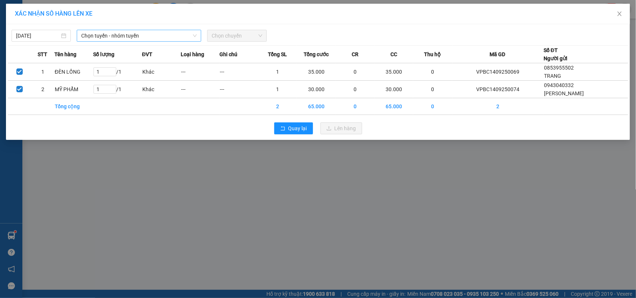
click at [180, 34] on span "Chọn tuyến - nhóm tuyến" at bounding box center [138, 35] width 115 height 11
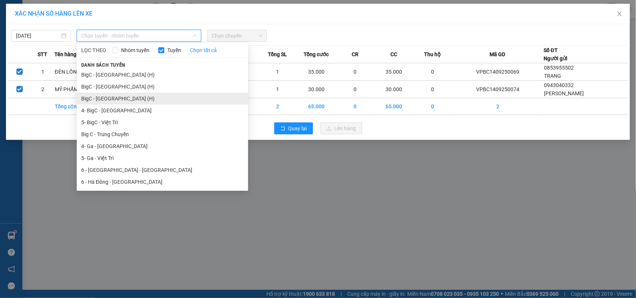
click at [120, 95] on li "BigC - [GEOGRAPHIC_DATA] (H)" at bounding box center [162, 99] width 171 height 12
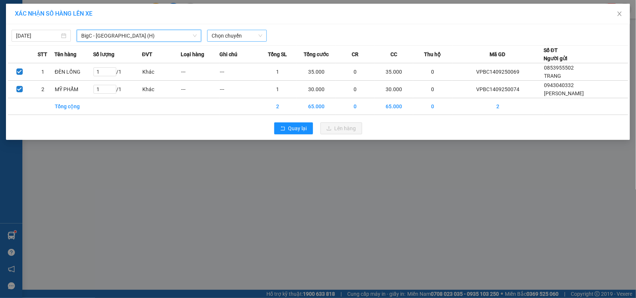
click at [242, 38] on span "Chọn chuyến" at bounding box center [237, 35] width 50 height 11
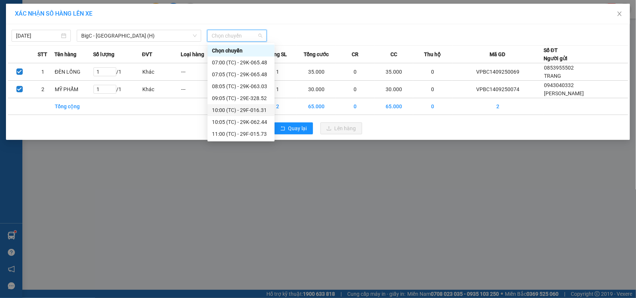
scroll to position [71, 0]
click at [241, 133] on div "13:05 (TC) - 29E-095.96" at bounding box center [241, 134] width 58 height 8
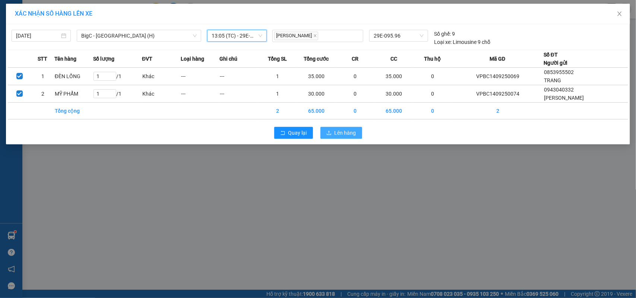
click at [337, 130] on span "Lên hàng" at bounding box center [345, 133] width 22 height 8
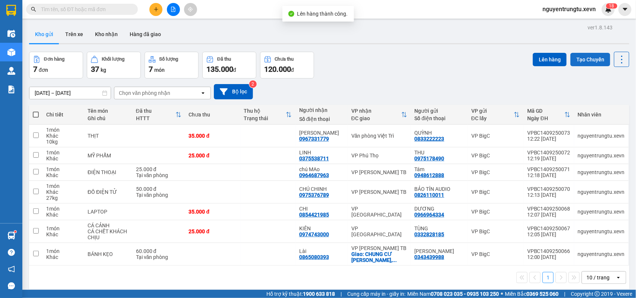
click at [574, 59] on button "Tạo Chuyến" at bounding box center [590, 59] width 40 height 13
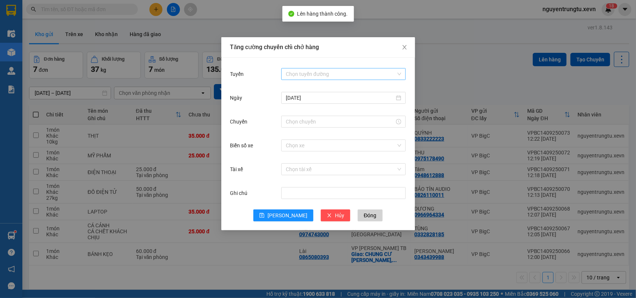
click at [356, 71] on input "Tuyến" at bounding box center [341, 74] width 110 height 11
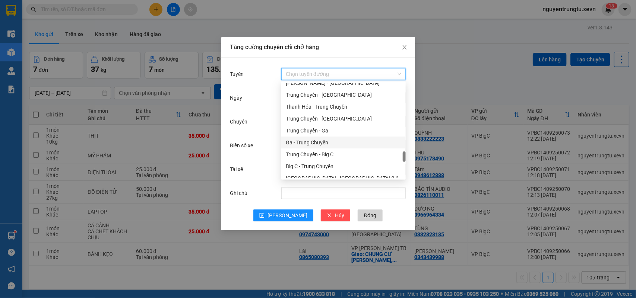
scroll to position [977, 0]
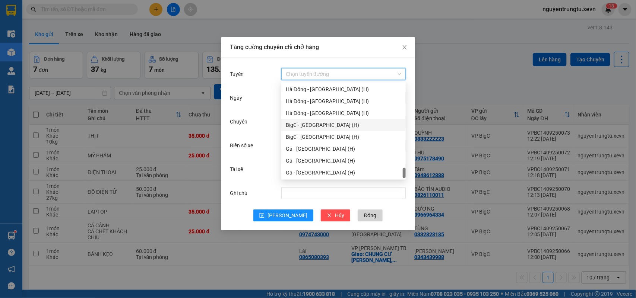
click at [323, 126] on div "BigC - [GEOGRAPHIC_DATA] (H)" at bounding box center [343, 125] width 115 height 8
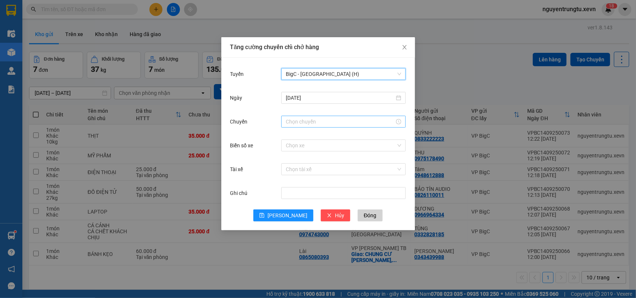
click at [343, 124] on input "Chuyến" at bounding box center [340, 122] width 109 height 8
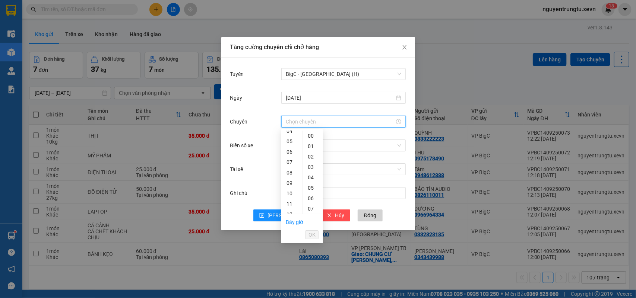
scroll to position [93, 0]
click at [293, 174] on ul "00 01 02 03 04 05 06 07 08 09 10 11 12 13 14 15 16 17 18 19 20 21 22 23" at bounding box center [291, 172] width 21 height 83
drag, startPoint x: 290, startPoint y: 176, endPoint x: 311, endPoint y: 187, distance: 23.5
click at [290, 176] on div "13" at bounding box center [291, 178] width 21 height 10
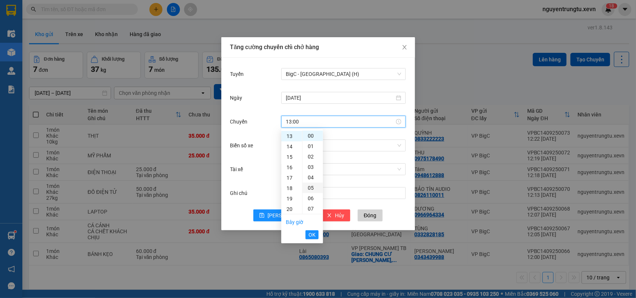
click at [312, 185] on div "05" at bounding box center [312, 188] width 20 height 10
type input "13:05"
click at [312, 232] on span "OK" at bounding box center [311, 235] width 7 height 8
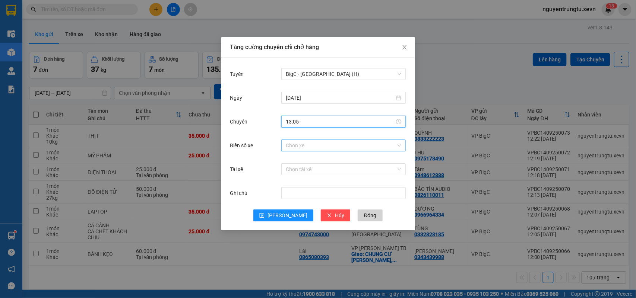
click at [344, 148] on input "Biển số xe" at bounding box center [341, 145] width 110 height 11
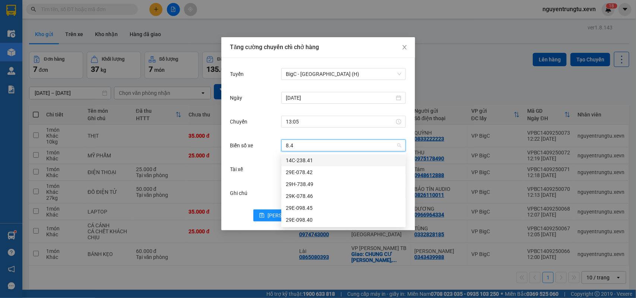
type input "8.49"
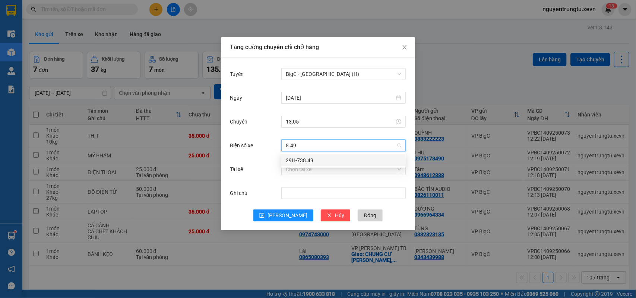
click at [343, 156] on div "29H-738.49" at bounding box center [343, 160] width 115 height 8
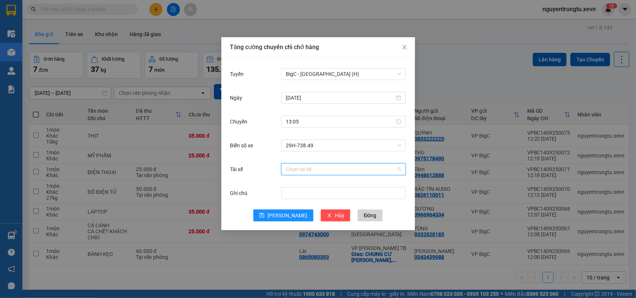
drag, startPoint x: 333, startPoint y: 174, endPoint x: 295, endPoint y: 194, distance: 42.6
click at [332, 175] on div "Chọn tài xế" at bounding box center [343, 169] width 124 height 15
type input "[PERSON_NAME]"
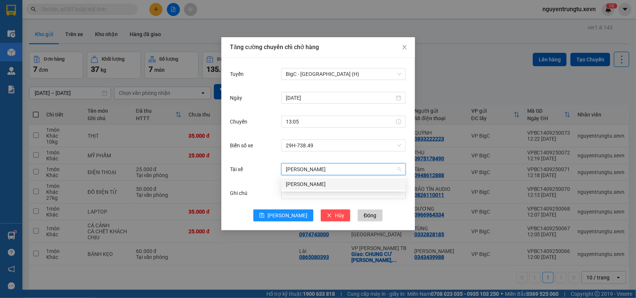
click at [307, 188] on div "[PERSON_NAME]" at bounding box center [343, 184] width 115 height 8
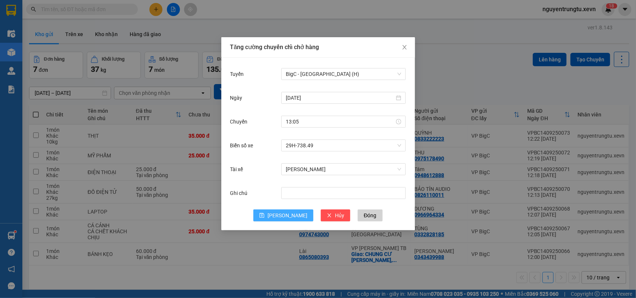
click at [291, 212] on span "[PERSON_NAME]" at bounding box center [287, 216] width 40 height 8
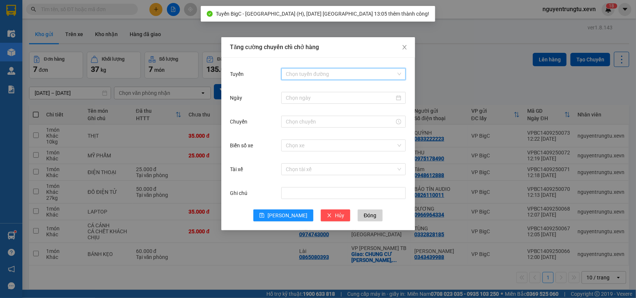
click at [349, 72] on input "Tuyến" at bounding box center [341, 74] width 110 height 11
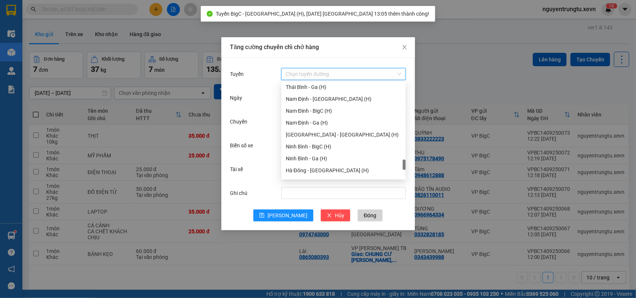
scroll to position [837, 0]
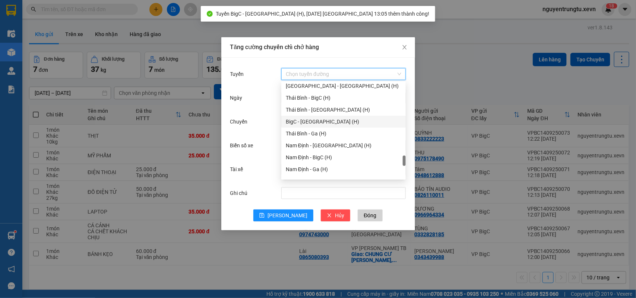
click at [325, 123] on div "BigC - [GEOGRAPHIC_DATA] (H)" at bounding box center [343, 122] width 115 height 8
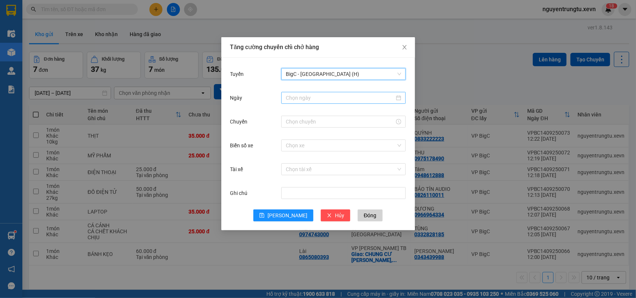
click at [343, 99] on input "Ngày" at bounding box center [340, 98] width 109 height 8
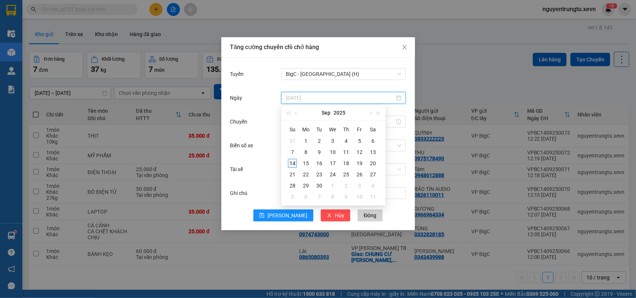
type input "[DATE]"
click at [292, 164] on div "14" at bounding box center [292, 163] width 9 height 9
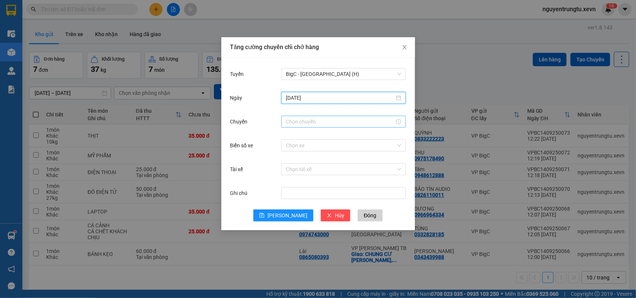
click at [325, 120] on input "Chuyến" at bounding box center [340, 122] width 109 height 8
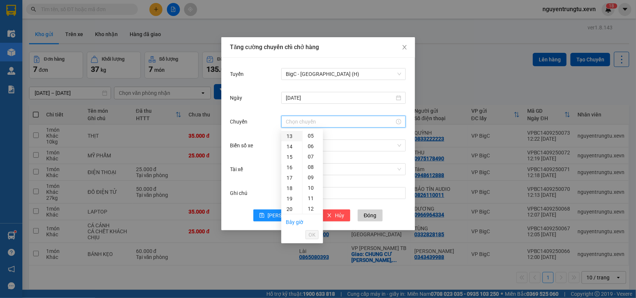
click at [288, 136] on div "13" at bounding box center [291, 136] width 21 height 10
click at [308, 188] on div "05" at bounding box center [312, 188] width 20 height 10
type input "13:05"
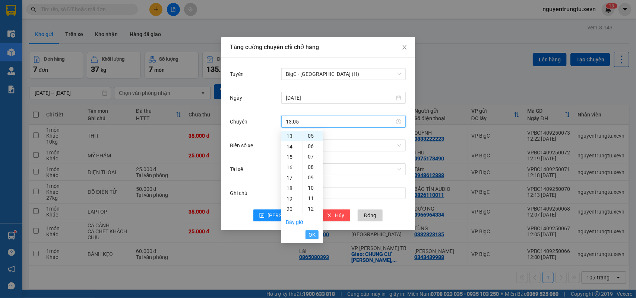
click at [312, 232] on span "OK" at bounding box center [311, 235] width 7 height 8
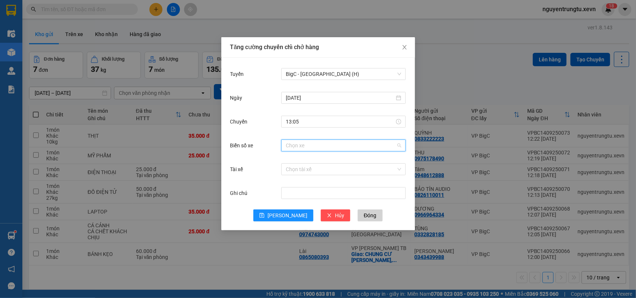
drag, startPoint x: 352, startPoint y: 146, endPoint x: 349, endPoint y: 150, distance: 5.4
click at [352, 146] on input "Biển số xe" at bounding box center [341, 145] width 110 height 11
type input "0.37"
click at [308, 169] on div "29E-340.37" at bounding box center [343, 172] width 115 height 8
click at [351, 148] on span "29E-340.37" at bounding box center [343, 145] width 115 height 11
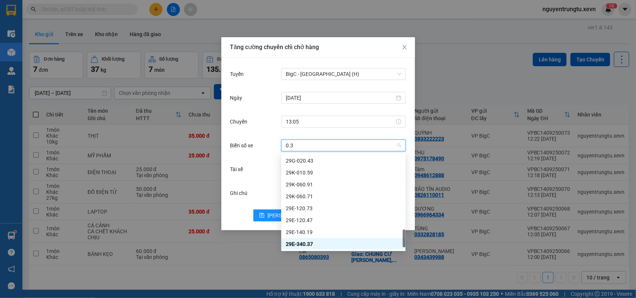
scroll to position [0, 0]
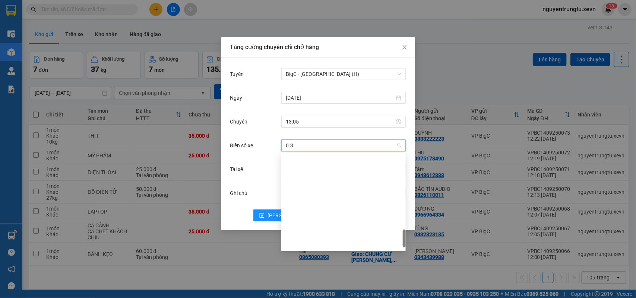
type input "0.37"
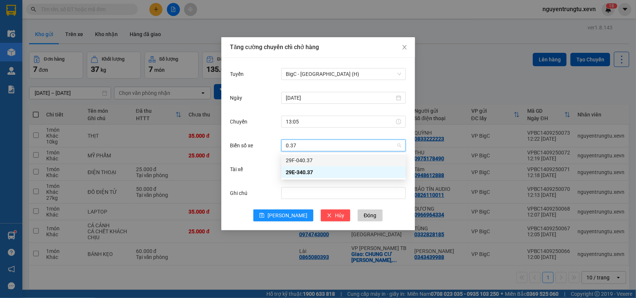
click at [346, 156] on div "29F-040.37" at bounding box center [343, 160] width 115 height 8
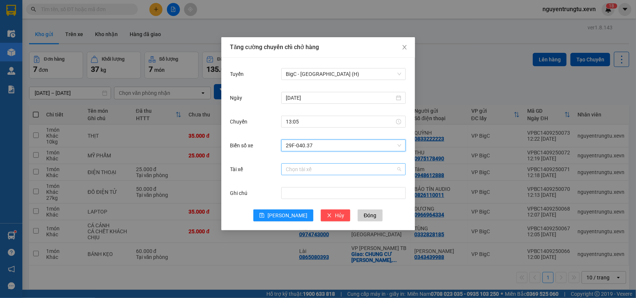
click at [335, 164] on input "Tài xế" at bounding box center [341, 169] width 110 height 11
type input "lò văn"
drag, startPoint x: 309, startPoint y: 181, endPoint x: 299, endPoint y: 200, distance: 22.3
click at [309, 181] on div "[PERSON_NAME]" at bounding box center [343, 184] width 115 height 8
click at [288, 213] on span "[PERSON_NAME]" at bounding box center [287, 216] width 40 height 8
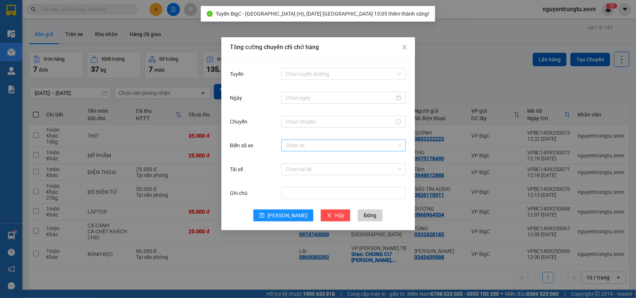
click at [513, 88] on div "Tăng cường chuyến chỉ chở hàng Tuyến Chọn tuyến đường Ngày Chuyến Biển số xe Ch…" at bounding box center [318, 149] width 636 height 298
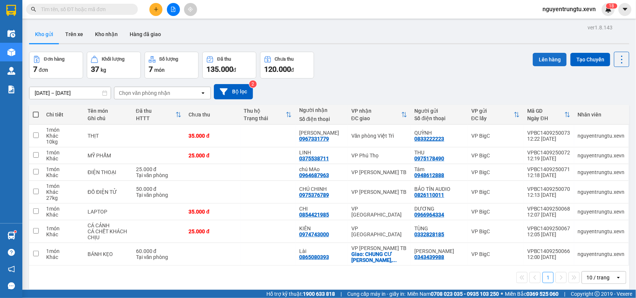
click at [543, 59] on button "Lên hàng" at bounding box center [550, 59] width 34 height 13
drag, startPoint x: 579, startPoint y: 58, endPoint x: 437, endPoint y: 95, distance: 147.0
click at [579, 59] on button "Tạo Chuyến" at bounding box center [590, 59] width 40 height 13
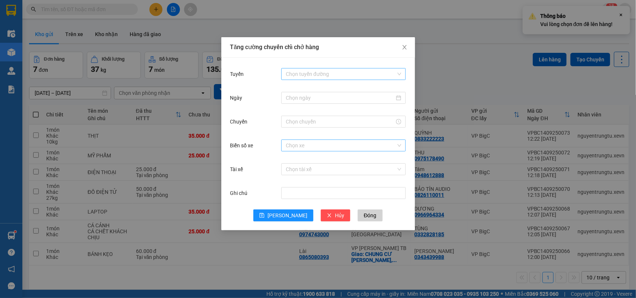
click at [306, 73] on input "Tuyến" at bounding box center [341, 74] width 110 height 11
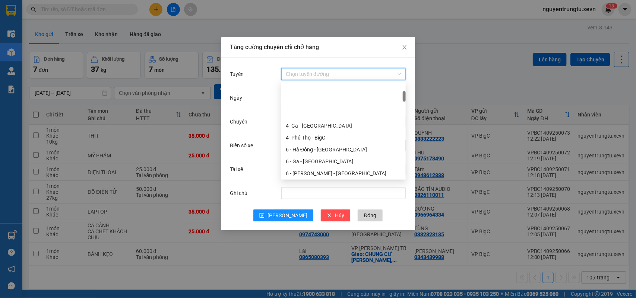
scroll to position [93, 0]
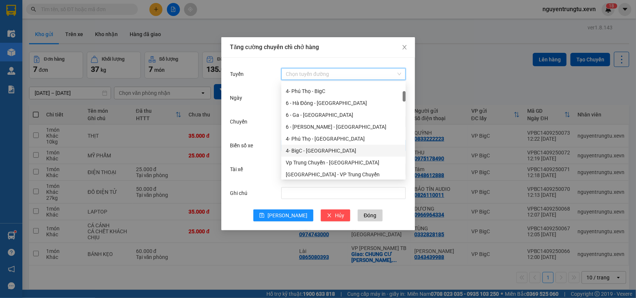
click at [324, 152] on div "4- BigC - [GEOGRAPHIC_DATA]" at bounding box center [343, 151] width 115 height 8
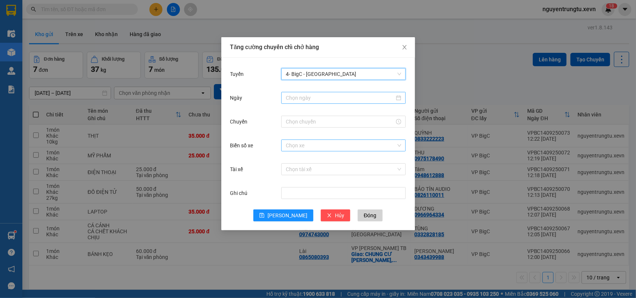
click at [346, 96] on input "Ngày" at bounding box center [340, 98] width 109 height 8
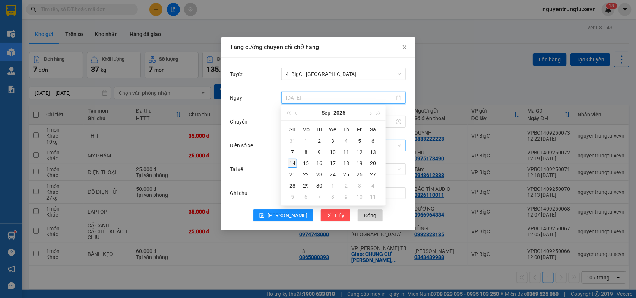
type input "[DATE]"
click at [296, 164] on div "14" at bounding box center [292, 163] width 9 height 9
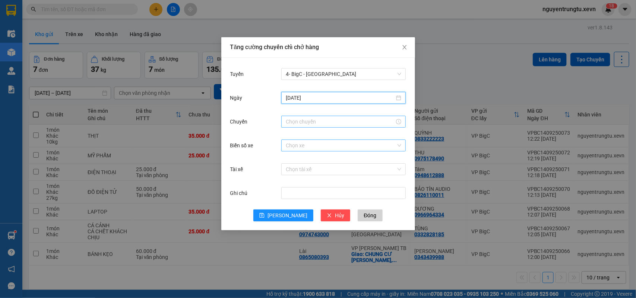
click at [332, 121] on input "Chuyến" at bounding box center [340, 122] width 109 height 8
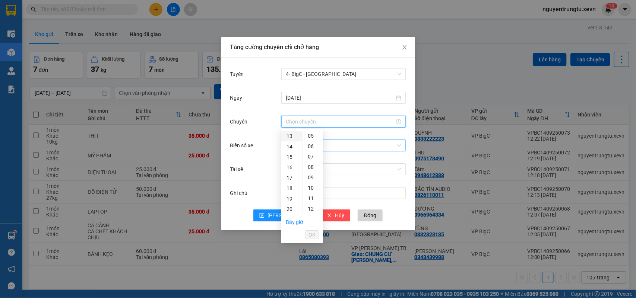
click at [291, 136] on div "13" at bounding box center [291, 136] width 21 height 10
click at [314, 187] on div "05" at bounding box center [312, 188] width 20 height 10
type input "13:05"
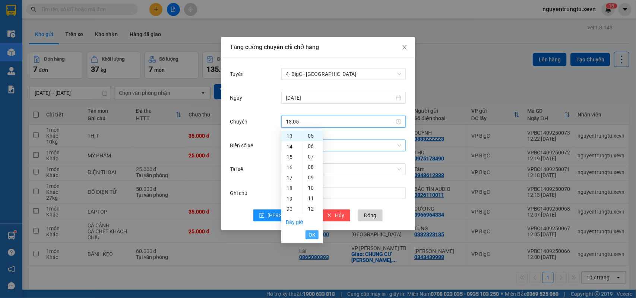
click at [308, 234] on span "OK" at bounding box center [311, 235] width 7 height 8
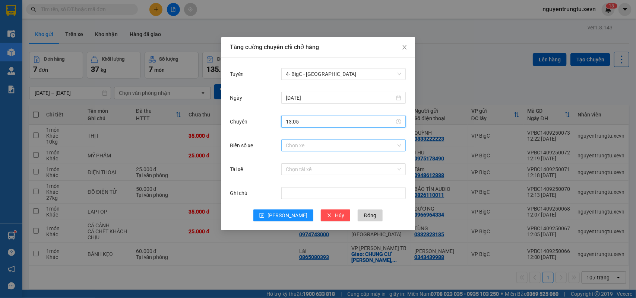
click at [319, 130] on div "Chuyến 13:05" at bounding box center [318, 126] width 176 height 24
click at [318, 144] on input "Biển số xe" at bounding box center [341, 145] width 110 height 11
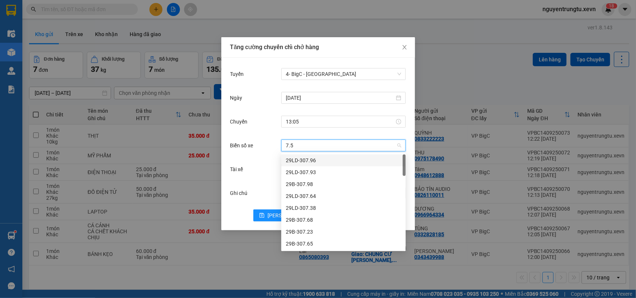
type input "7.51"
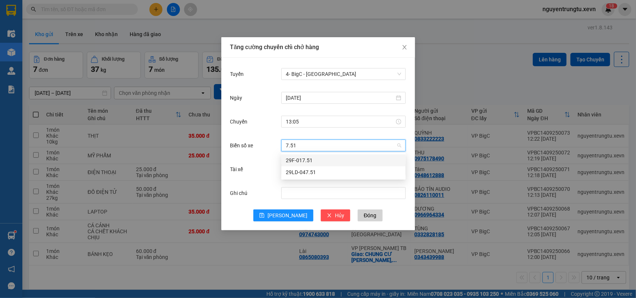
click at [293, 164] on div "29F-017.51" at bounding box center [343, 160] width 115 height 8
drag, startPoint x: 310, startPoint y: 172, endPoint x: 279, endPoint y: 190, distance: 35.6
click at [310, 173] on input "Tài xế" at bounding box center [341, 169] width 110 height 11
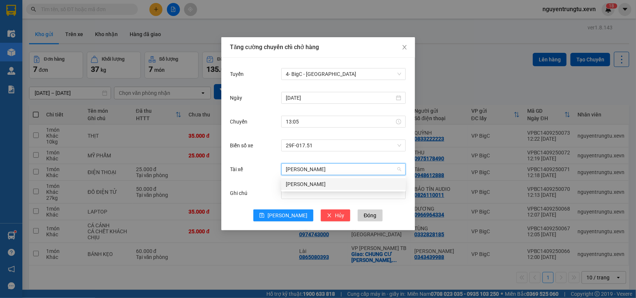
type input "[PERSON_NAME]"
click at [354, 184] on div "[PERSON_NAME]" at bounding box center [343, 184] width 115 height 8
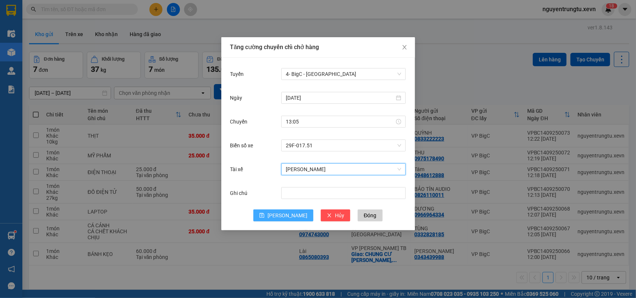
click at [264, 215] on icon "save" at bounding box center [261, 215] width 5 height 5
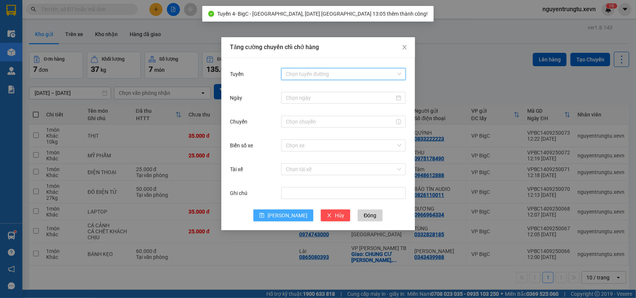
click at [343, 76] on input "Tuyến" at bounding box center [341, 74] width 110 height 11
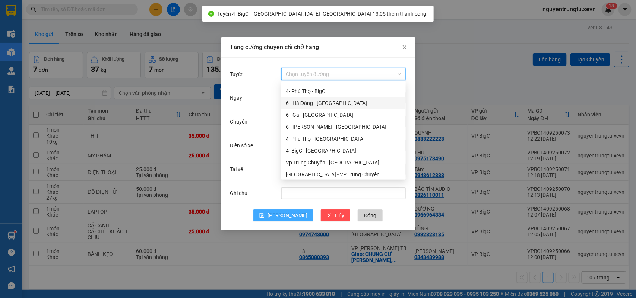
click at [328, 101] on div "6 - Hà Đông - [GEOGRAPHIC_DATA]" at bounding box center [343, 103] width 115 height 8
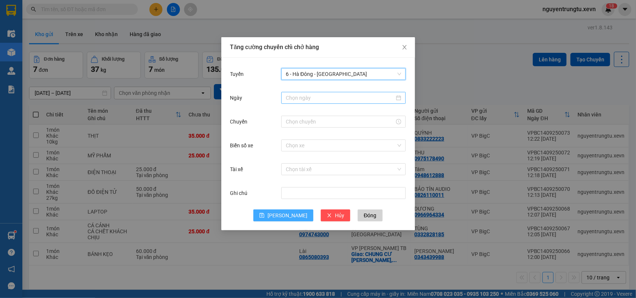
click at [337, 101] on input "Ngày" at bounding box center [340, 98] width 109 height 8
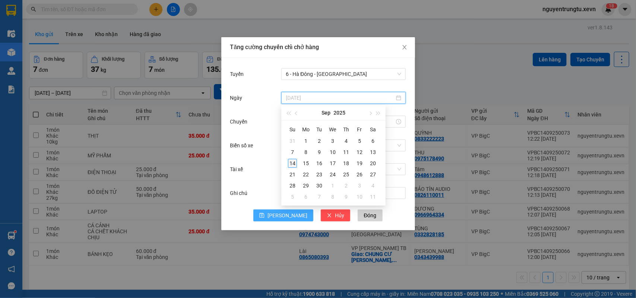
type input "[DATE]"
click at [293, 165] on div "14" at bounding box center [292, 163] width 9 height 9
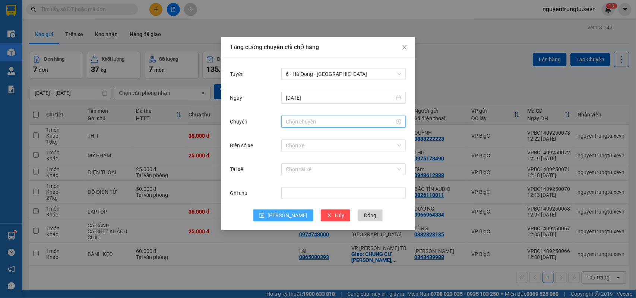
click at [338, 124] on input "Chuyến" at bounding box center [340, 122] width 109 height 8
drag, startPoint x: 291, startPoint y: 137, endPoint x: 323, endPoint y: 191, distance: 62.3
click at [290, 138] on div "13" at bounding box center [291, 136] width 21 height 10
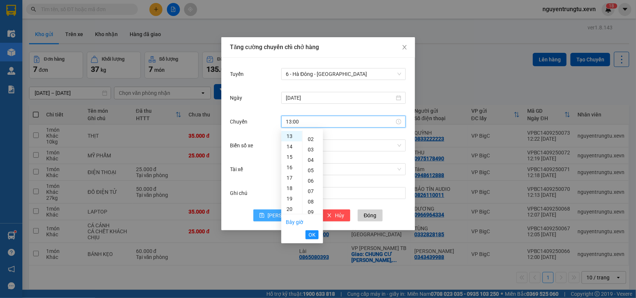
scroll to position [0, 0]
click at [308, 188] on div "05" at bounding box center [312, 188] width 20 height 10
type input "13:05"
drag, startPoint x: 311, startPoint y: 234, endPoint x: 355, endPoint y: 157, distance: 88.4
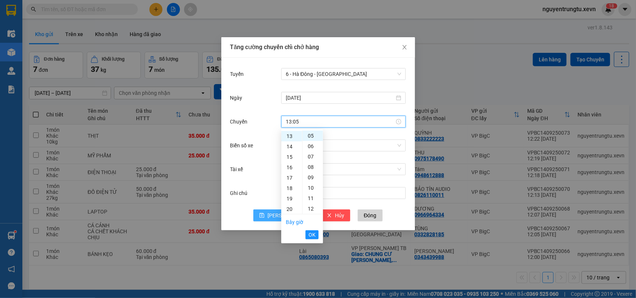
click at [310, 234] on span "OK" at bounding box center [311, 235] width 7 height 8
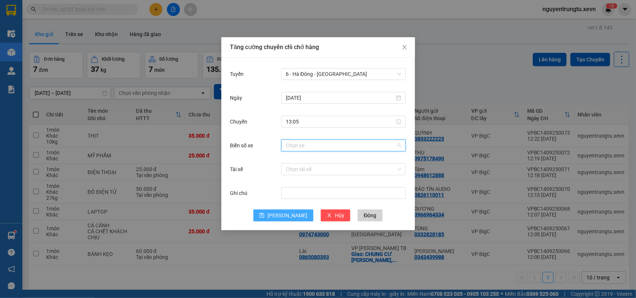
click at [358, 148] on input "Biển số xe" at bounding box center [341, 145] width 110 height 11
type input "9.52"
click at [313, 161] on div "29H-849.52" at bounding box center [343, 160] width 115 height 8
click at [308, 144] on span "29H-849.52" at bounding box center [343, 145] width 115 height 11
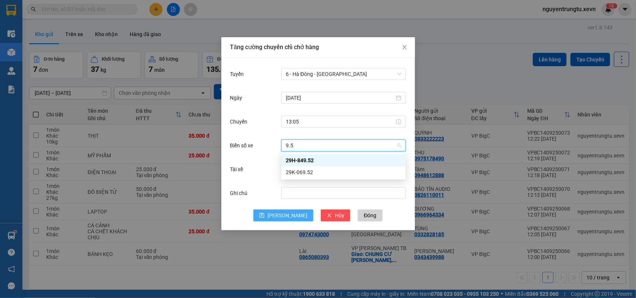
scroll to position [0, 0]
type input "9.52"
click at [309, 169] on div "29K-069.52" at bounding box center [343, 172] width 115 height 8
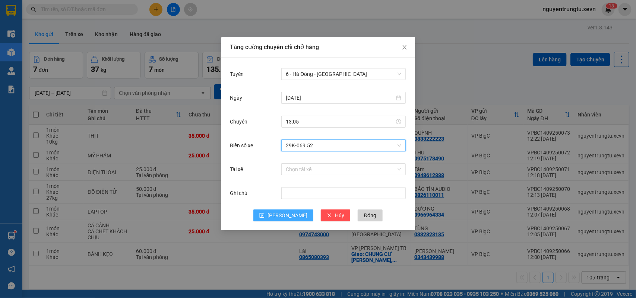
click at [328, 163] on div "Chọn tài xế" at bounding box center [343, 169] width 124 height 15
click at [309, 170] on input "Tài xế" at bounding box center [341, 169] width 110 height 11
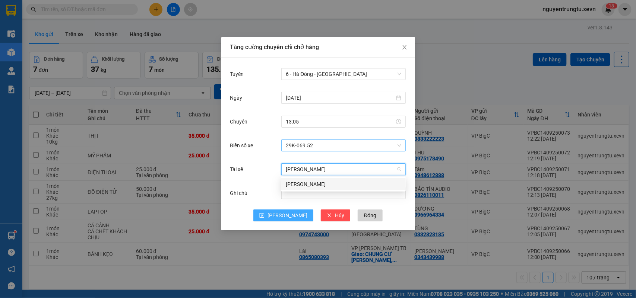
type input "[PERSON_NAME]"
click at [346, 186] on div "[PERSON_NAME]" at bounding box center [343, 184] width 115 height 8
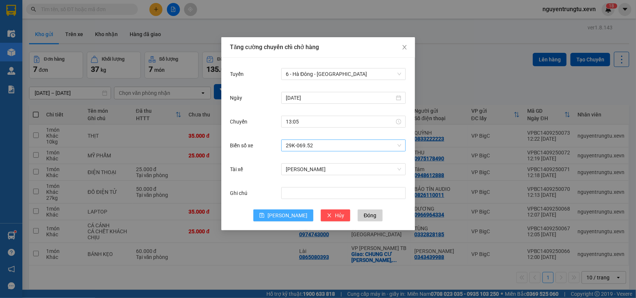
click at [281, 207] on div "Ghi chú" at bounding box center [318, 198] width 176 height 24
click at [284, 211] on button "[PERSON_NAME]" at bounding box center [283, 216] width 60 height 12
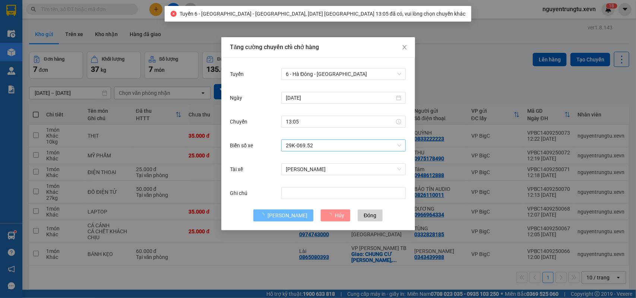
drag, startPoint x: 432, startPoint y: 78, endPoint x: 207, endPoint y: 83, distance: 225.0
click at [429, 80] on div "Tăng cường chuyến chỉ chở hàng Tuyến 6 - [GEOGRAPHIC_DATA] - [GEOGRAPHIC_DATA] …" at bounding box center [318, 149] width 636 height 298
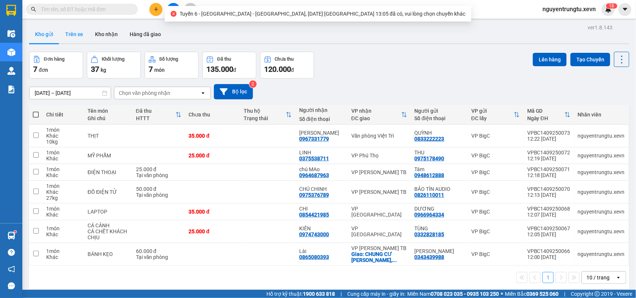
click at [65, 31] on button "Trên xe" at bounding box center [74, 34] width 30 height 18
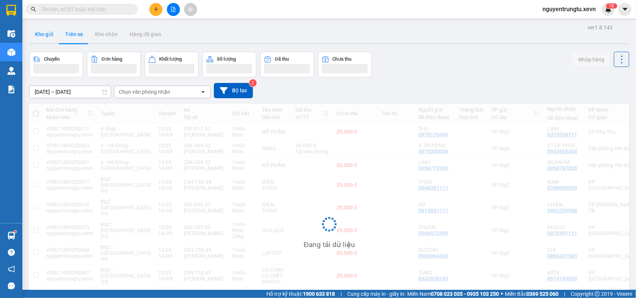
click at [45, 35] on button "Kho gửi" at bounding box center [44, 34] width 30 height 18
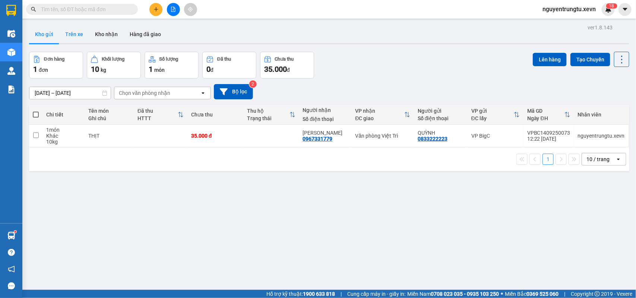
click at [64, 34] on button "Trên xe" at bounding box center [74, 34] width 30 height 18
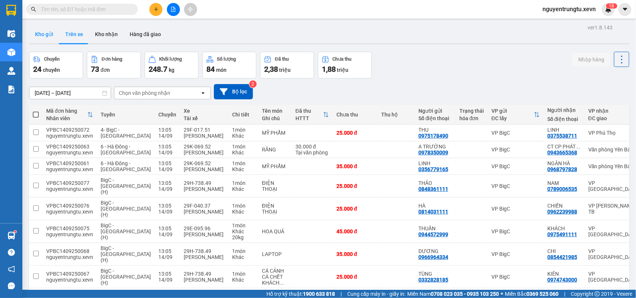
click at [45, 36] on button "Kho gửi" at bounding box center [44, 34] width 30 height 18
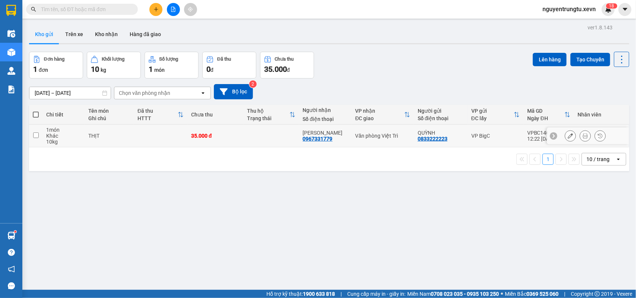
click at [36, 138] on input "checkbox" at bounding box center [36, 136] width 6 height 6
checkbox input "true"
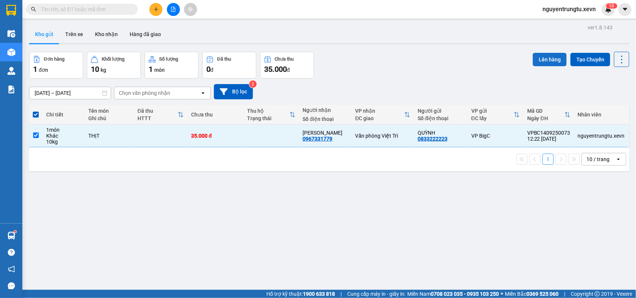
click at [543, 58] on button "Lên hàng" at bounding box center [550, 59] width 34 height 13
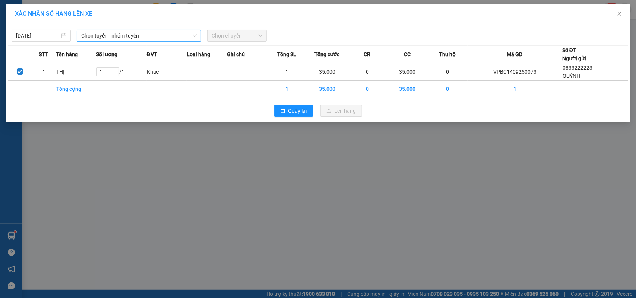
drag, startPoint x: 149, startPoint y: 36, endPoint x: 150, endPoint y: 40, distance: 3.8
click at [150, 38] on span "Chọn tuyến - nhóm tuyến" at bounding box center [138, 35] width 115 height 11
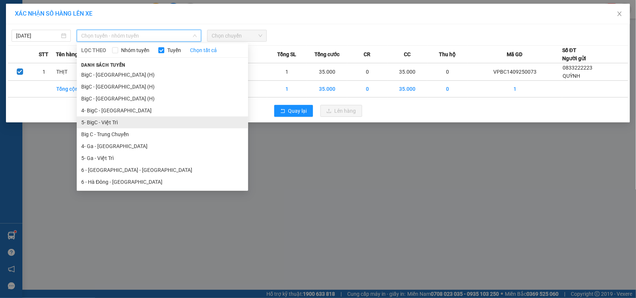
click at [123, 118] on li "5- BigC - Việt Trì" at bounding box center [162, 123] width 171 height 12
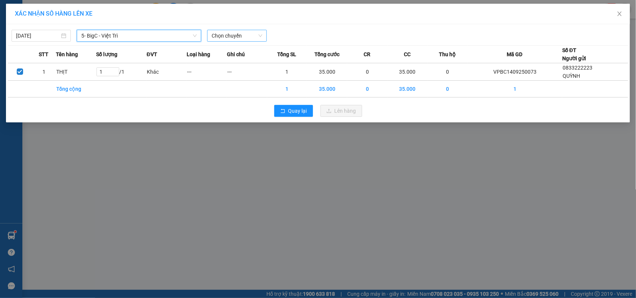
click at [241, 39] on span "Chọn chuyến" at bounding box center [237, 35] width 50 height 11
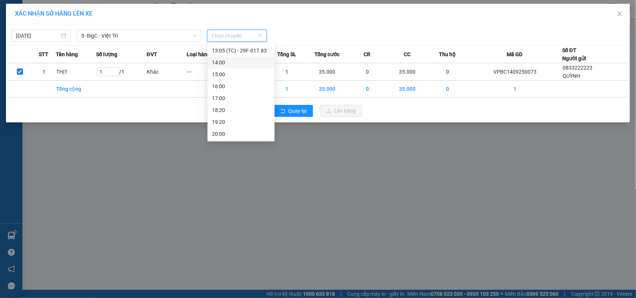
scroll to position [132, 0]
click at [244, 98] on div "13:05 (TC) - 29F-017.83" at bounding box center [241, 97] width 58 height 8
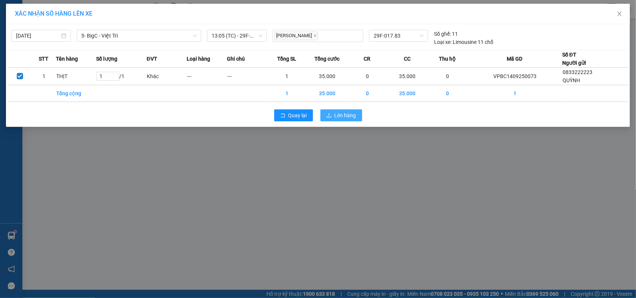
click at [336, 114] on span "Lên hàng" at bounding box center [345, 115] width 22 height 8
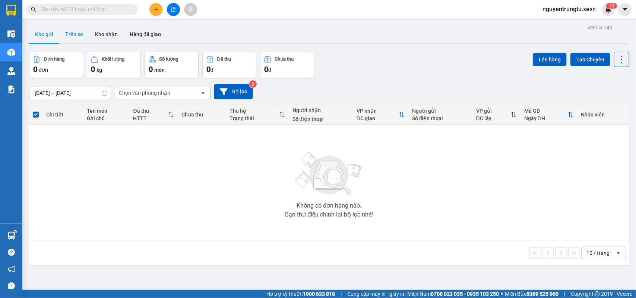
drag, startPoint x: 76, startPoint y: 27, endPoint x: 70, endPoint y: 35, distance: 10.4
click at [76, 27] on button "Trên xe" at bounding box center [74, 34] width 30 height 18
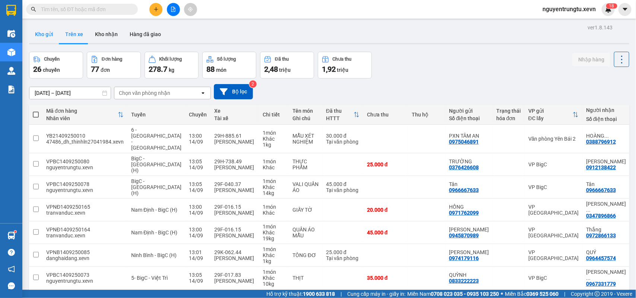
click at [51, 38] on button "Kho gửi" at bounding box center [44, 34] width 30 height 18
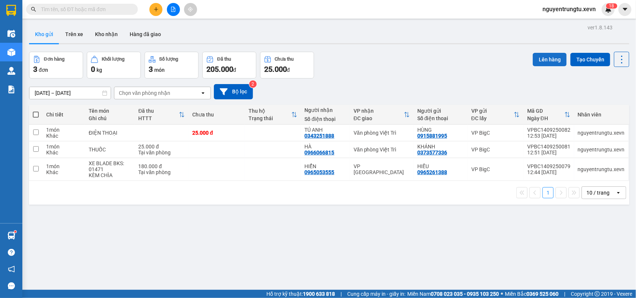
click at [533, 61] on button "Lên hàng" at bounding box center [550, 59] width 34 height 13
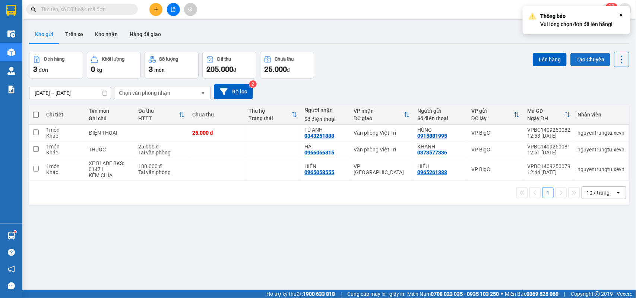
click at [593, 60] on button "Tạo Chuyến" at bounding box center [590, 59] width 40 height 13
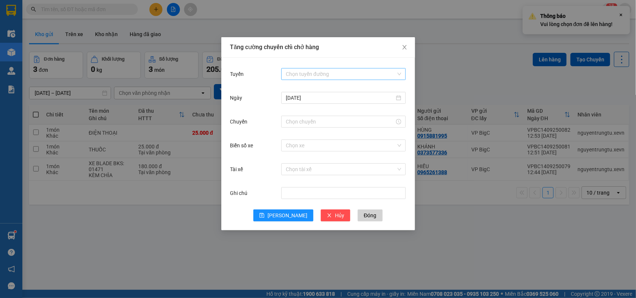
click at [325, 78] on input "Tuyến" at bounding box center [341, 74] width 110 height 11
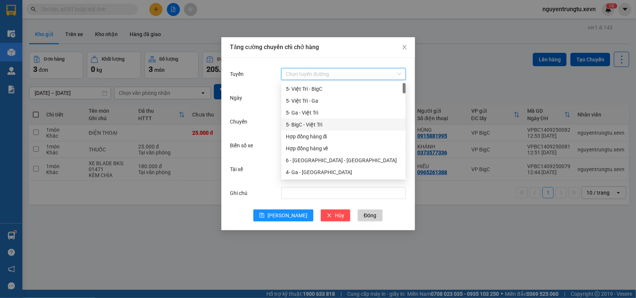
click at [315, 121] on div "5- BigC - Việt Trì" at bounding box center [343, 125] width 115 height 8
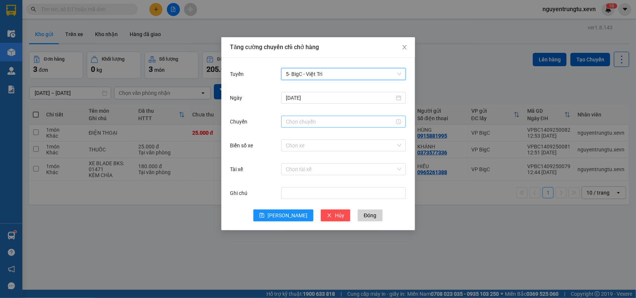
drag, startPoint x: 359, startPoint y: 124, endPoint x: 360, endPoint y: 127, distance: 3.9
click at [360, 126] on div at bounding box center [343, 122] width 124 height 12
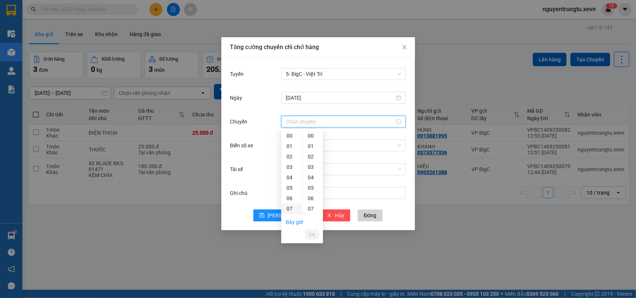
scroll to position [47, 0]
click at [290, 188] on div "14" at bounding box center [291, 189] width 21 height 10
click at [308, 189] on div "05" at bounding box center [312, 188] width 20 height 10
type input "14:05"
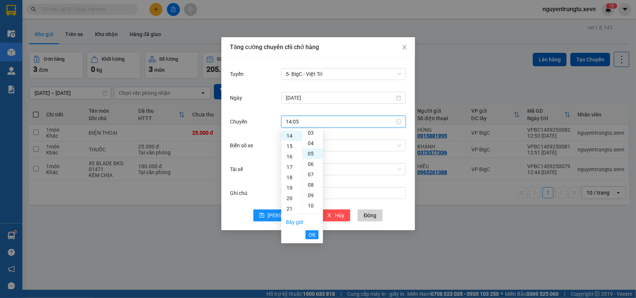
scroll to position [52, 0]
click at [314, 233] on span "OK" at bounding box center [311, 235] width 7 height 8
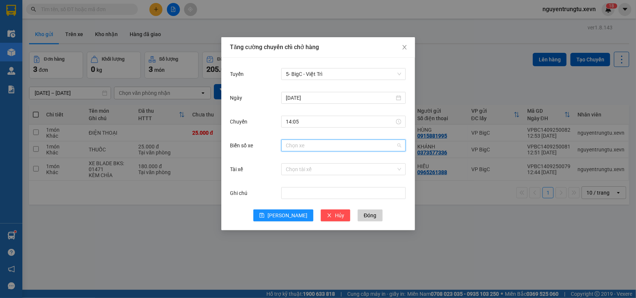
click at [345, 144] on input "Biển số xe" at bounding box center [341, 145] width 110 height 11
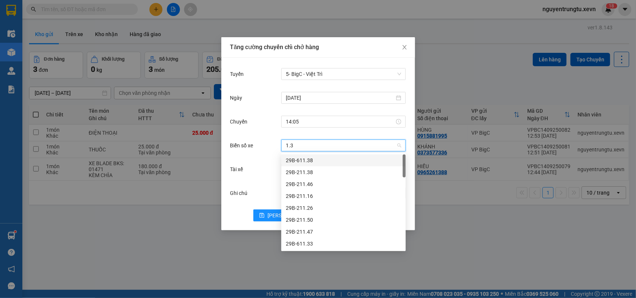
type input "1.34"
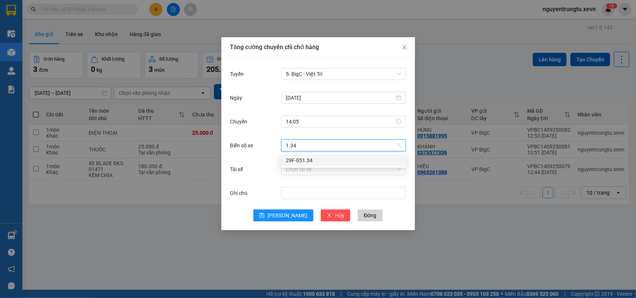
click at [332, 159] on div "29F-051.34" at bounding box center [343, 160] width 115 height 8
drag, startPoint x: 319, startPoint y: 171, endPoint x: 262, endPoint y: 195, distance: 62.3
click at [318, 172] on input "Tài xế" at bounding box center [341, 169] width 110 height 11
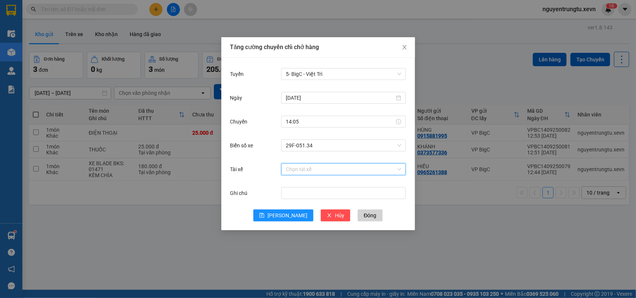
type input "d"
type input "[PERSON_NAME]"
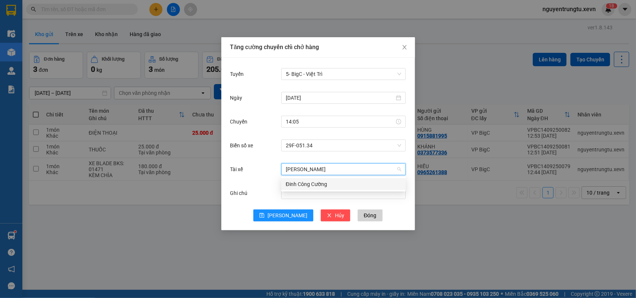
click at [325, 186] on div "Đinh Công Cường" at bounding box center [343, 184] width 115 height 8
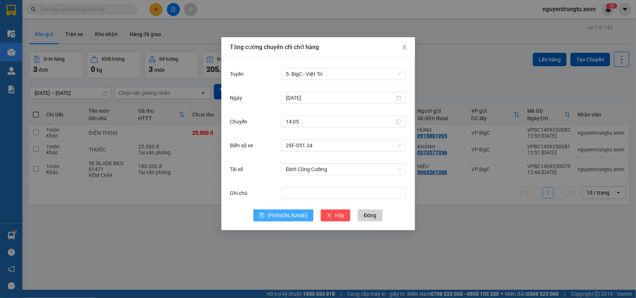
click at [290, 212] on span "[PERSON_NAME]" at bounding box center [287, 216] width 40 height 8
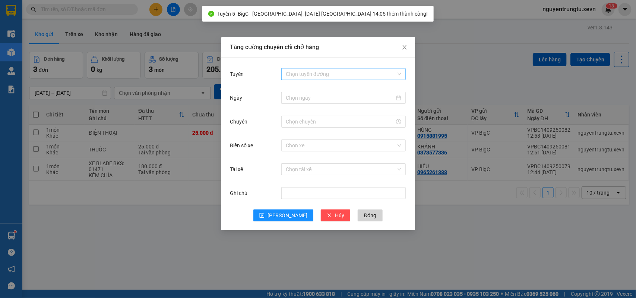
click at [369, 74] on input "Tuyến" at bounding box center [341, 74] width 110 height 11
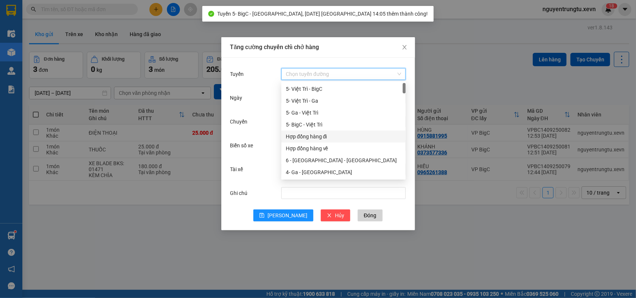
scroll to position [47, 0]
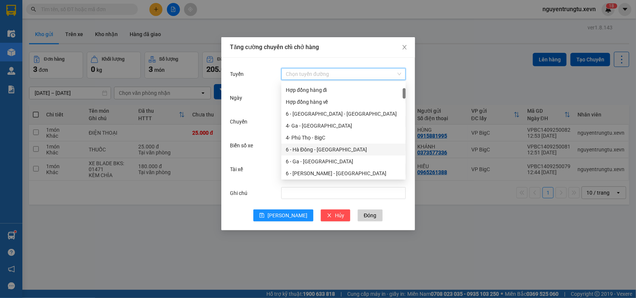
click at [329, 147] on div "6 - Hà Đông - [GEOGRAPHIC_DATA]" at bounding box center [343, 150] width 115 height 8
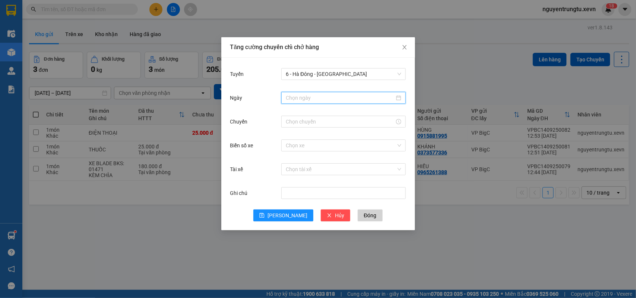
click at [332, 99] on input "Ngày" at bounding box center [340, 98] width 109 height 8
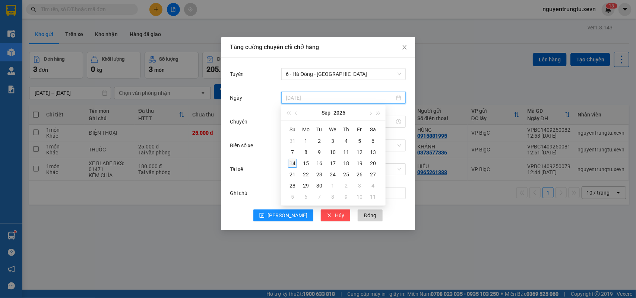
type input "[DATE]"
click at [293, 165] on div "14" at bounding box center [292, 163] width 9 height 9
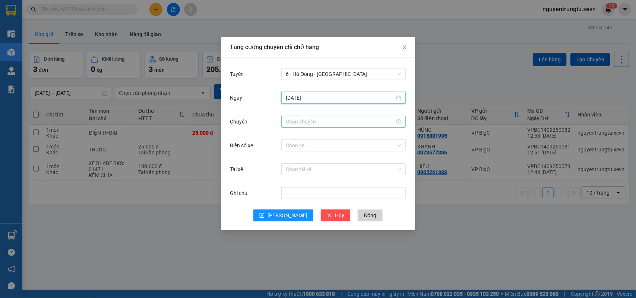
click at [330, 121] on input "Chuyến" at bounding box center [340, 122] width 109 height 8
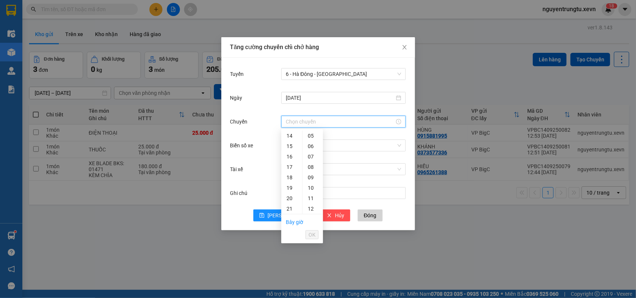
drag, startPoint x: 288, startPoint y: 139, endPoint x: 306, endPoint y: 159, distance: 27.4
click at [288, 139] on div "14" at bounding box center [291, 136] width 21 height 10
click at [311, 189] on div "05" at bounding box center [312, 188] width 20 height 10
type input "14:05"
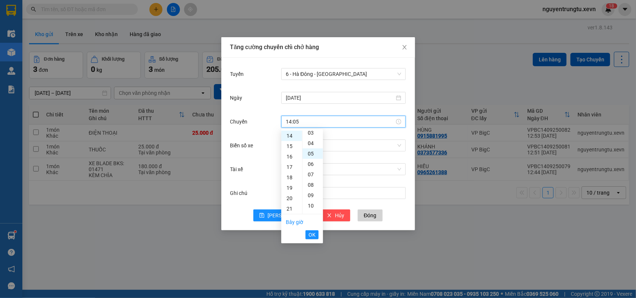
scroll to position [52, 0]
click at [317, 233] on button "OK" at bounding box center [311, 235] width 13 height 9
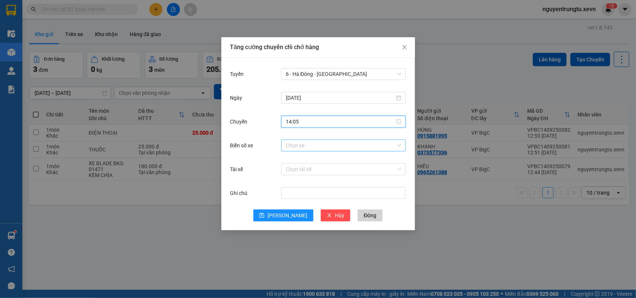
click at [361, 142] on input "Biển số xe" at bounding box center [341, 145] width 110 height 11
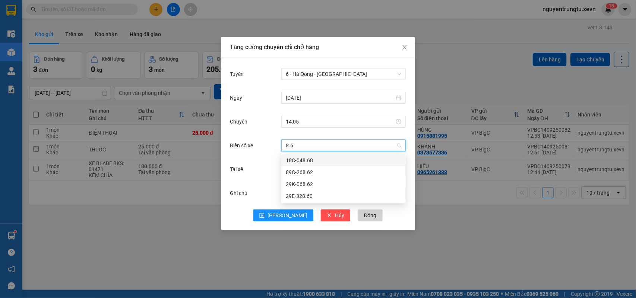
type input "8.62"
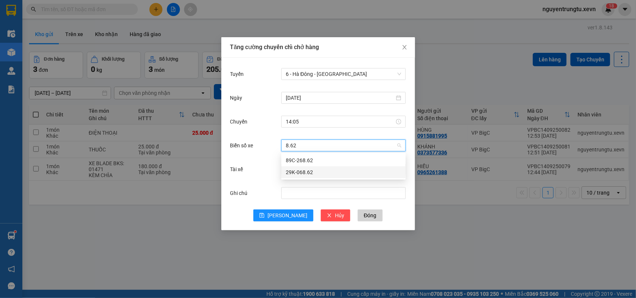
click at [293, 174] on div "29K-068.62" at bounding box center [343, 172] width 115 height 8
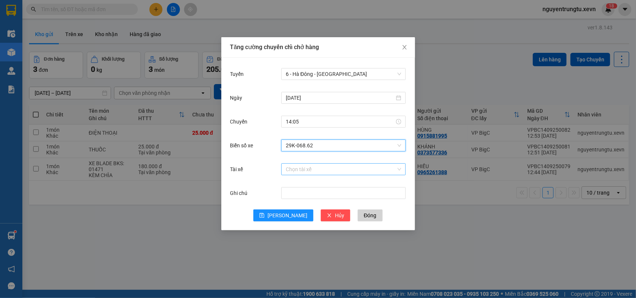
click at [312, 169] on input "Tài xế" at bounding box center [341, 169] width 110 height 11
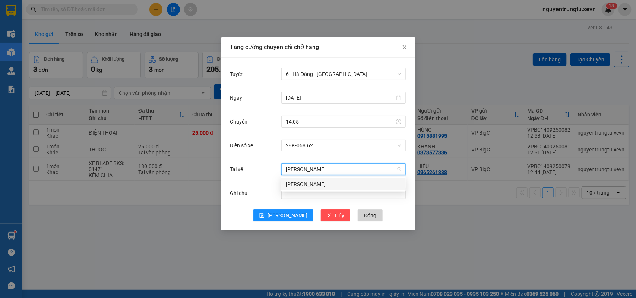
type input "[PERSON_NAME]"
click at [314, 183] on div "[PERSON_NAME]" at bounding box center [343, 184] width 115 height 8
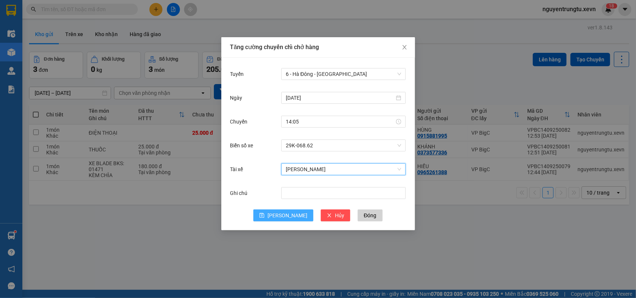
click at [289, 213] on span "[PERSON_NAME]" at bounding box center [287, 216] width 40 height 8
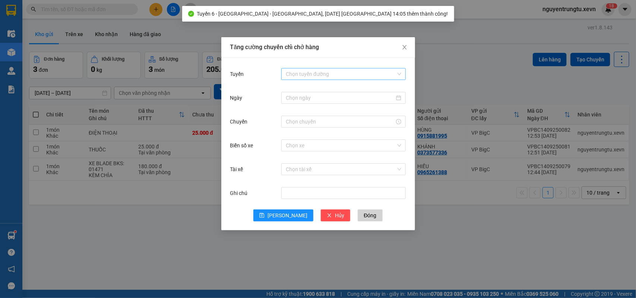
click at [336, 72] on input "Tuyến" at bounding box center [341, 74] width 110 height 11
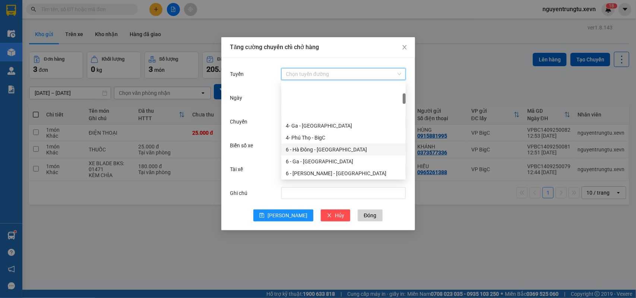
scroll to position [93, 0]
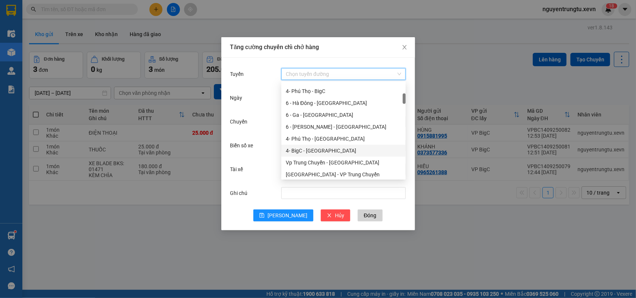
click at [316, 152] on div "4- BigC - [GEOGRAPHIC_DATA]" at bounding box center [343, 151] width 115 height 8
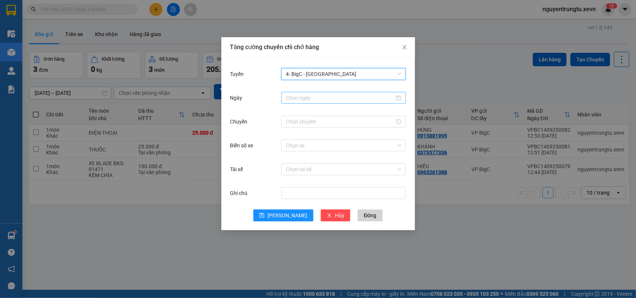
click at [360, 93] on div at bounding box center [343, 98] width 124 height 12
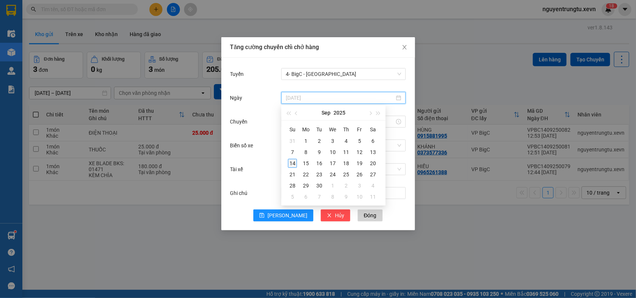
type input "[DATE]"
click at [292, 161] on div "14" at bounding box center [292, 163] width 9 height 9
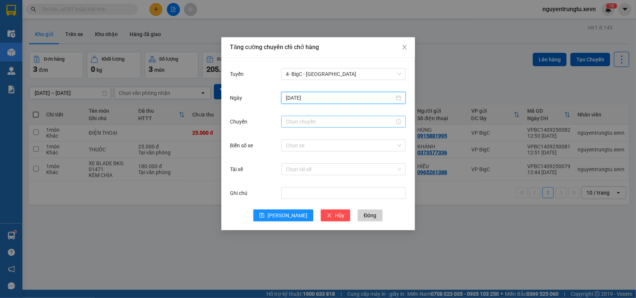
click at [338, 123] on input "Chuyến" at bounding box center [340, 122] width 109 height 8
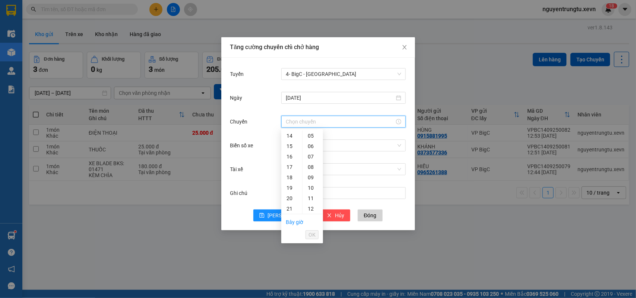
drag, startPoint x: 289, startPoint y: 137, endPoint x: 295, endPoint y: 146, distance: 11.3
click at [289, 137] on div "14" at bounding box center [291, 136] width 21 height 10
click at [313, 187] on div "05" at bounding box center [312, 188] width 20 height 10
type input "14:05"
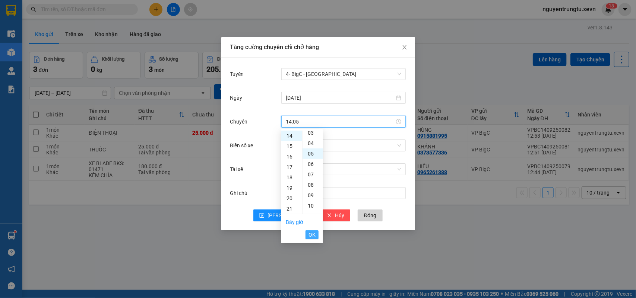
scroll to position [52, 0]
click at [312, 233] on span "OK" at bounding box center [311, 235] width 7 height 8
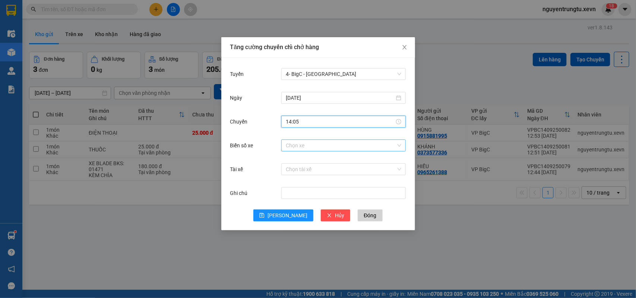
click at [351, 146] on input "Biển số xe" at bounding box center [341, 145] width 110 height 11
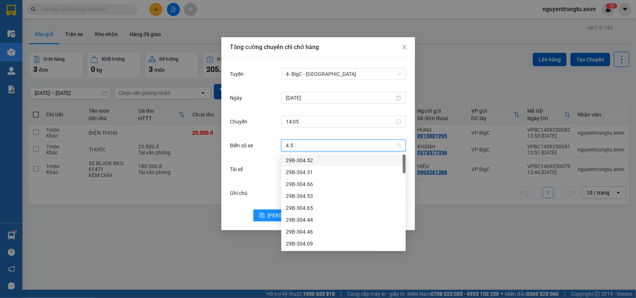
type input "4.52"
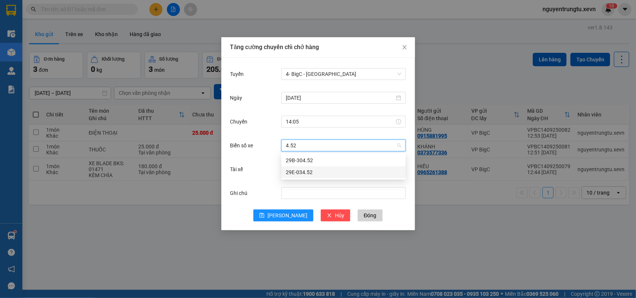
click at [312, 175] on div "29E-034.52" at bounding box center [343, 172] width 115 height 8
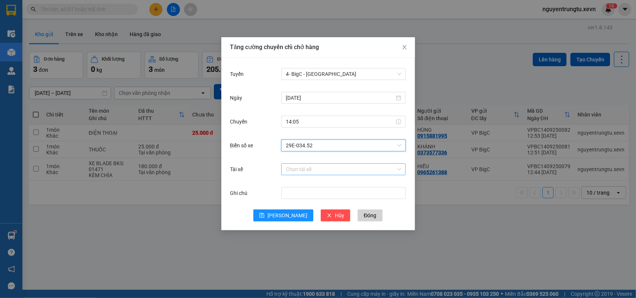
click at [327, 171] on input "Tài xế" at bounding box center [341, 169] width 110 height 11
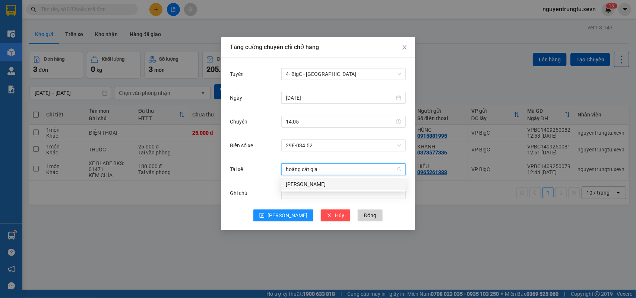
type input "[PERSON_NAME]"
click at [364, 188] on div "[PERSON_NAME]" at bounding box center [343, 184] width 115 height 8
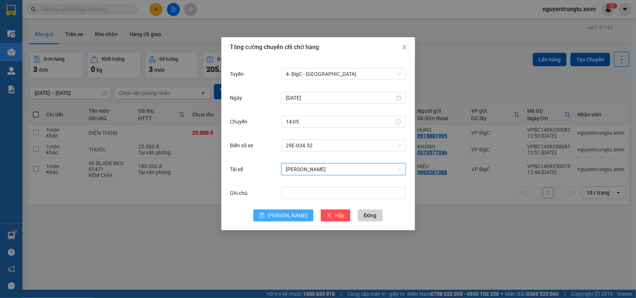
click at [264, 218] on icon "save" at bounding box center [261, 215] width 5 height 5
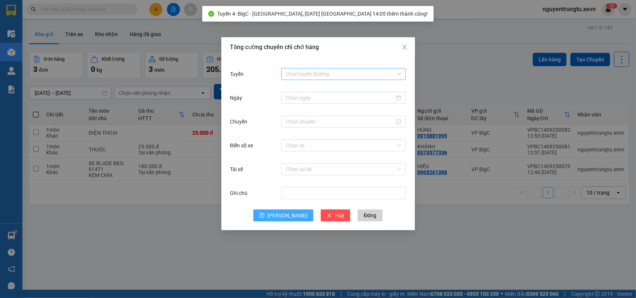
click at [369, 74] on input "Tuyến" at bounding box center [341, 74] width 110 height 11
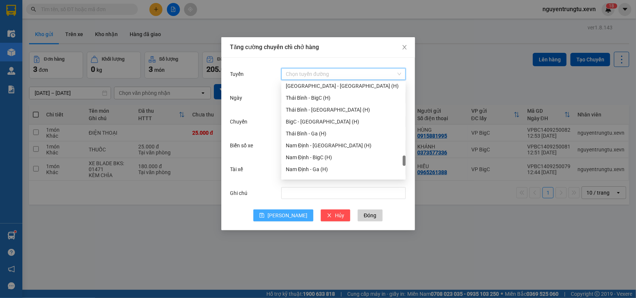
scroll to position [791, 0]
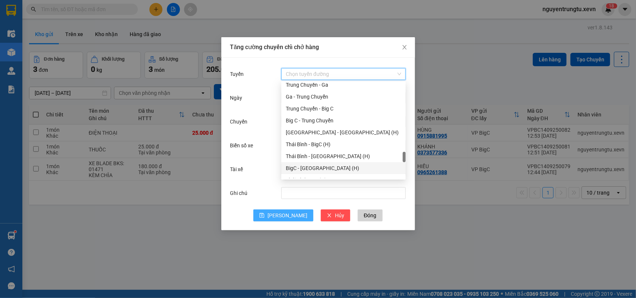
click at [319, 166] on div "BigC - [GEOGRAPHIC_DATA] (H)" at bounding box center [343, 168] width 115 height 8
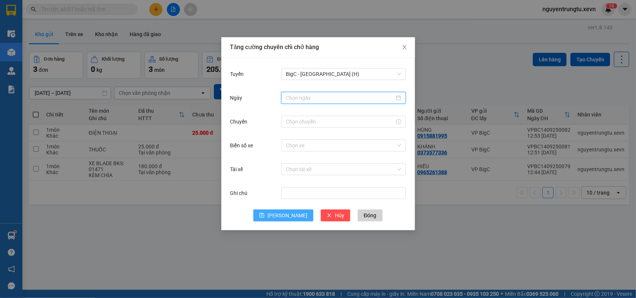
click at [343, 99] on input "Ngày" at bounding box center [340, 98] width 109 height 8
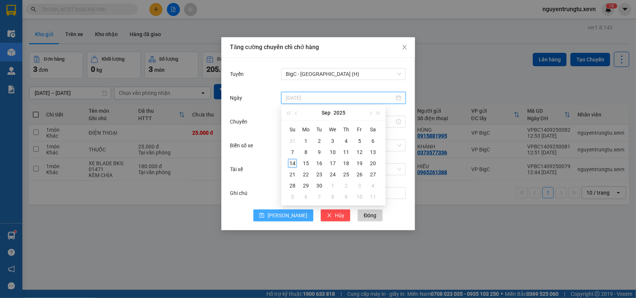
type input "[DATE]"
click at [293, 164] on div "14" at bounding box center [292, 163] width 9 height 9
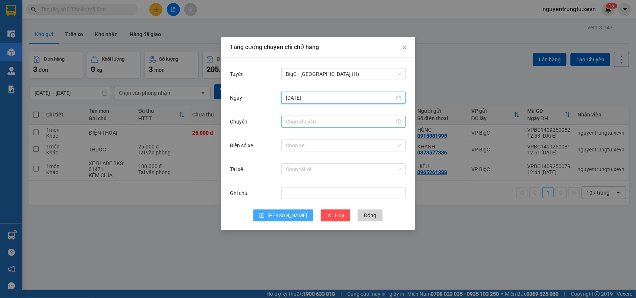
click at [323, 125] on input "Chuyến" at bounding box center [340, 122] width 109 height 8
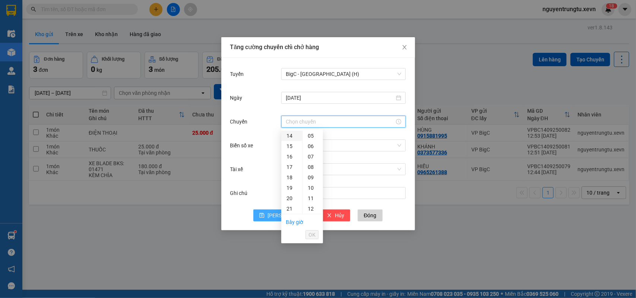
click at [290, 136] on div "14" at bounding box center [291, 136] width 21 height 10
drag, startPoint x: 314, startPoint y: 187, endPoint x: 313, endPoint y: 197, distance: 10.1
click at [313, 187] on div "05" at bounding box center [312, 188] width 20 height 10
type input "14:05"
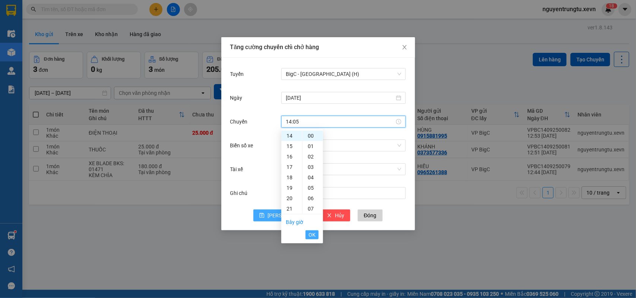
scroll to position [52, 0]
click at [312, 237] on span "OK" at bounding box center [311, 235] width 7 height 8
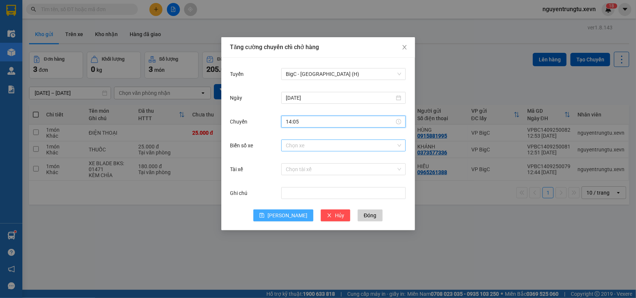
click at [355, 144] on input "Biển số xe" at bounding box center [341, 145] width 110 height 11
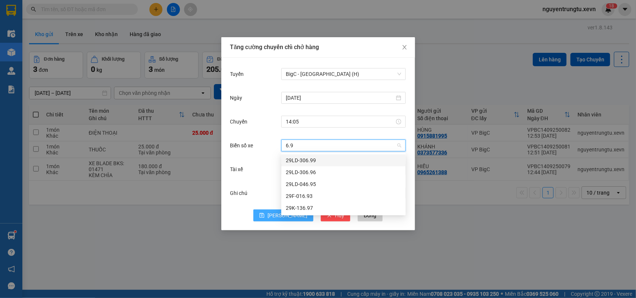
type input "6.93"
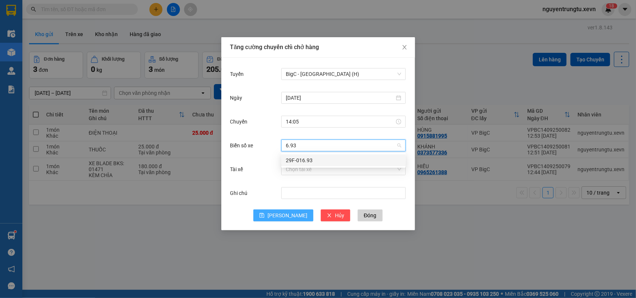
click at [302, 163] on div "29F-016.93" at bounding box center [343, 160] width 115 height 8
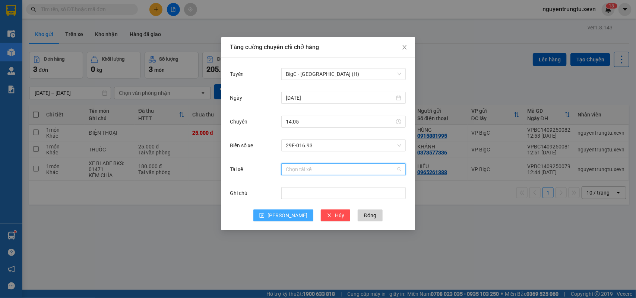
click at [305, 168] on input "Tài xế" at bounding box center [341, 169] width 110 height 11
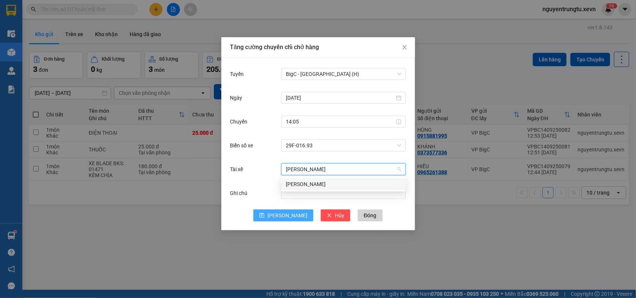
type input "[PERSON_NAME]"
click at [328, 177] on body "Kết quả tìm kiếm ( 0 ) Bộ lọc Thuộc VP này No Data nguyentrungtu.xevn 1 8 Điều …" at bounding box center [318, 149] width 636 height 298
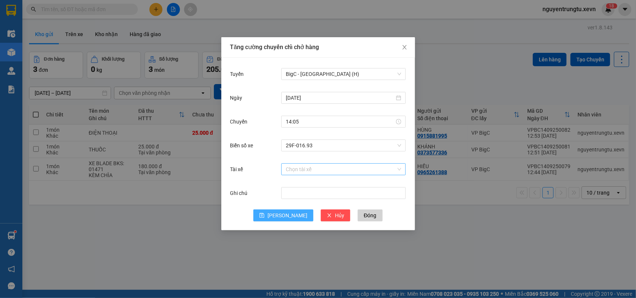
click at [325, 168] on input "Tài xế" at bounding box center [341, 169] width 110 height 11
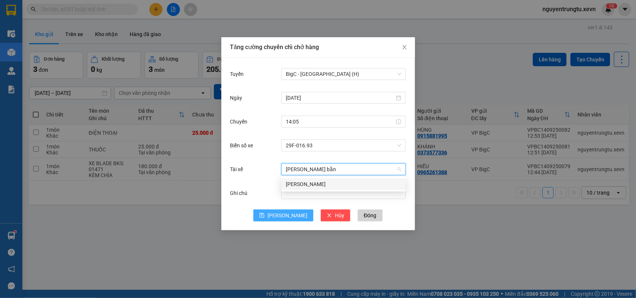
type input "[PERSON_NAME]"
click at [343, 182] on div "[PERSON_NAME]" at bounding box center [343, 184] width 115 height 8
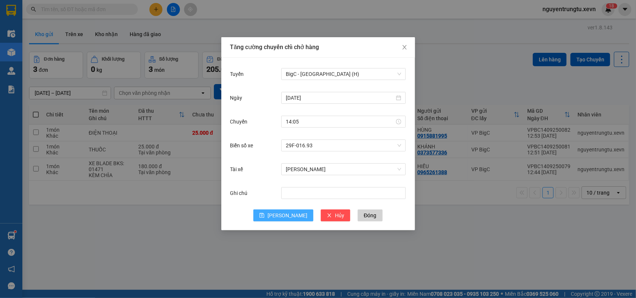
click at [291, 217] on span "[PERSON_NAME]" at bounding box center [287, 216] width 40 height 8
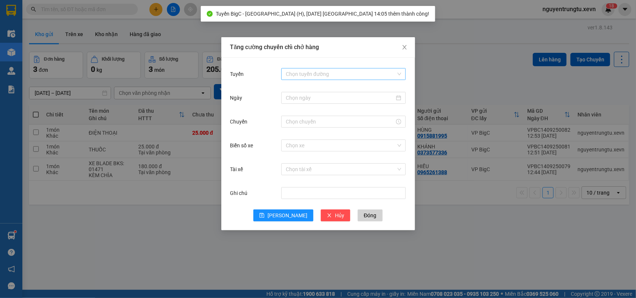
click at [340, 74] on input "Tuyến" at bounding box center [341, 74] width 110 height 11
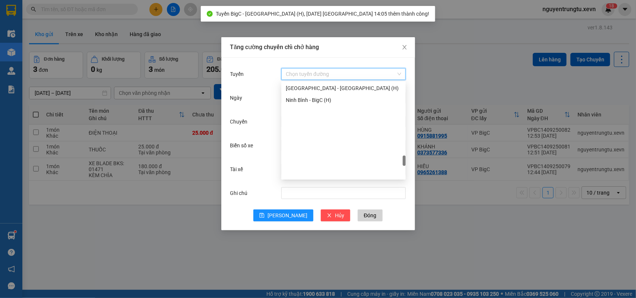
scroll to position [977, 0]
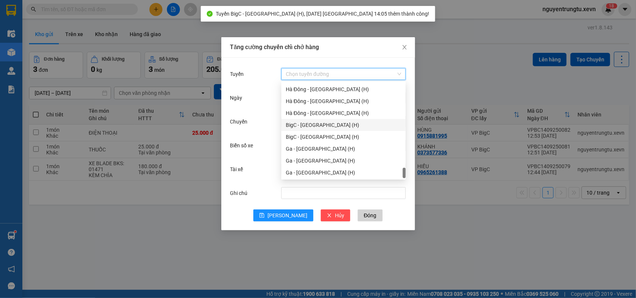
click at [323, 127] on div "BigC - [GEOGRAPHIC_DATA] (H)" at bounding box center [343, 125] width 115 height 8
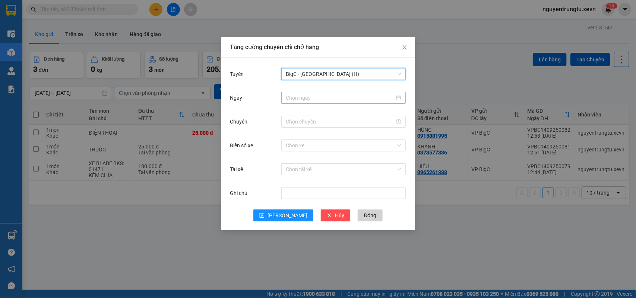
click at [335, 93] on div at bounding box center [343, 98] width 124 height 12
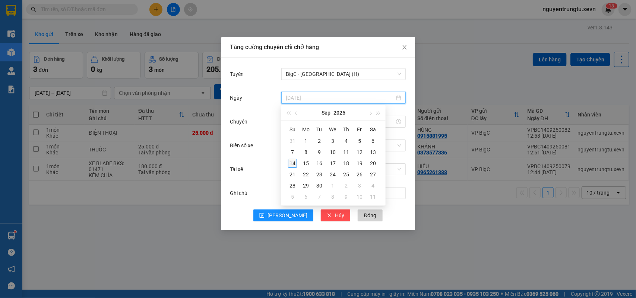
type input "[DATE]"
click at [293, 163] on div "14" at bounding box center [292, 163] width 9 height 9
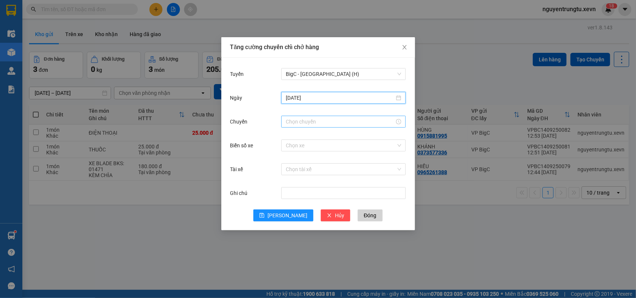
click at [319, 118] on input "Chuyến" at bounding box center [340, 122] width 109 height 8
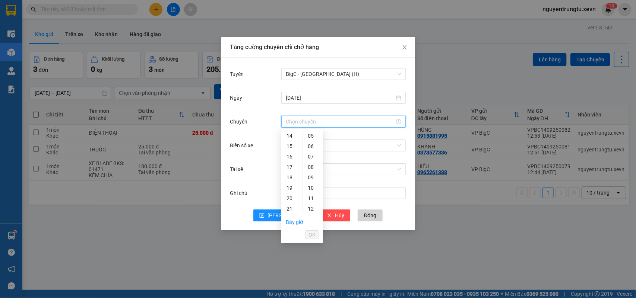
scroll to position [73, 0]
click at [290, 207] on div "14" at bounding box center [291, 208] width 21 height 10
click at [313, 187] on div "05" at bounding box center [312, 188] width 20 height 10
type input "14:05"
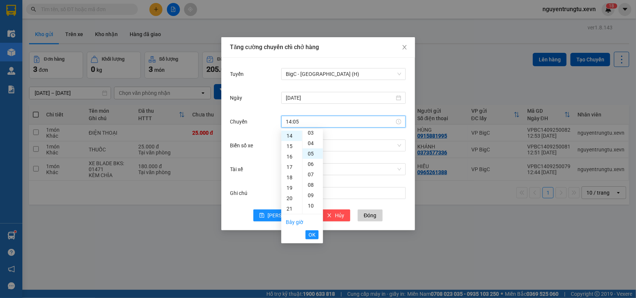
scroll to position [52, 0]
click at [311, 233] on span "OK" at bounding box center [311, 235] width 7 height 8
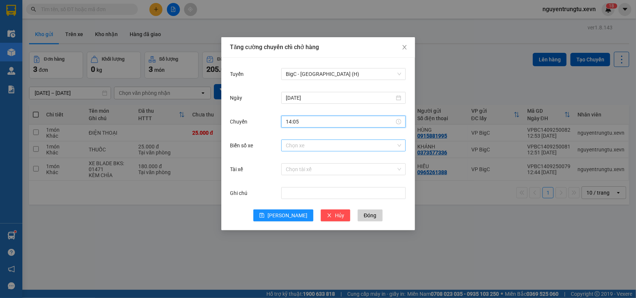
click at [362, 142] on input "Biển số xe" at bounding box center [341, 145] width 110 height 11
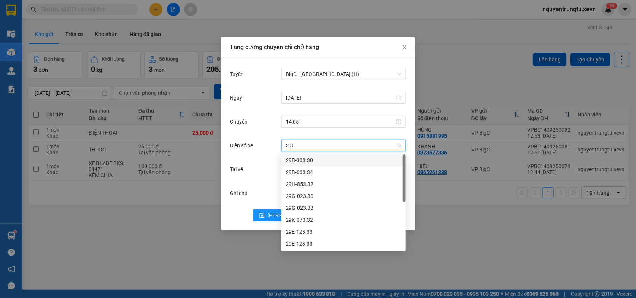
type input "3.38"
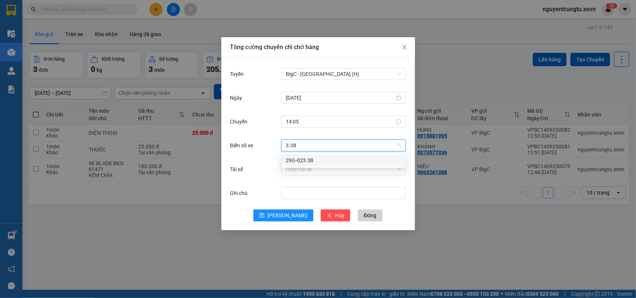
drag, startPoint x: 343, startPoint y: 161, endPoint x: 308, endPoint y: 173, distance: 37.0
click at [342, 161] on div "29G-023.38" at bounding box center [343, 160] width 115 height 8
click at [308, 174] on input "Tài xế" at bounding box center [341, 169] width 110 height 11
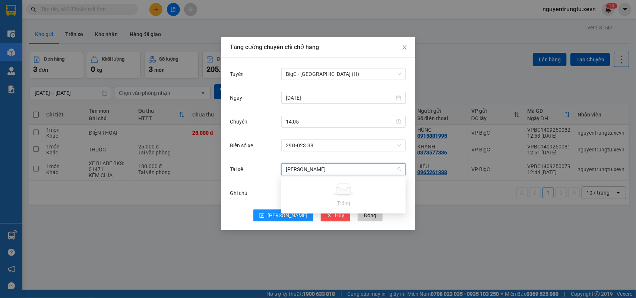
type input "[PERSON_NAME]"
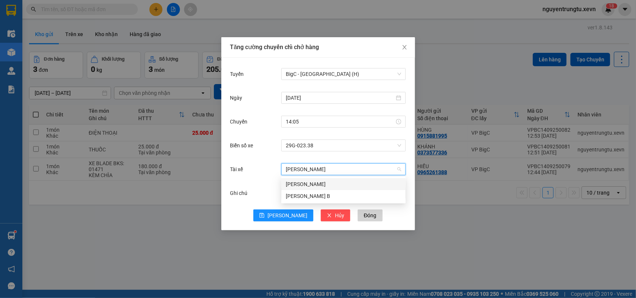
click at [315, 181] on div "[PERSON_NAME]" at bounding box center [343, 184] width 115 height 8
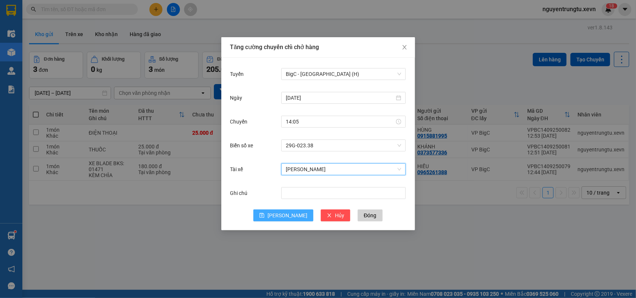
click at [264, 213] on icon "save" at bounding box center [261, 215] width 5 height 5
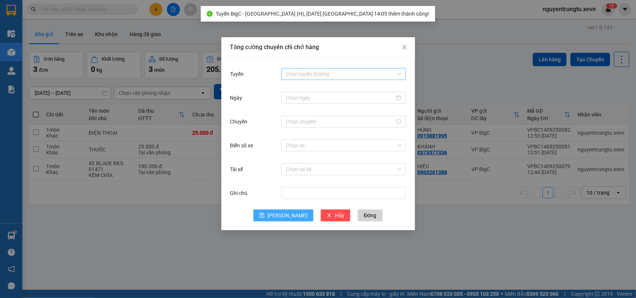
click at [341, 75] on input "Tuyến" at bounding box center [341, 74] width 110 height 11
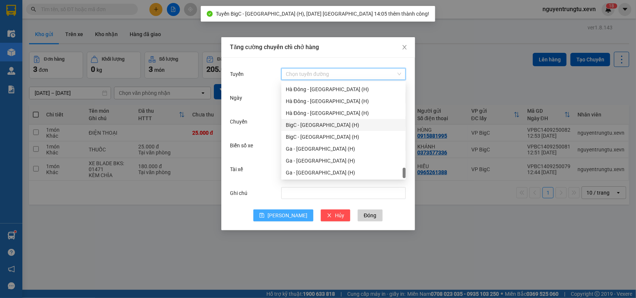
click at [325, 131] on div "BigC - [GEOGRAPHIC_DATA] (H)" at bounding box center [343, 137] width 124 height 12
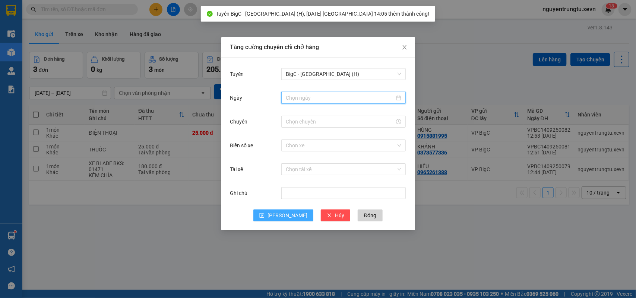
click at [340, 101] on input "Ngày" at bounding box center [340, 98] width 109 height 8
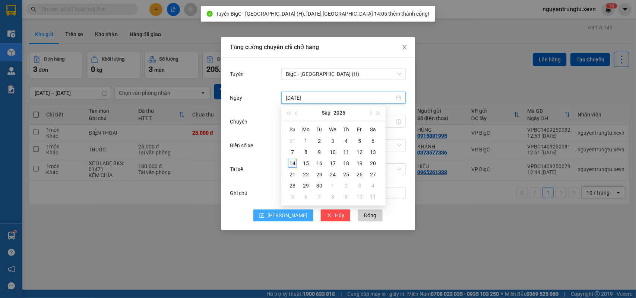
type input "[DATE]"
click at [289, 165] on div "14" at bounding box center [292, 163] width 9 height 9
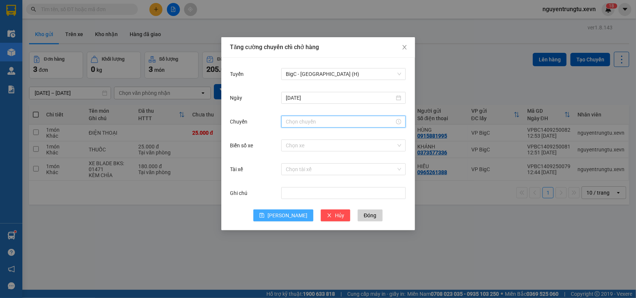
click at [323, 122] on input "Chuyến" at bounding box center [340, 122] width 109 height 8
click at [293, 135] on div "14" at bounding box center [291, 136] width 21 height 10
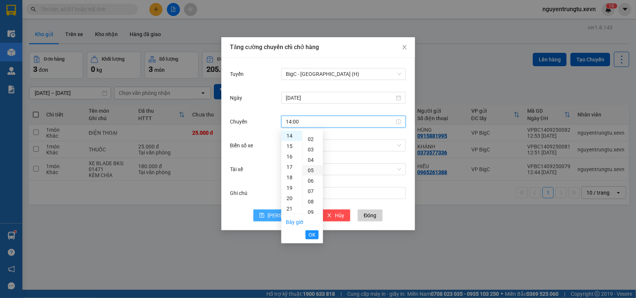
scroll to position [0, 0]
click at [313, 190] on div "05" at bounding box center [312, 188] width 20 height 10
drag, startPoint x: 311, startPoint y: 233, endPoint x: 339, endPoint y: 176, distance: 63.0
click at [311, 233] on span "OK" at bounding box center [311, 235] width 7 height 8
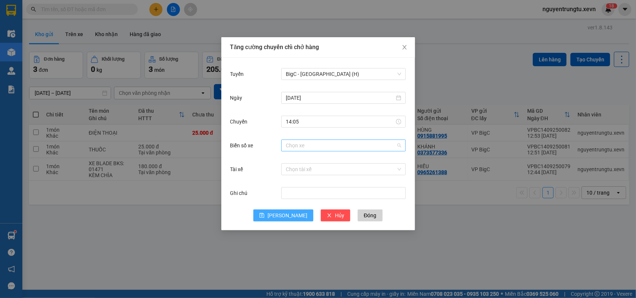
drag, startPoint x: 339, startPoint y: 148, endPoint x: 332, endPoint y: 167, distance: 20.1
click at [339, 149] on input "Biển số xe" at bounding box center [341, 145] width 110 height 11
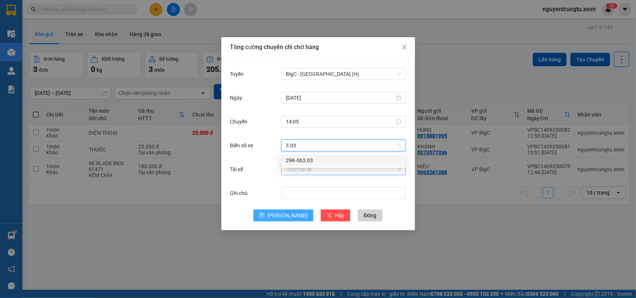
click at [323, 162] on div "29K-063.03" at bounding box center [343, 160] width 115 height 8
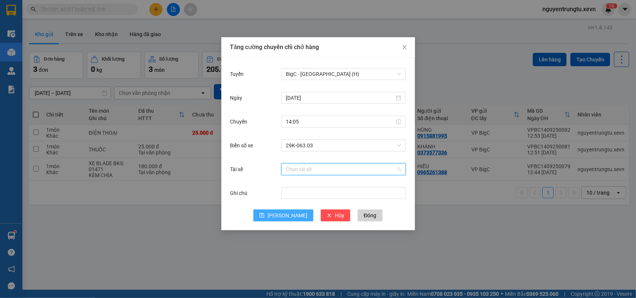
drag, startPoint x: 324, startPoint y: 174, endPoint x: 155, endPoint y: 256, distance: 188.6
click at [324, 174] on input "Tài xế" at bounding box center [341, 169] width 110 height 11
click at [311, 189] on div "[PERSON_NAME]" at bounding box center [343, 184] width 124 height 12
click at [281, 215] on button "[PERSON_NAME]" at bounding box center [283, 216] width 60 height 12
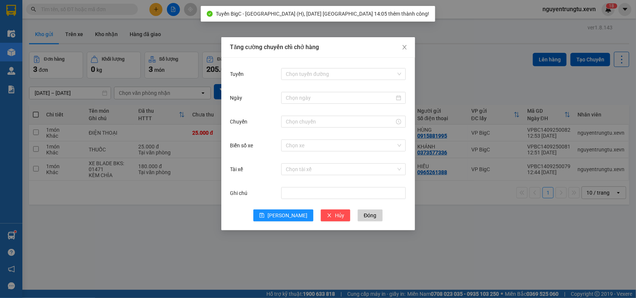
click at [575, 230] on div "Tăng cường chuyến chỉ chở hàng Tuyến Chọn tuyến đường Ngày Chuyến Biển số xe Ch…" at bounding box center [318, 149] width 636 height 298
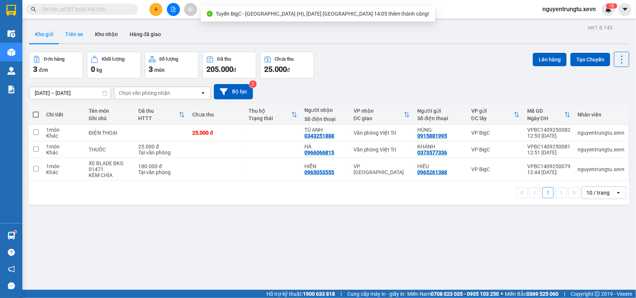
click at [76, 38] on button "Trên xe" at bounding box center [74, 34] width 30 height 18
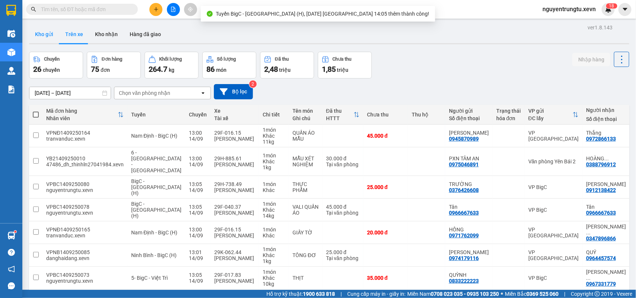
click at [47, 39] on button "Kho gửi" at bounding box center [44, 34] width 30 height 18
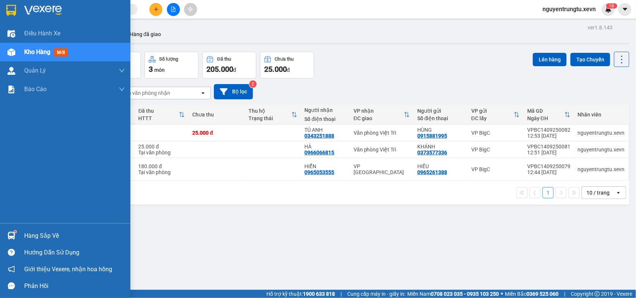
drag, startPoint x: 9, startPoint y: 235, endPoint x: 14, endPoint y: 234, distance: 5.0
click at [10, 235] on img at bounding box center [11, 236] width 8 height 8
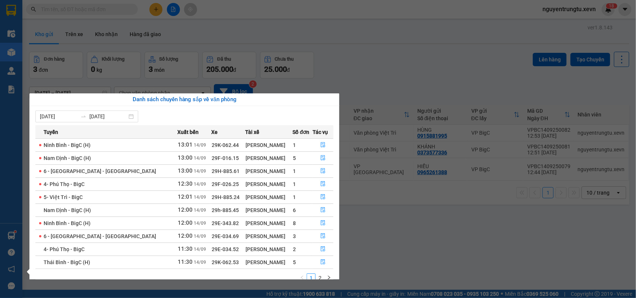
scroll to position [13, 0]
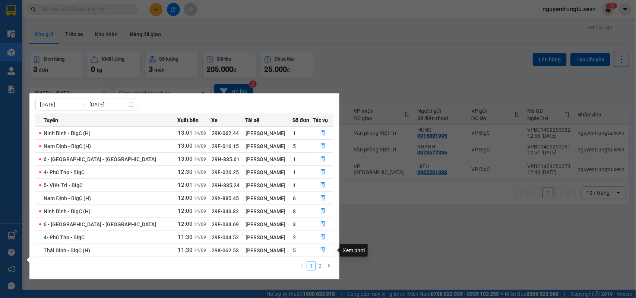
click at [320, 265] on link "2" at bounding box center [320, 266] width 8 height 8
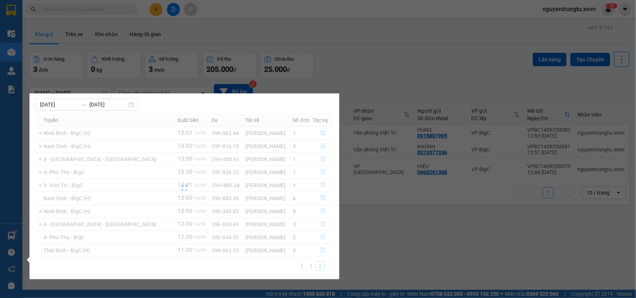
scroll to position [0, 0]
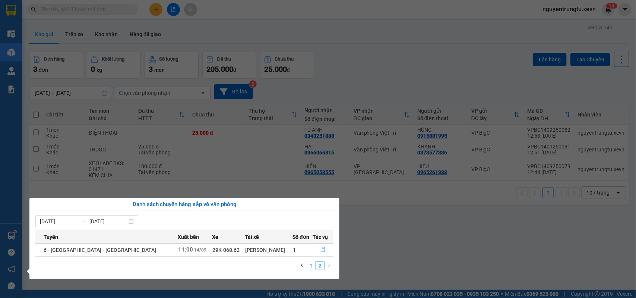
click at [314, 269] on link "1" at bounding box center [311, 266] width 8 height 8
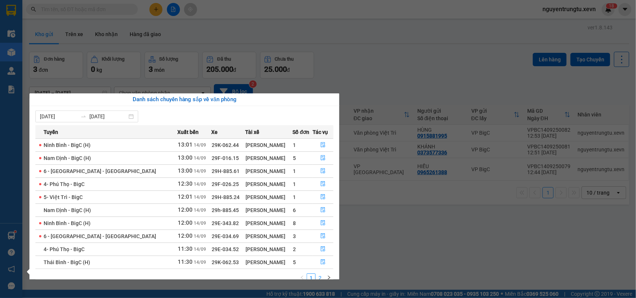
click at [316, 278] on link "2" at bounding box center [320, 278] width 8 height 8
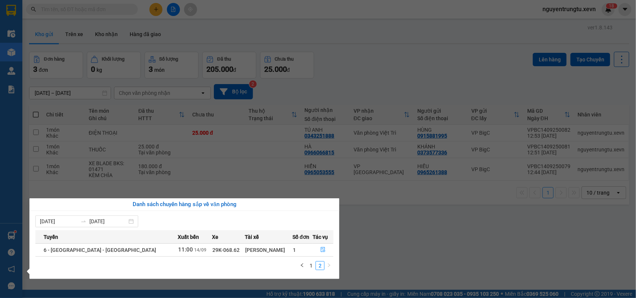
click at [212, 254] on td "29K-068.62" at bounding box center [228, 250] width 33 height 13
click at [212, 253] on span "29K-068.62" at bounding box center [225, 250] width 27 height 6
click at [212, 251] on span "29K-068.62" at bounding box center [225, 250] width 27 height 6
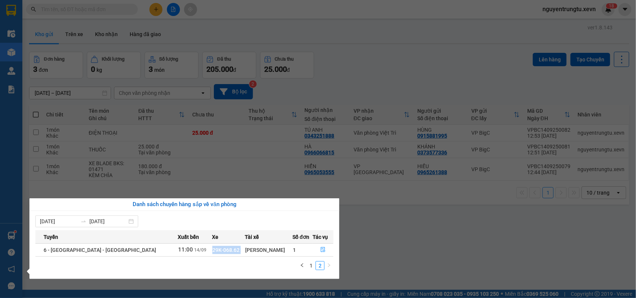
click at [212, 251] on span "29K-068.62" at bounding box center [225, 250] width 27 height 6
copy td "29K-068.62"
click at [307, 266] on link "1" at bounding box center [311, 266] width 8 height 8
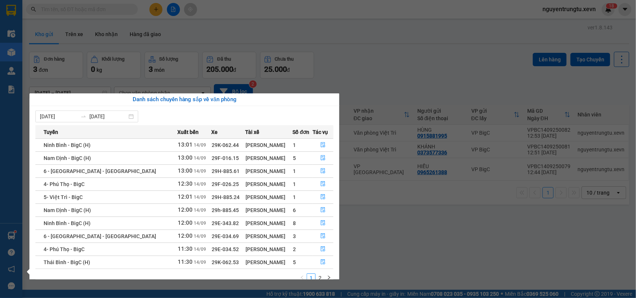
click at [212, 265] on span "29K-062.53" at bounding box center [225, 263] width 27 height 6
copy td "29K-062.53"
